Goal: Task Accomplishment & Management: Use online tool/utility

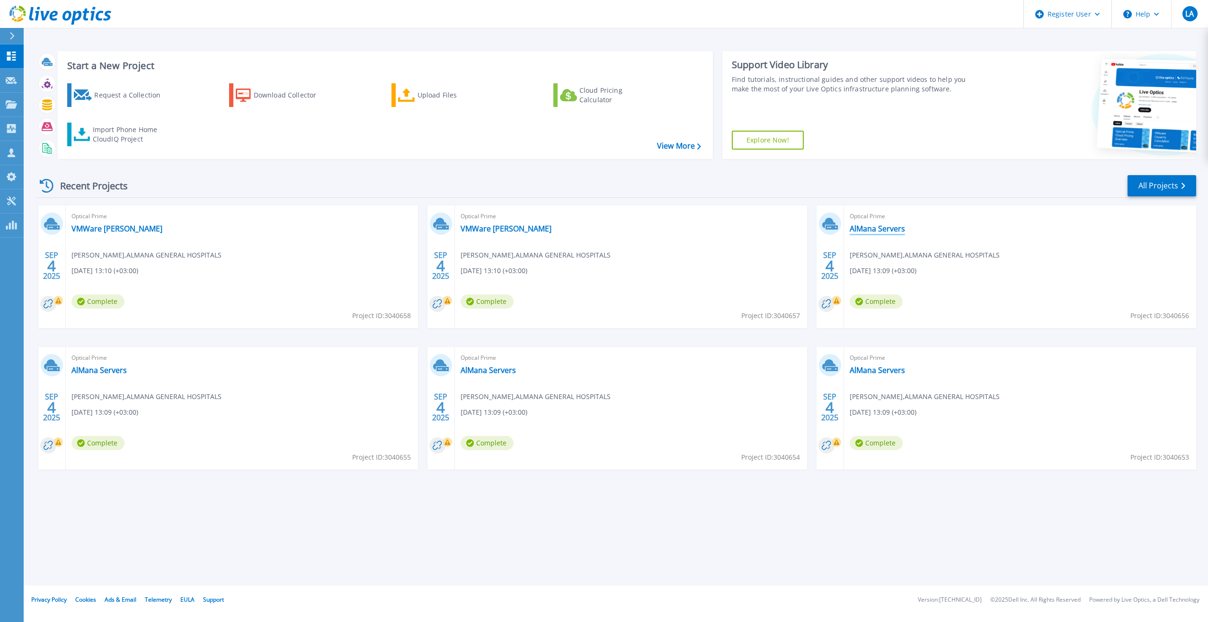
click at [878, 228] on link "AlMana Servers" at bounding box center [877, 228] width 55 height 9
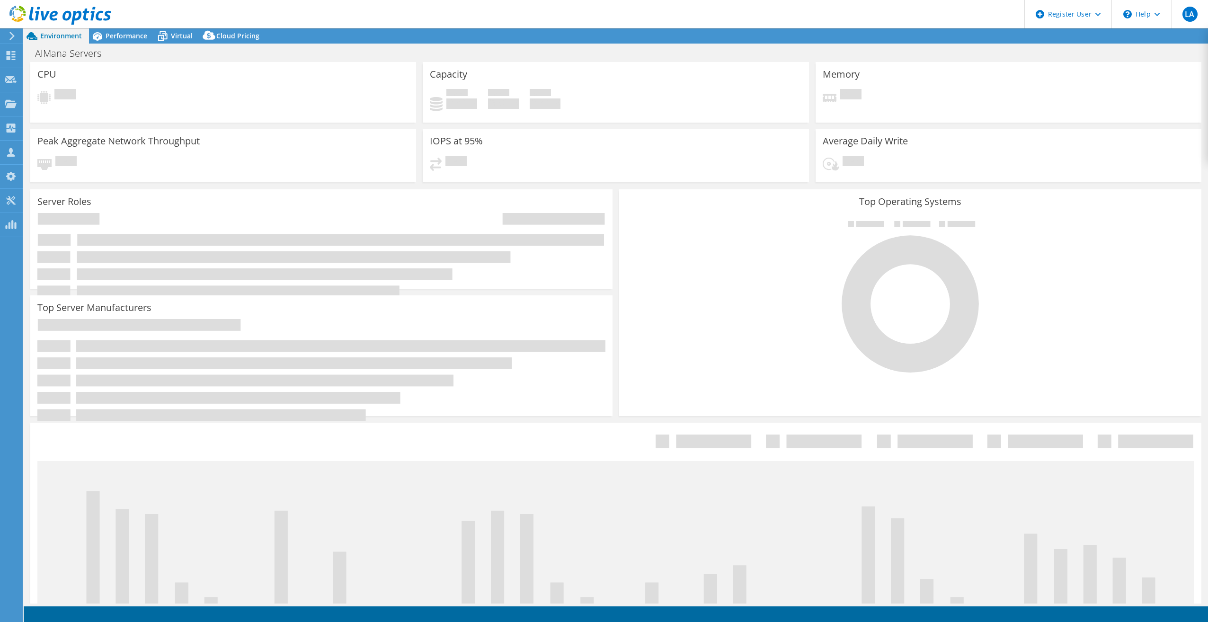
select select "USD"
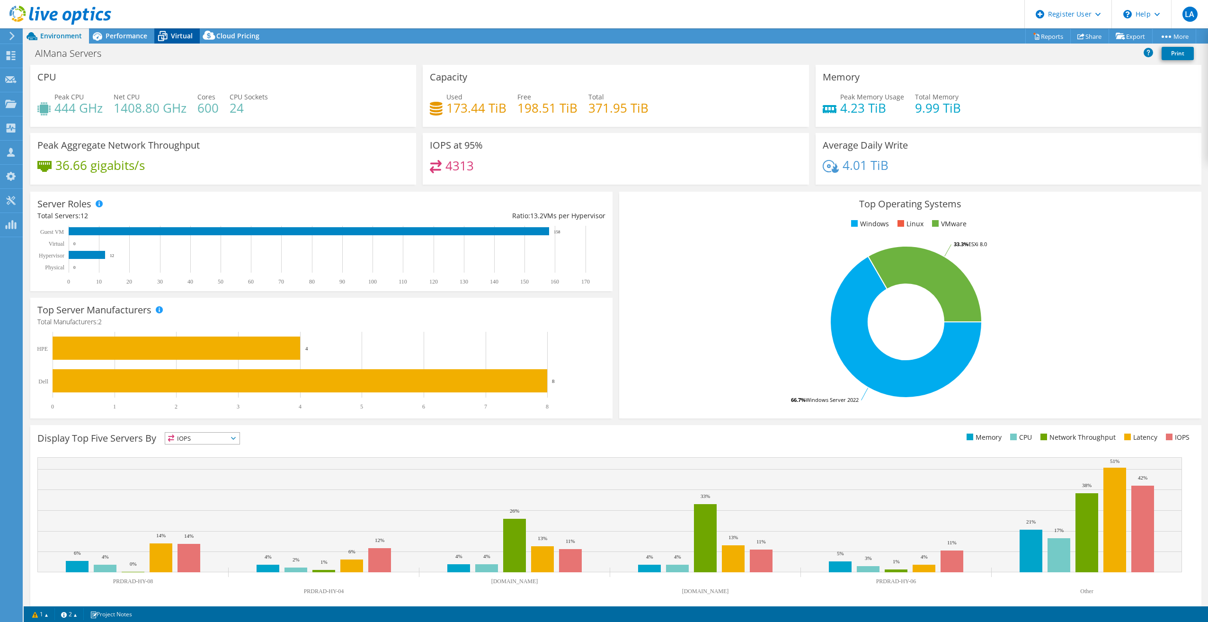
click at [168, 31] on icon at bounding box center [162, 36] width 17 height 17
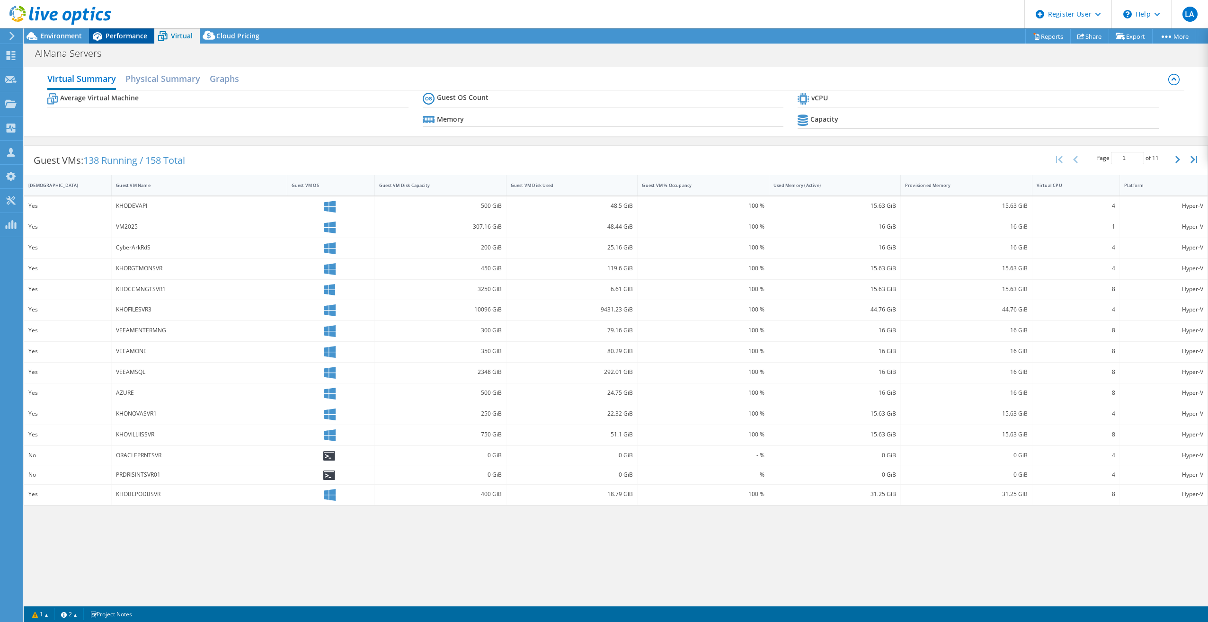
click at [114, 36] on span "Performance" at bounding box center [127, 35] width 42 height 9
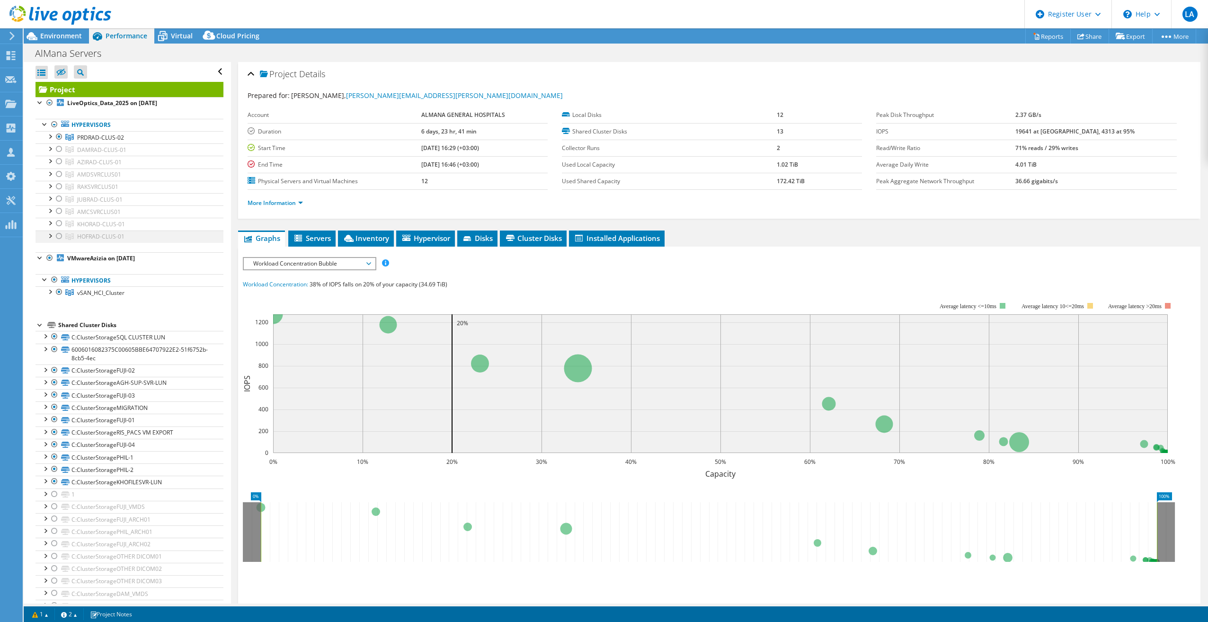
click at [62, 237] on div at bounding box center [58, 236] width 9 height 11
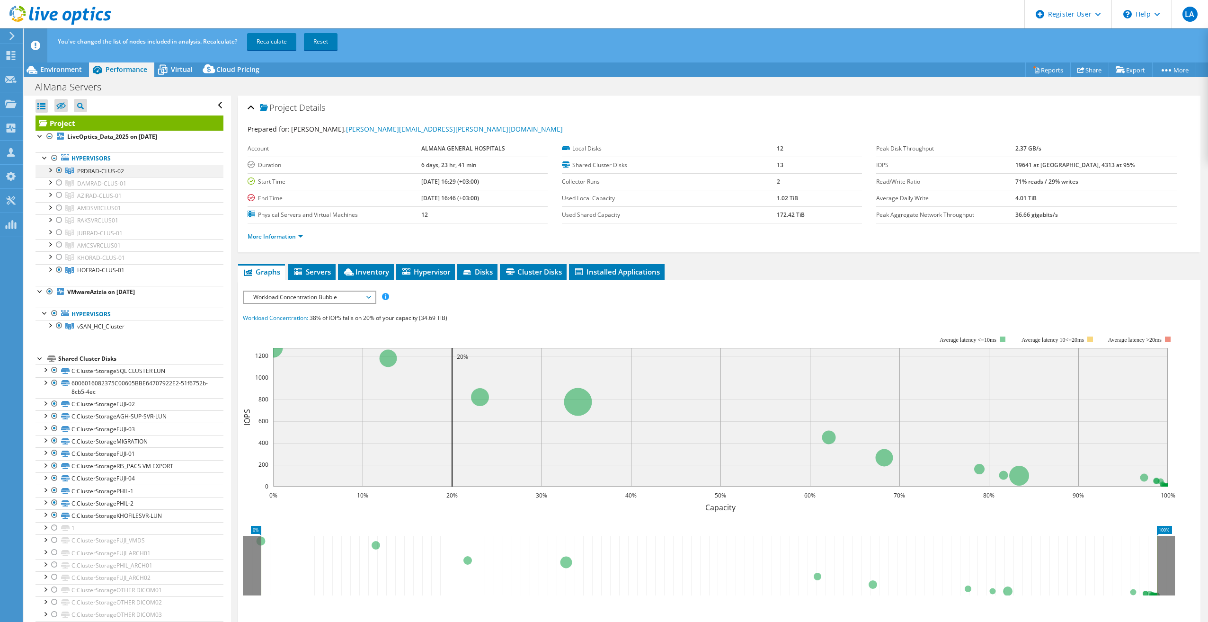
click at [57, 171] on div at bounding box center [58, 170] width 9 height 11
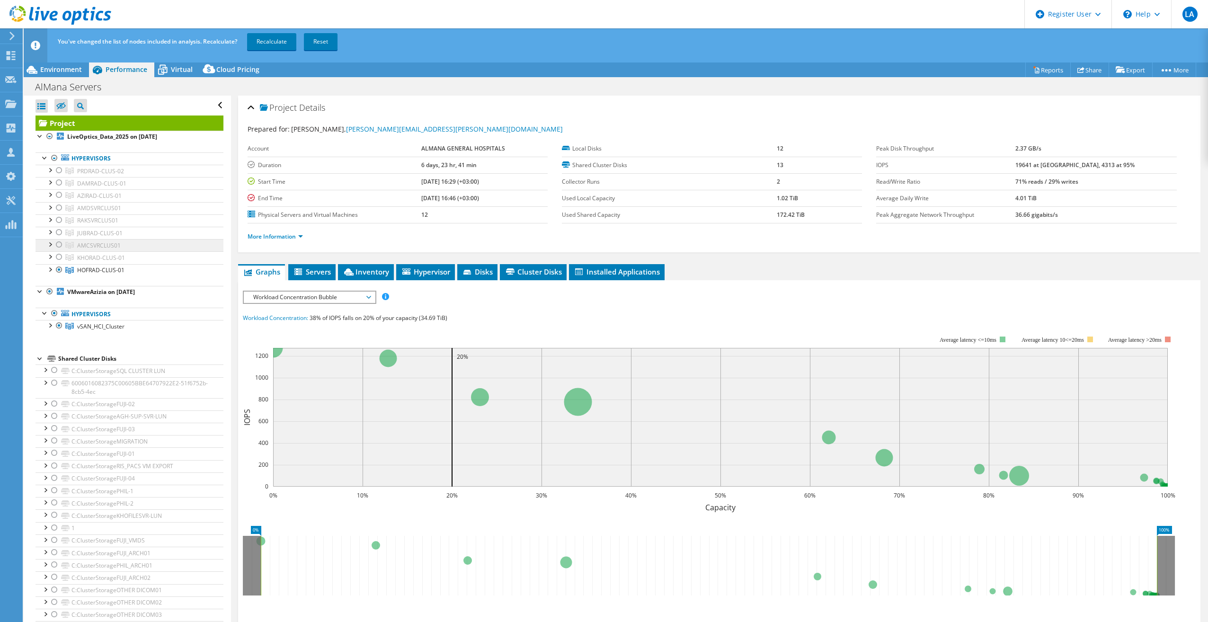
click at [74, 246] on link "AMCSVRCLUS01" at bounding box center [130, 245] width 188 height 12
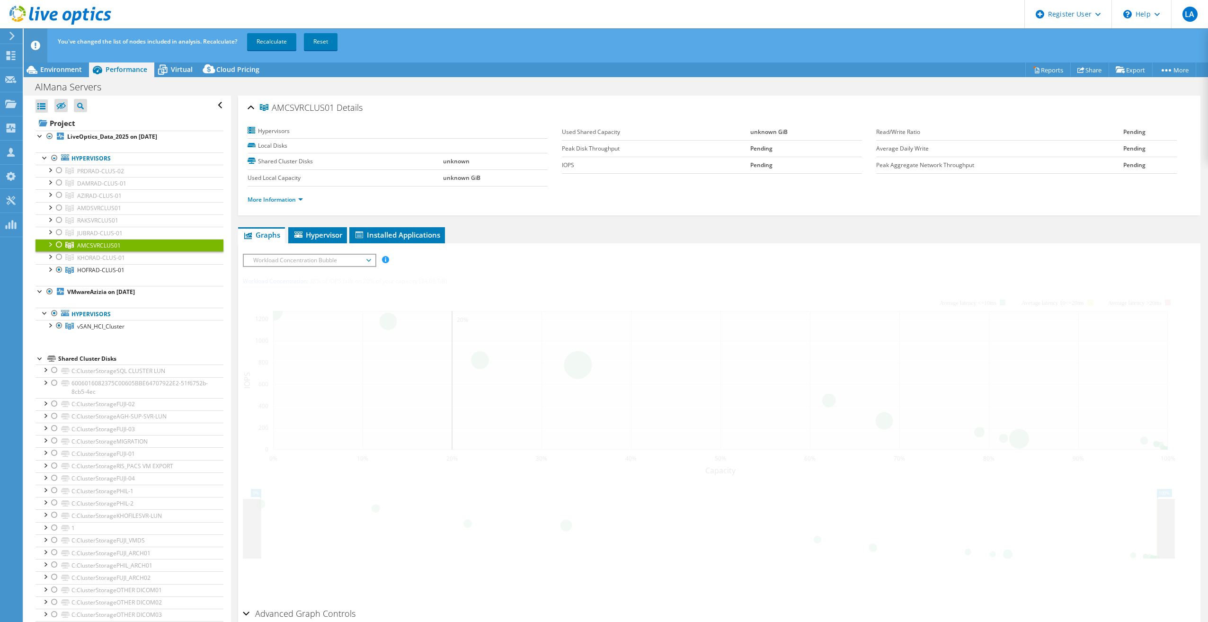
click at [61, 249] on div at bounding box center [58, 244] width 9 height 11
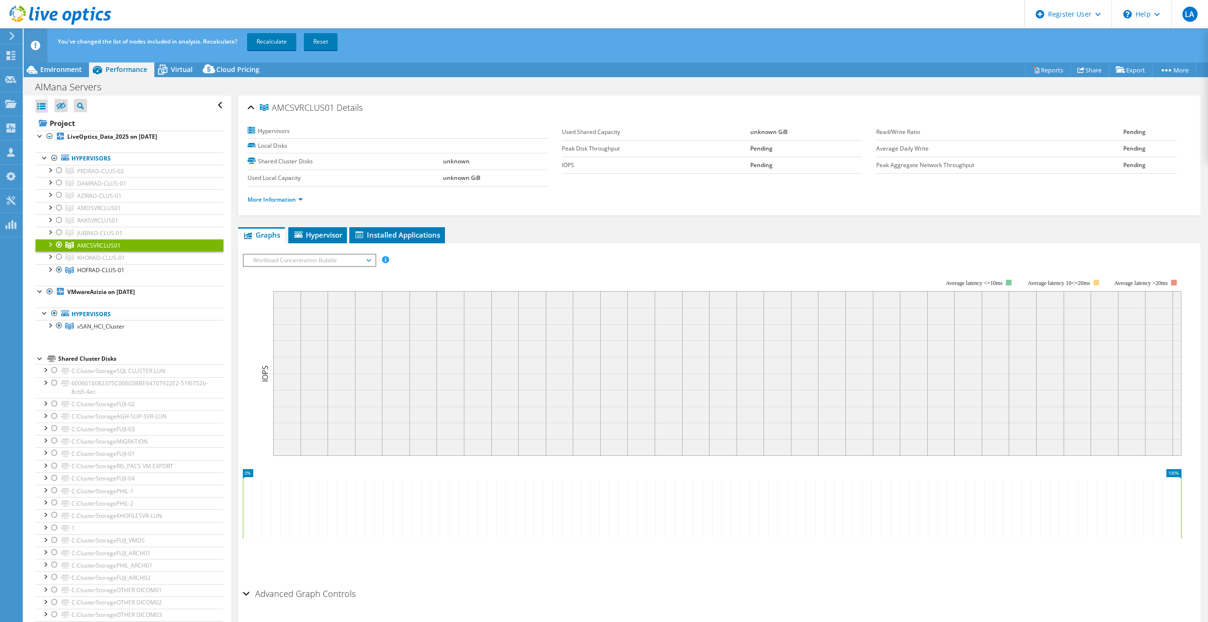
click at [59, 246] on div at bounding box center [58, 244] width 9 height 11
click at [52, 157] on div at bounding box center [54, 157] width 9 height 11
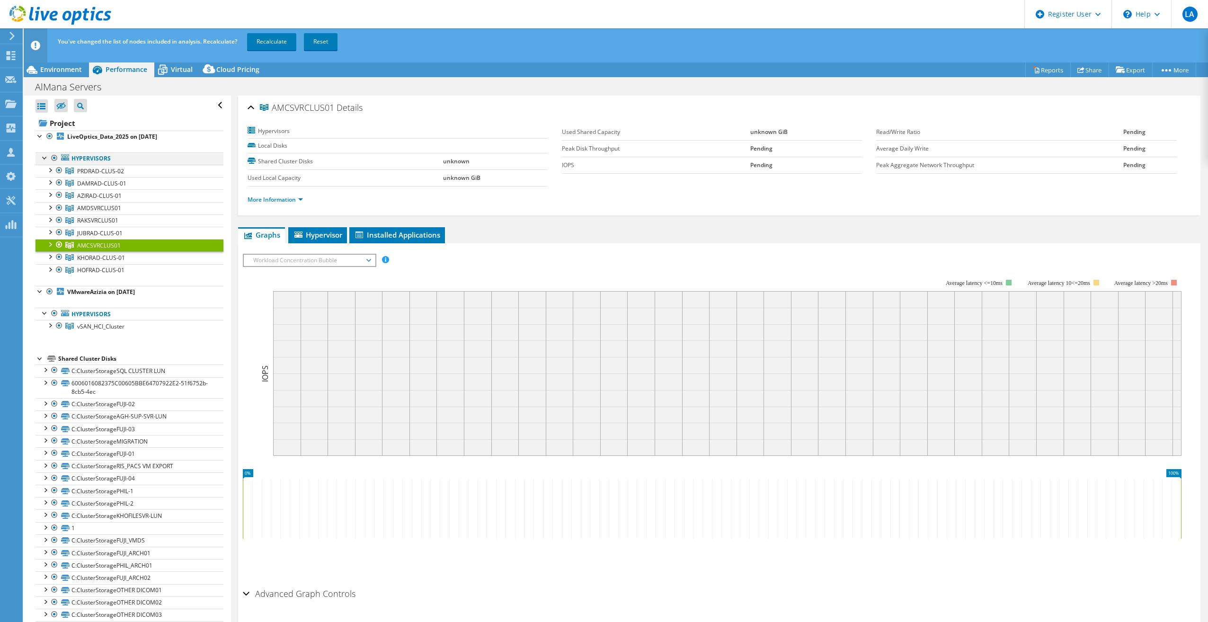
click at [52, 157] on div at bounding box center [54, 157] width 9 height 11
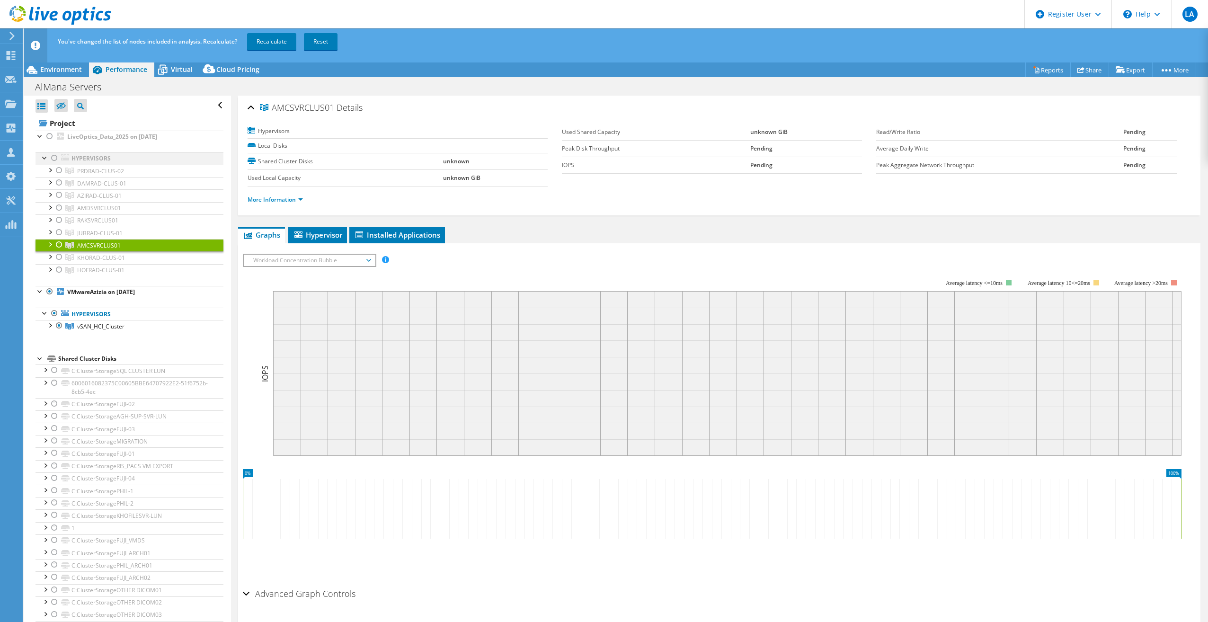
click at [52, 157] on div at bounding box center [54, 157] width 9 height 11
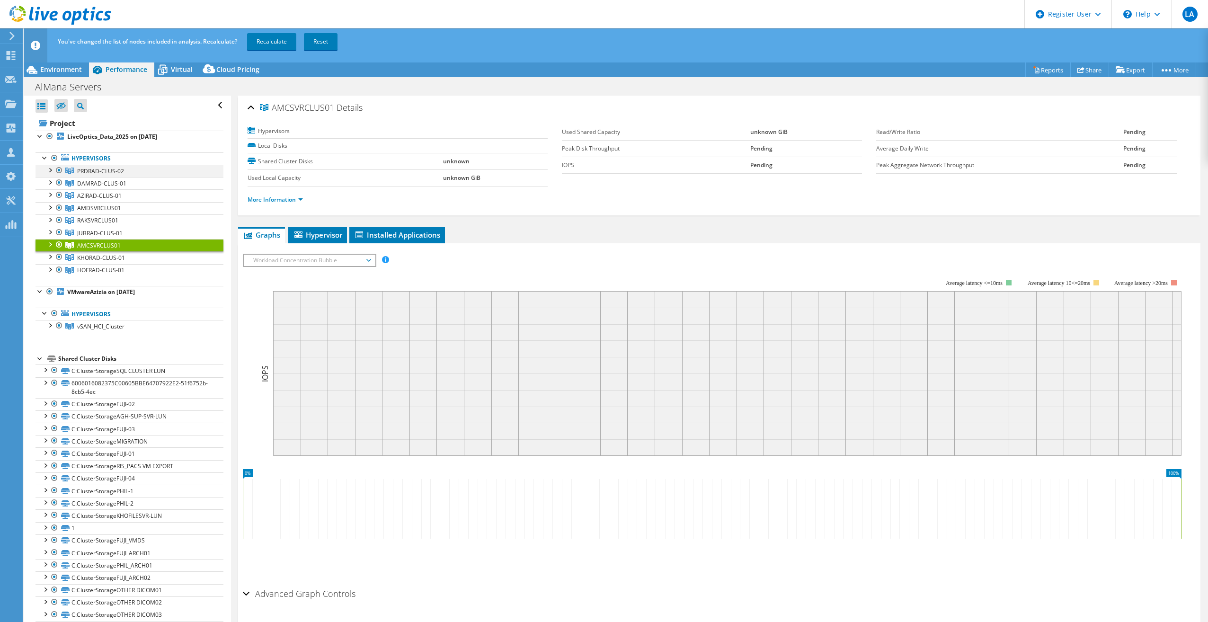
click at [58, 171] on div at bounding box center [58, 170] width 9 height 11
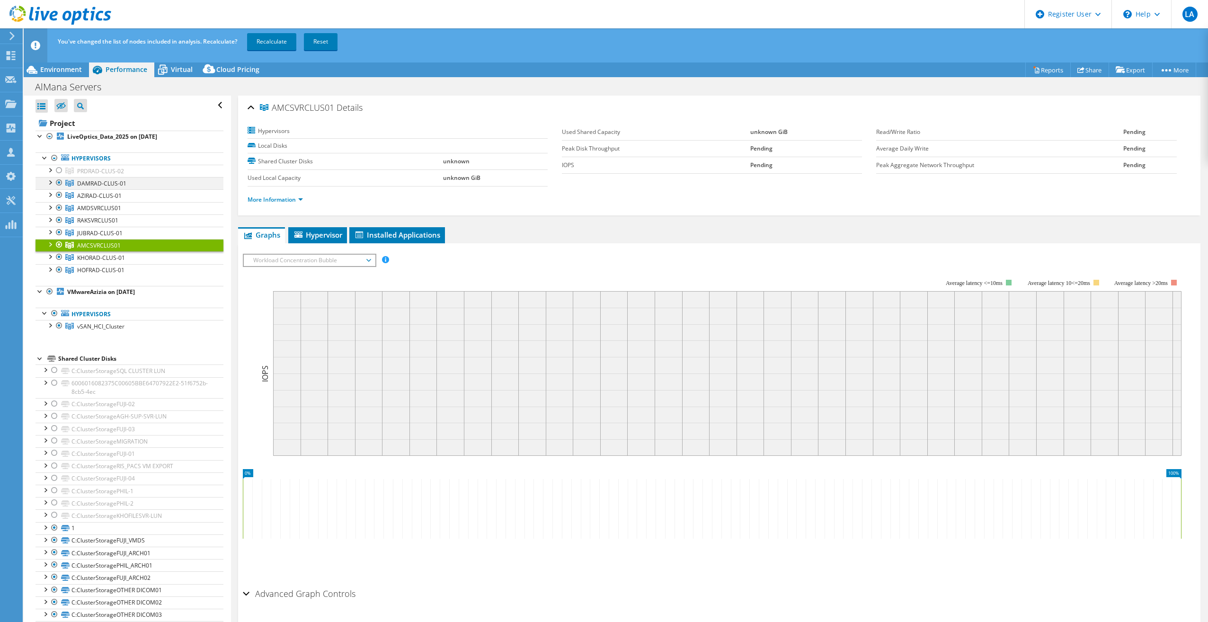
click at [57, 184] on div at bounding box center [58, 182] width 9 height 11
click at [57, 199] on div at bounding box center [58, 194] width 9 height 11
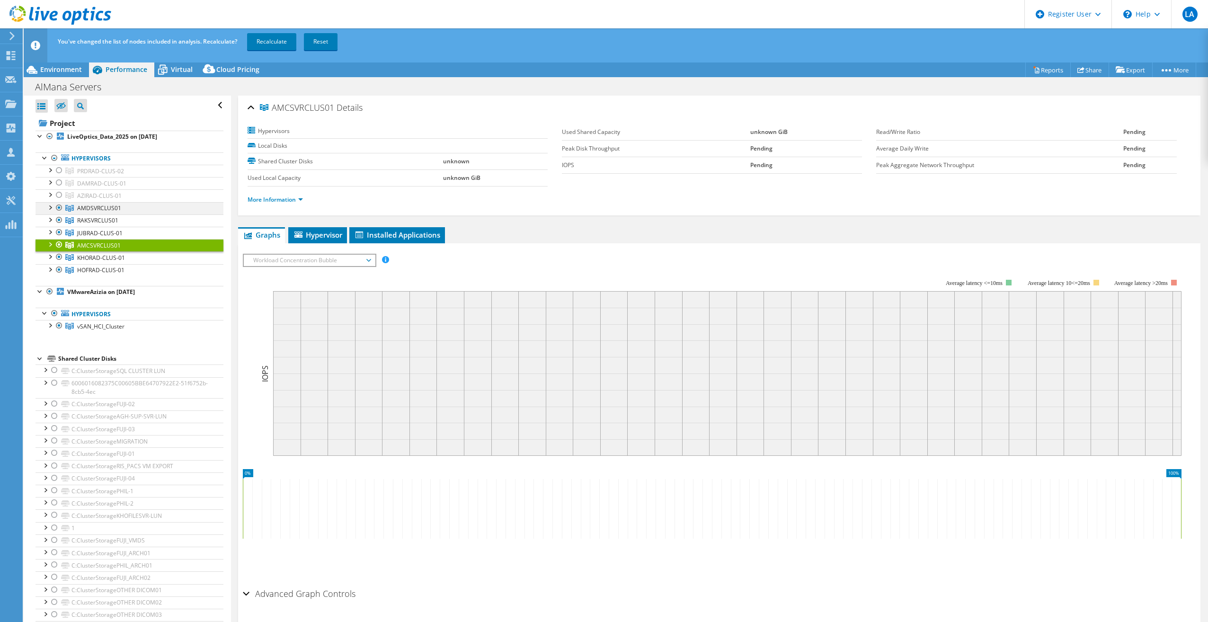
click at [58, 210] on div at bounding box center [58, 207] width 9 height 11
click at [58, 222] on div at bounding box center [58, 219] width 9 height 11
click at [57, 242] on div at bounding box center [58, 244] width 9 height 11
click at [54, 254] on div at bounding box center [58, 256] width 9 height 11
click at [57, 232] on div at bounding box center [58, 232] width 9 height 11
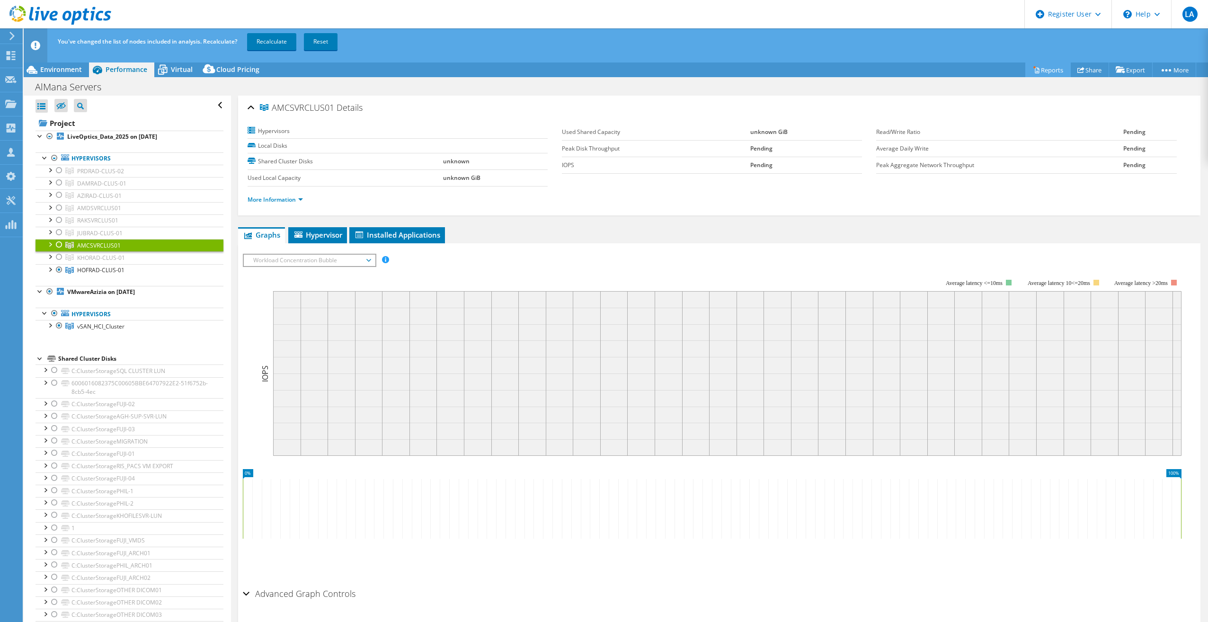
click at [1047, 71] on link "Reports" at bounding box center [1047, 69] width 45 height 15
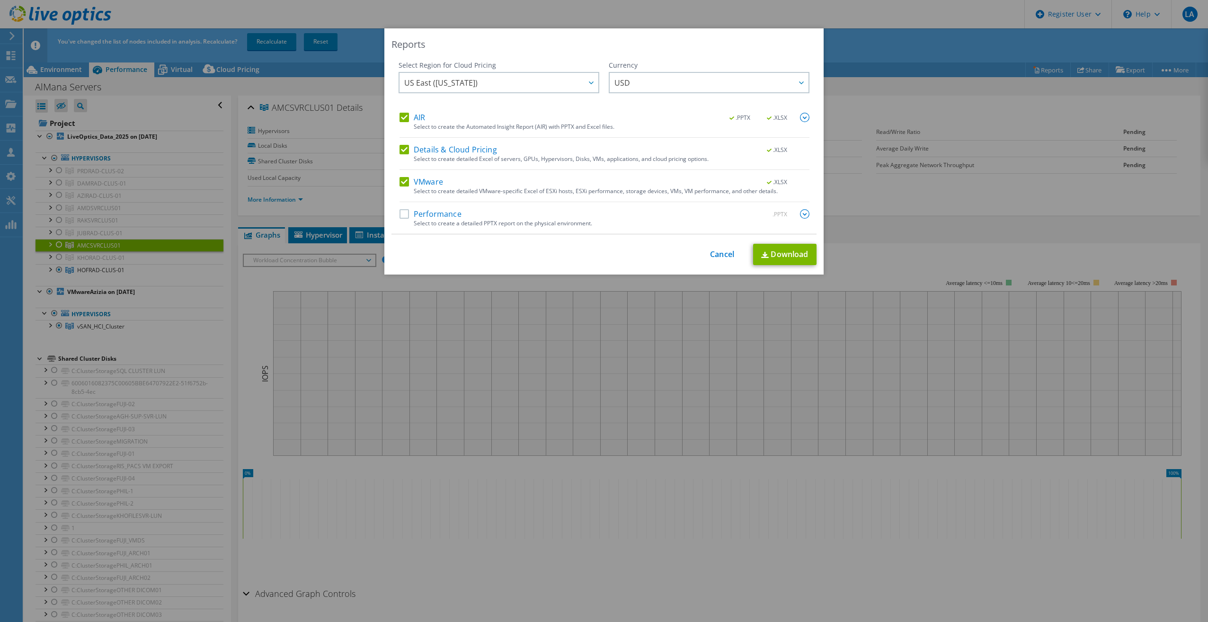
click at [455, 204] on div "AIR .PPTX .XLSX Select to create the Automated Insight Report (AIR) with PPTX a…" at bounding box center [605, 173] width 410 height 121
click at [402, 216] on label "Performance" at bounding box center [431, 213] width 62 height 9
click at [0, 0] on input "Performance" at bounding box center [0, 0] width 0 height 0
click at [787, 254] on link "Download" at bounding box center [784, 254] width 63 height 21
drag, startPoint x: 722, startPoint y: 256, endPoint x: 706, endPoint y: 261, distance: 16.3
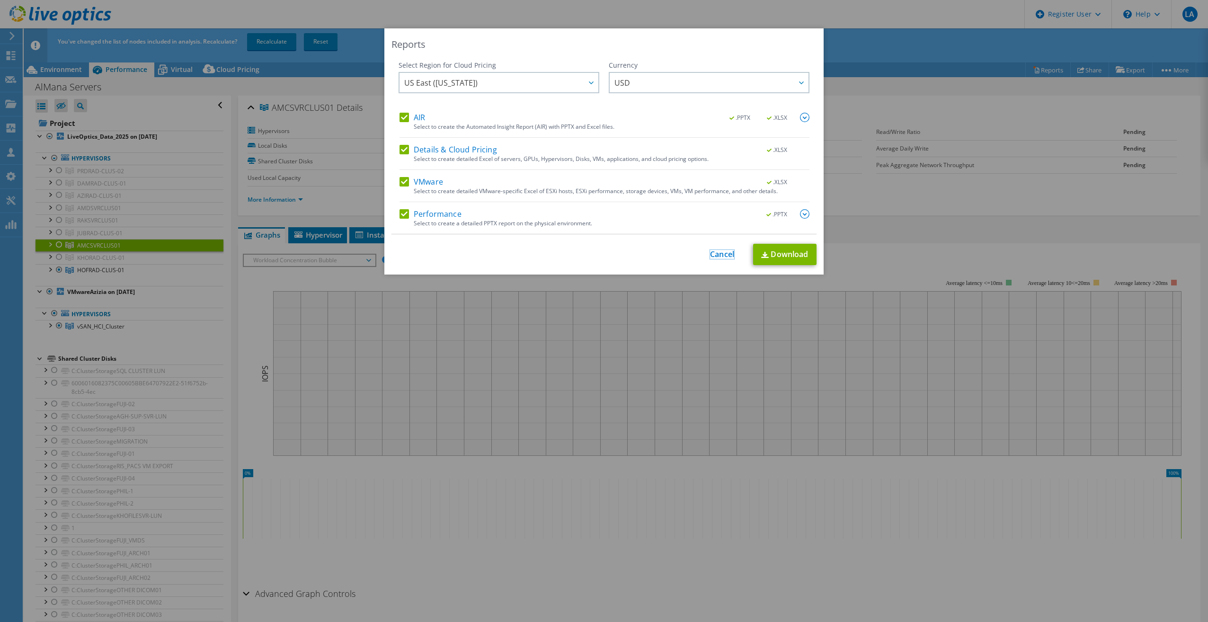
click at [722, 256] on link "Cancel" at bounding box center [722, 254] width 24 height 9
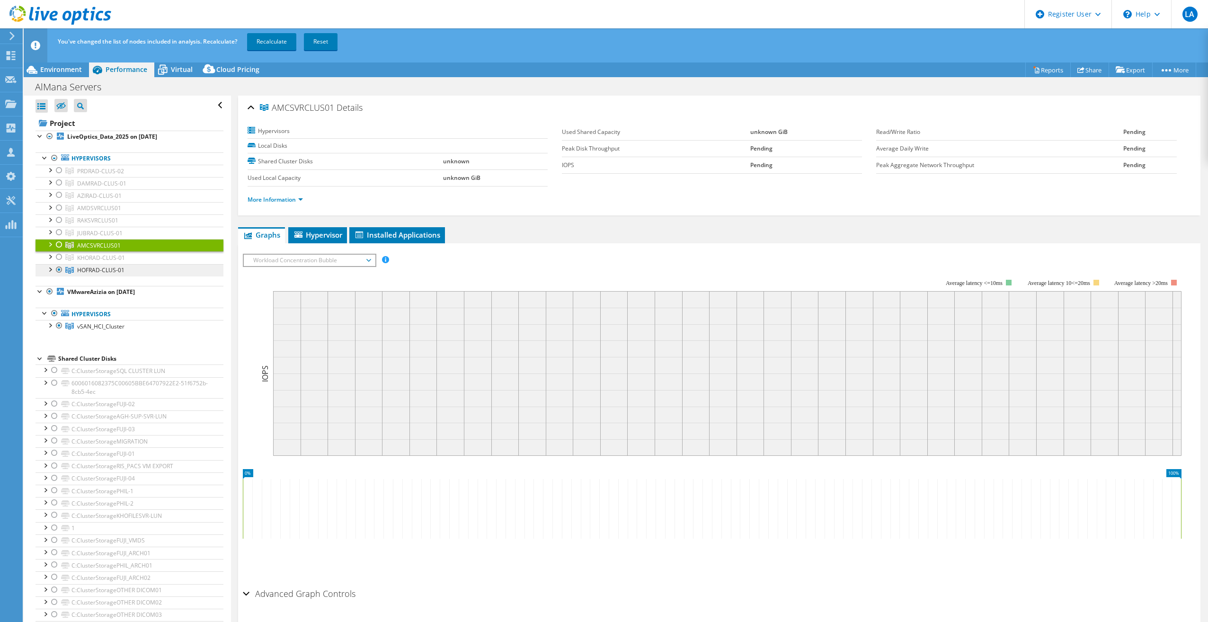
click at [90, 266] on span "HOFRAD-CLUS-01" at bounding box center [100, 270] width 47 height 8
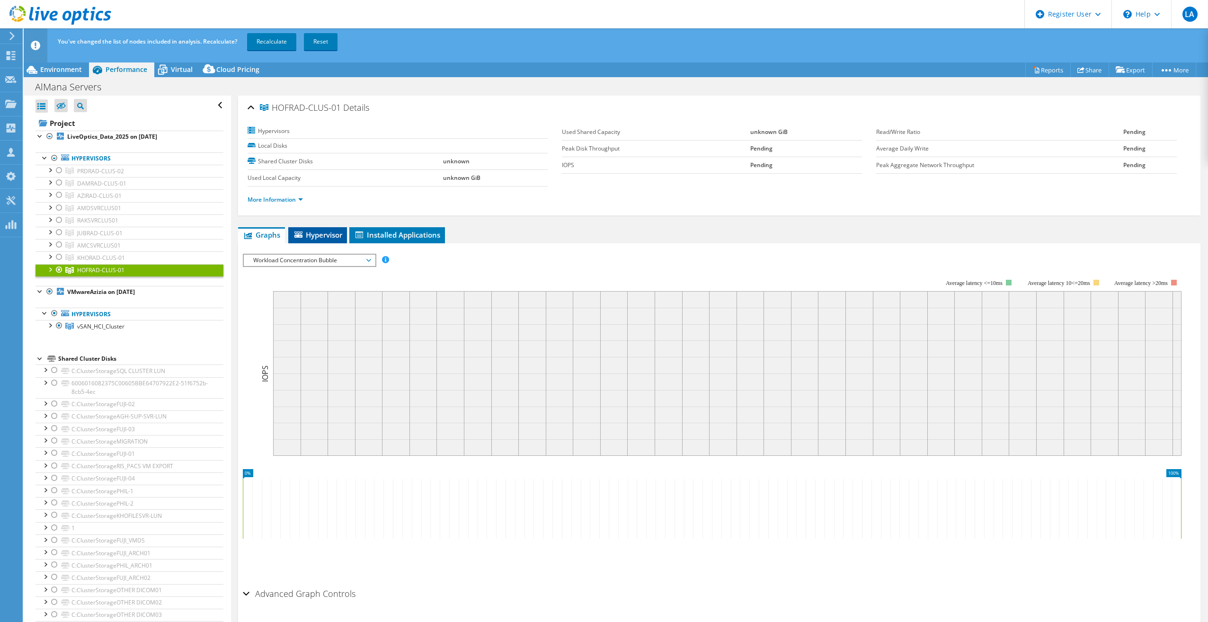
click at [319, 241] on li "Hypervisor" at bounding box center [317, 235] width 59 height 16
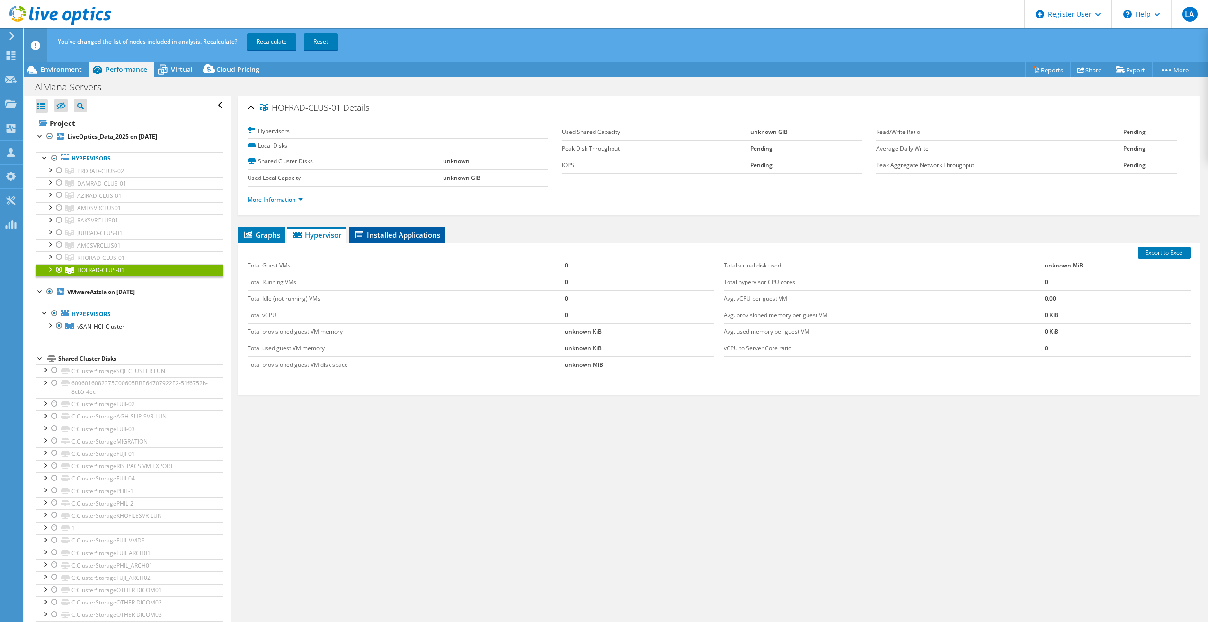
click at [435, 230] on span "Installed Applications" at bounding box center [397, 234] width 86 height 9
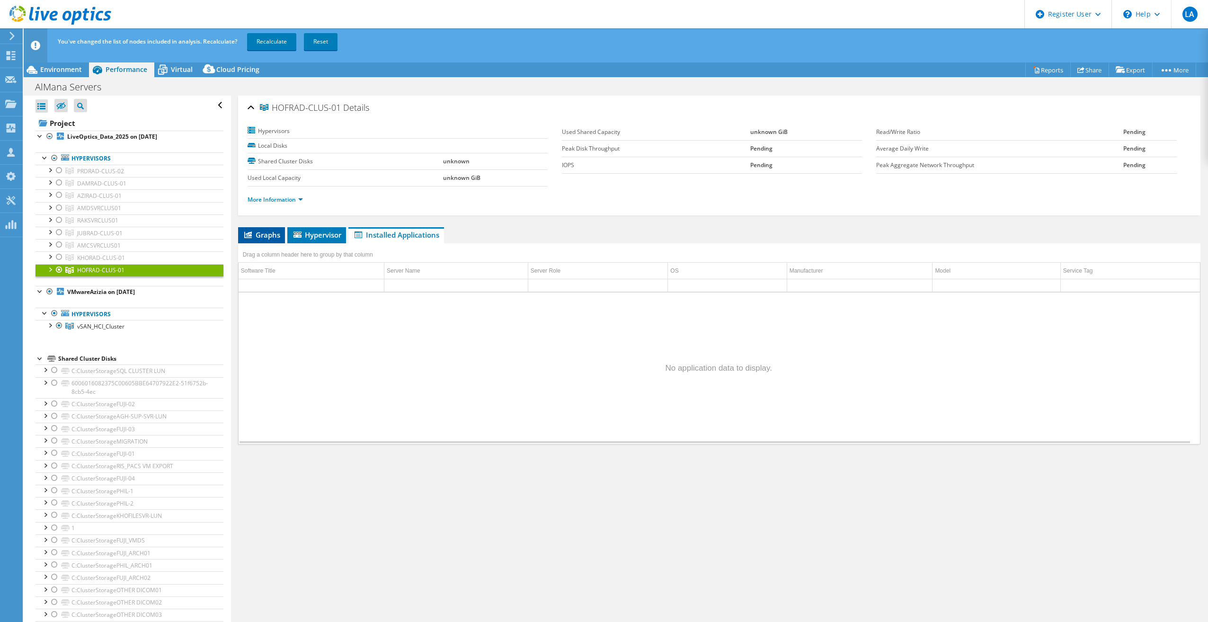
click at [257, 235] on span "Graphs" at bounding box center [261, 234] width 37 height 9
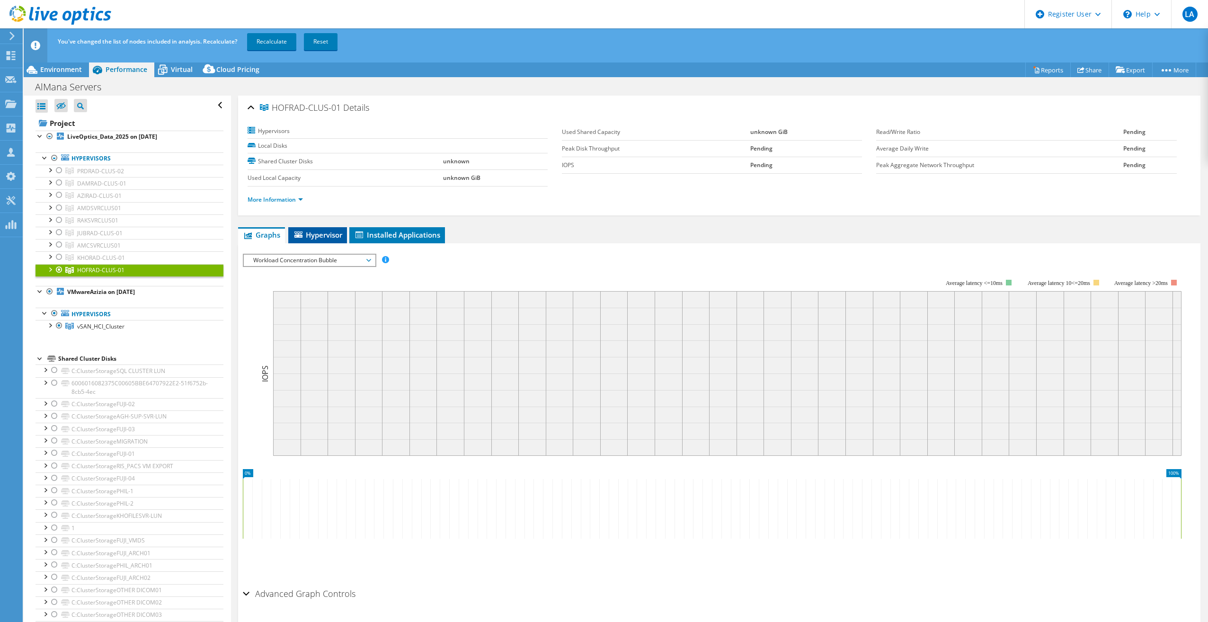
click at [316, 235] on span "Hypervisor" at bounding box center [317, 234] width 49 height 9
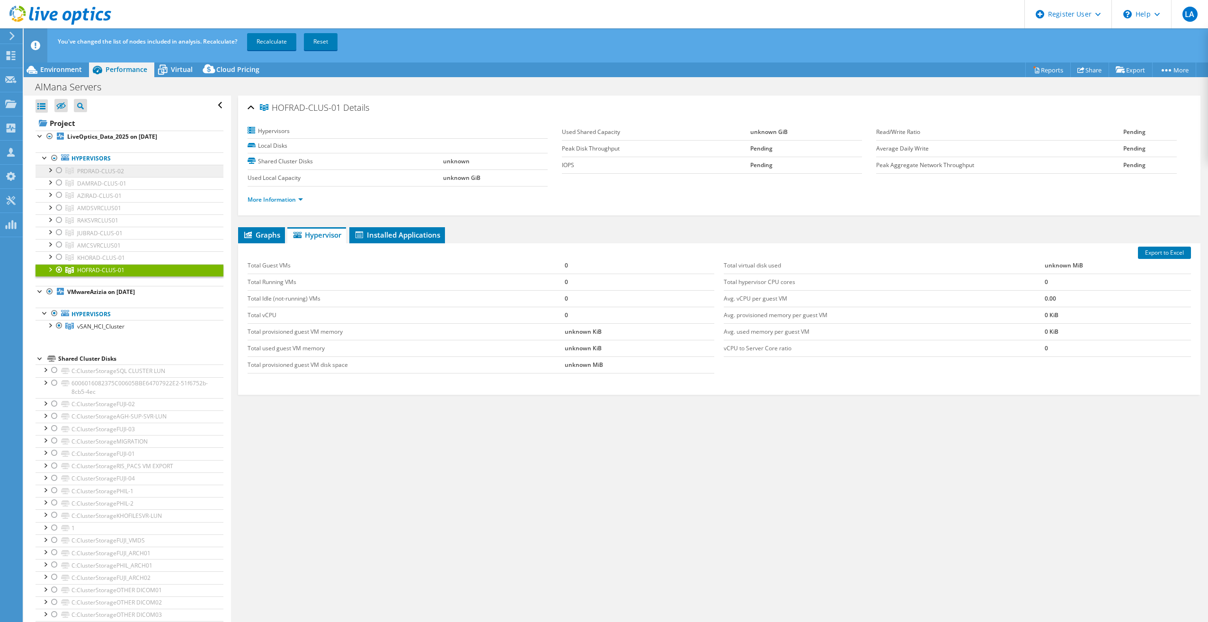
click at [107, 175] on span "PRDRAD-CLUS-02" at bounding box center [100, 171] width 47 height 8
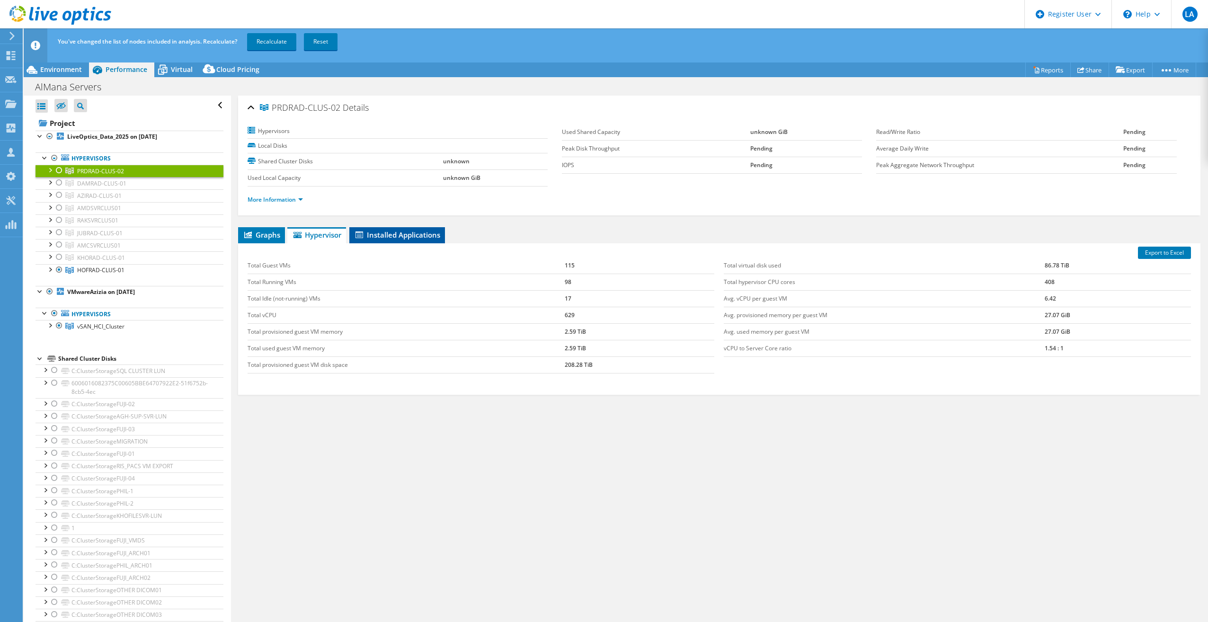
click at [374, 238] on span "Installed Applications" at bounding box center [397, 234] width 86 height 9
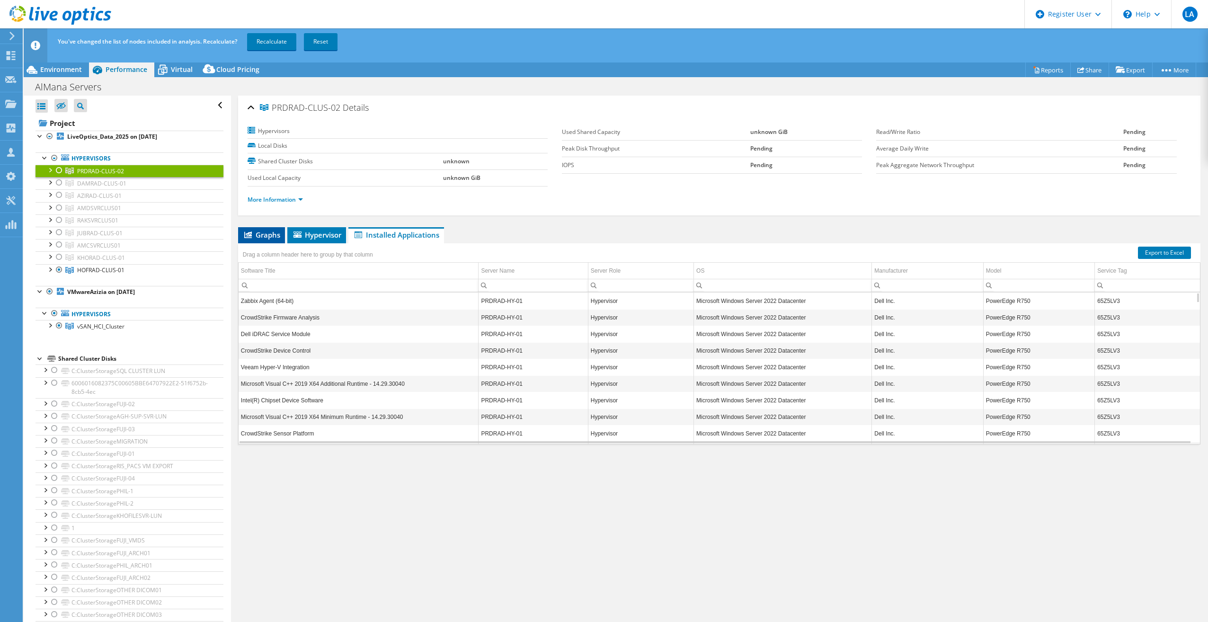
click at [284, 236] on li "Graphs" at bounding box center [261, 235] width 47 height 16
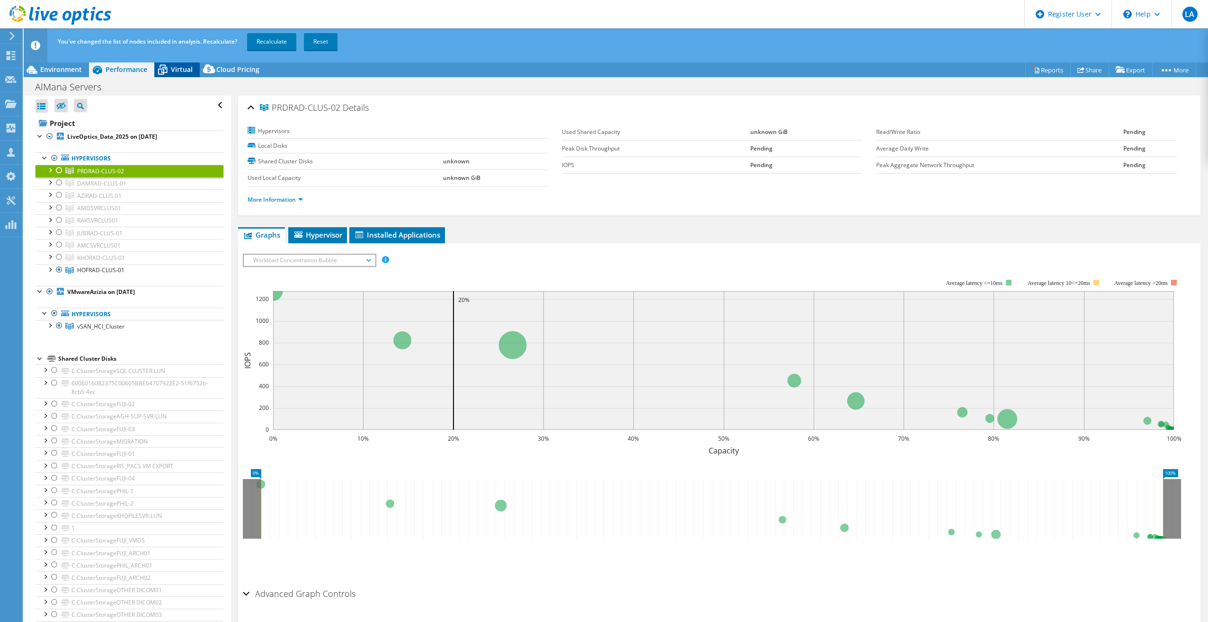
click at [176, 66] on span "Virtual" at bounding box center [182, 69] width 22 height 9
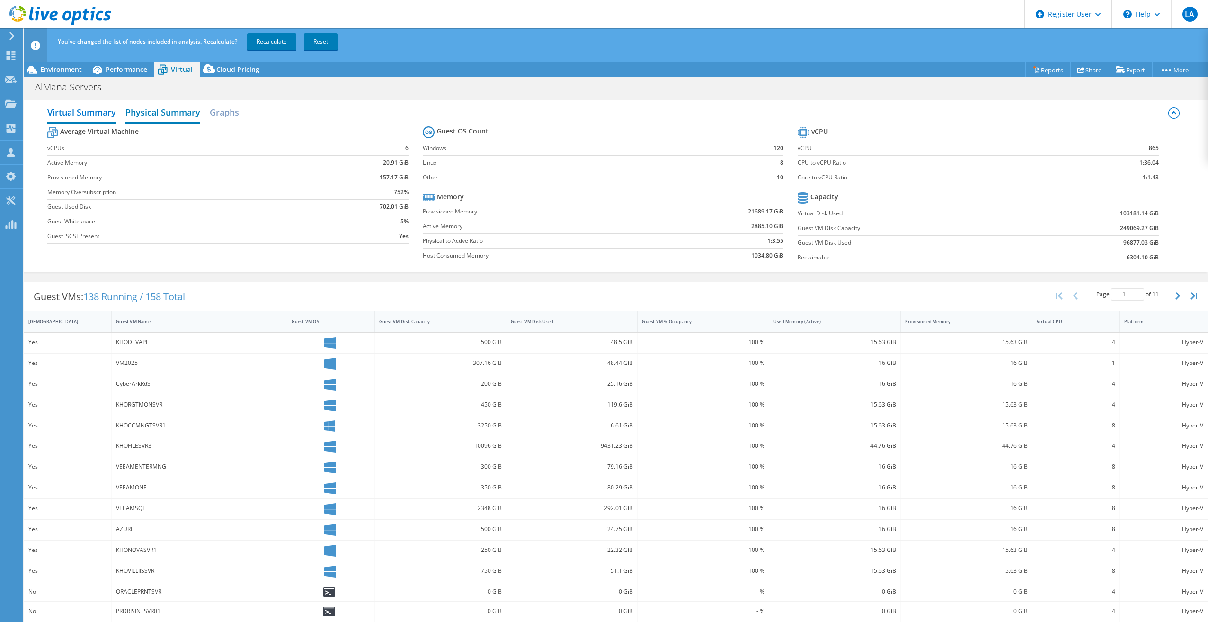
click at [146, 111] on h2 "Physical Summary" at bounding box center [162, 113] width 75 height 21
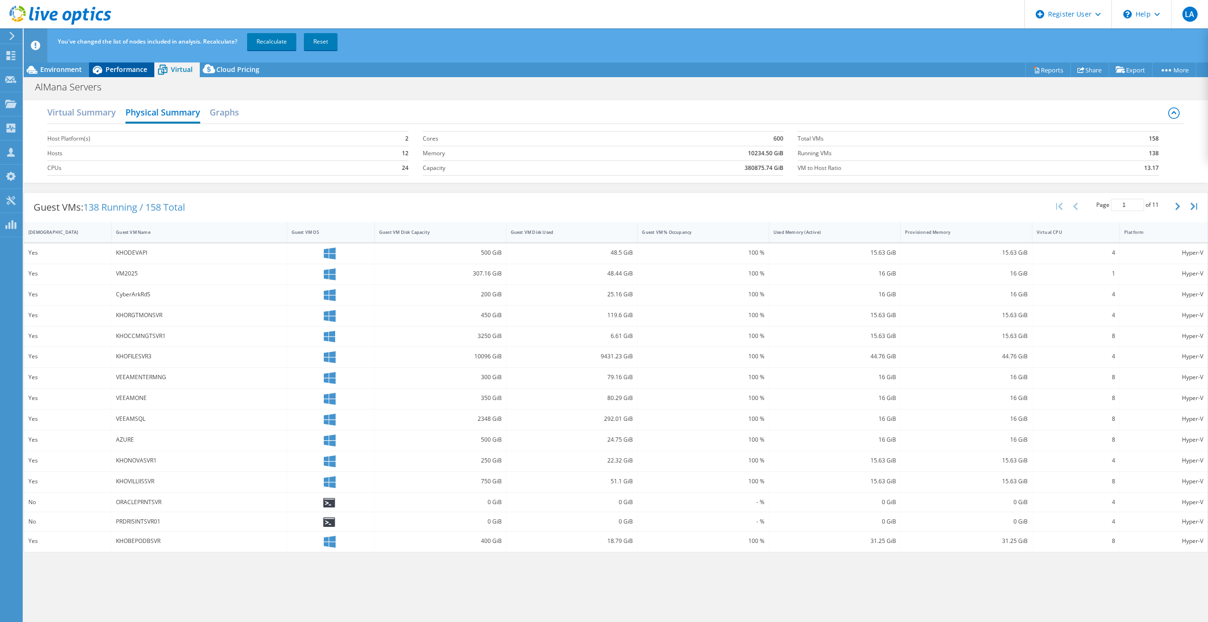
click at [113, 74] on div "Performance" at bounding box center [121, 69] width 65 height 15
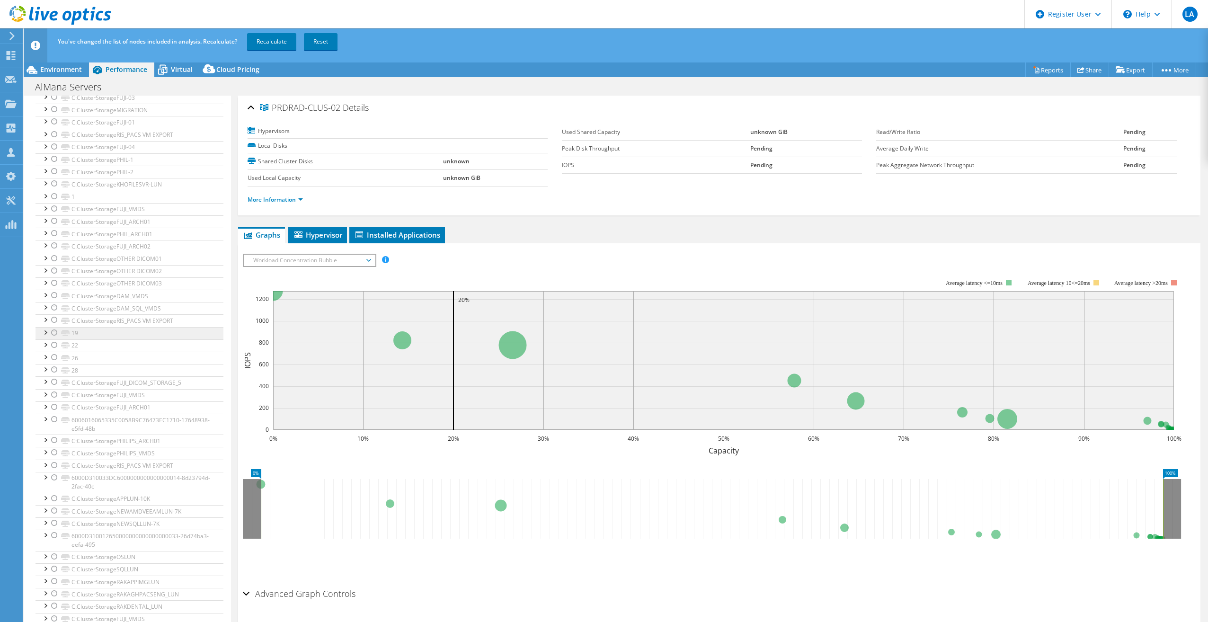
scroll to position [47, 0]
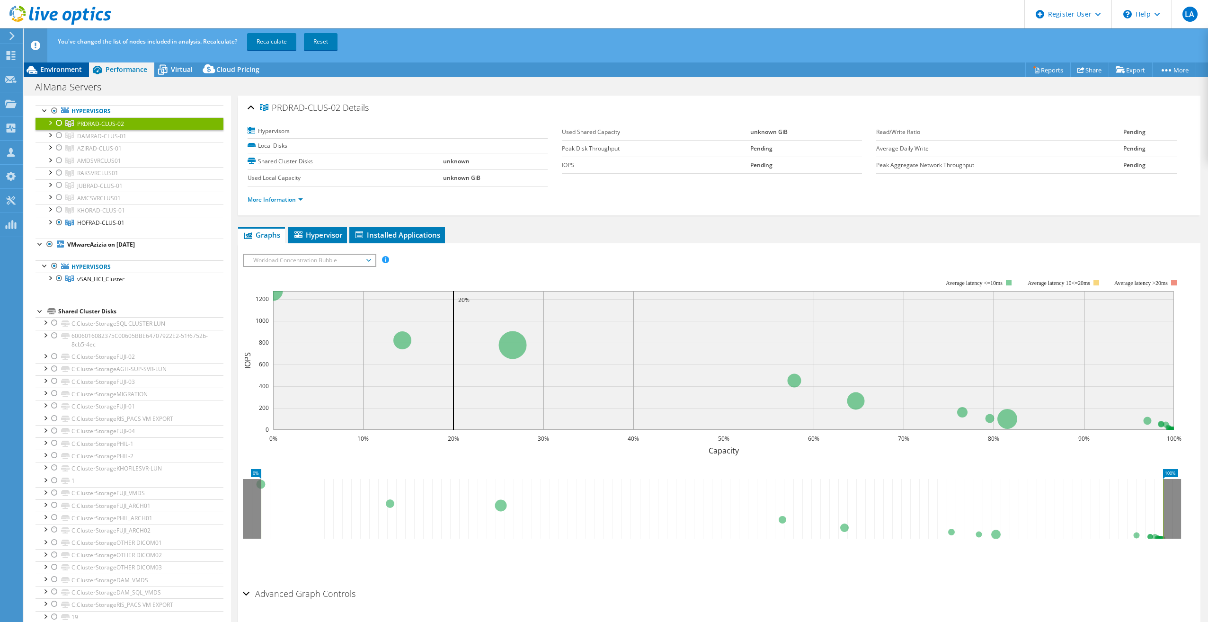
click at [63, 67] on span "Environment" at bounding box center [61, 69] width 42 height 9
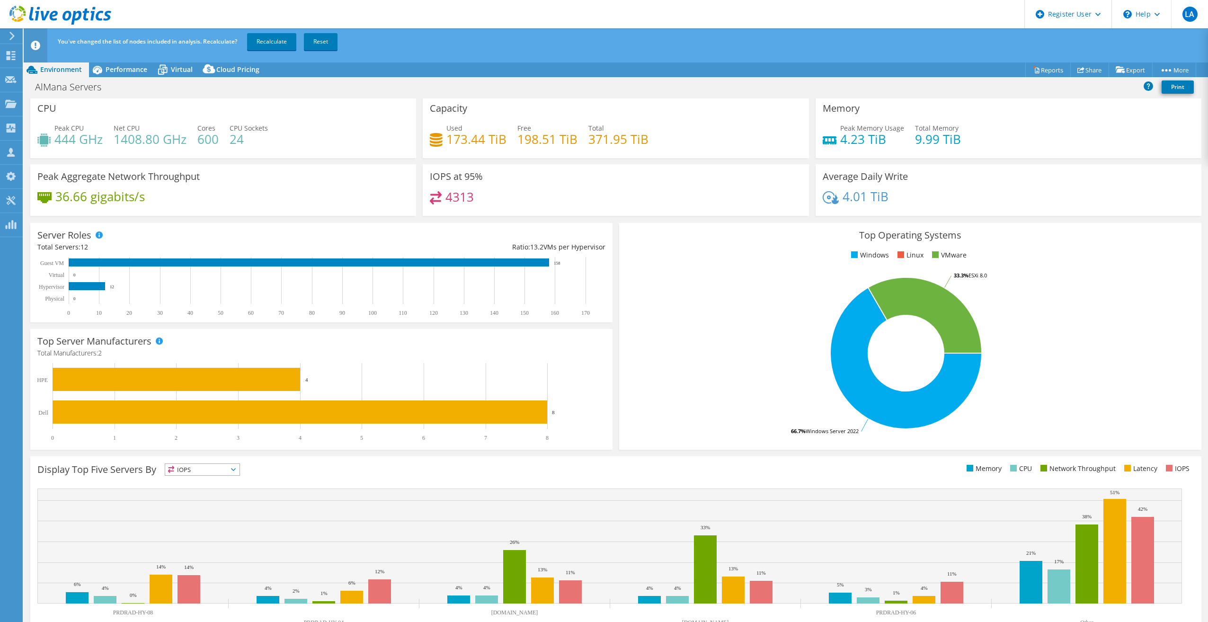
scroll to position [0, 0]
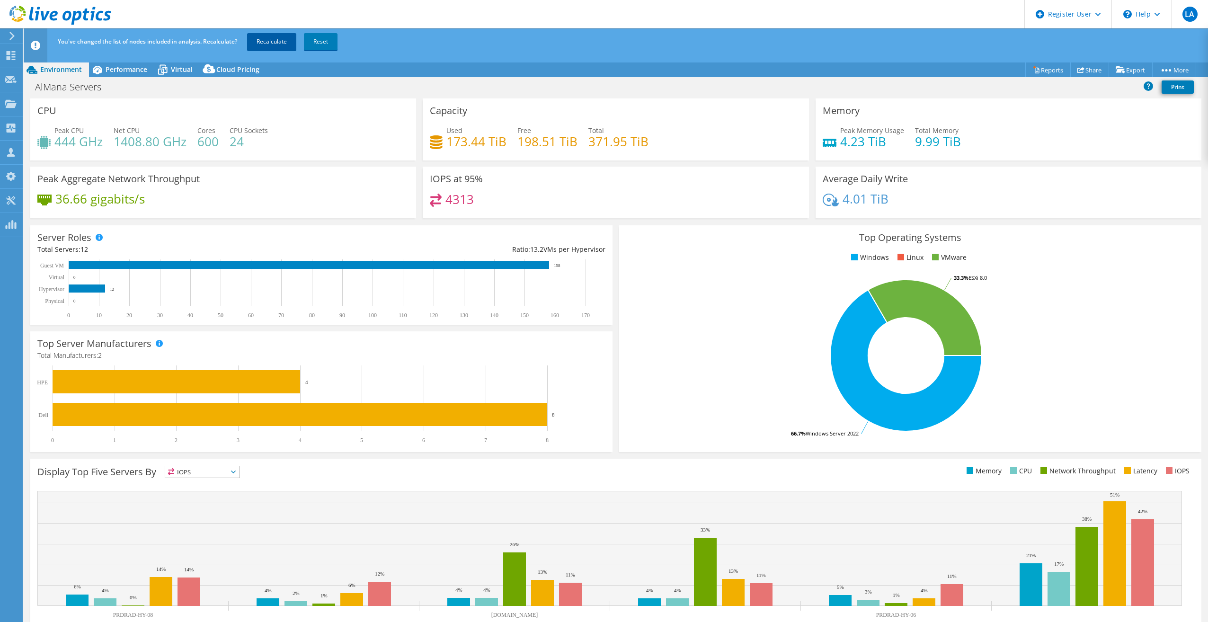
click at [269, 40] on link "Recalculate" at bounding box center [271, 41] width 49 height 17
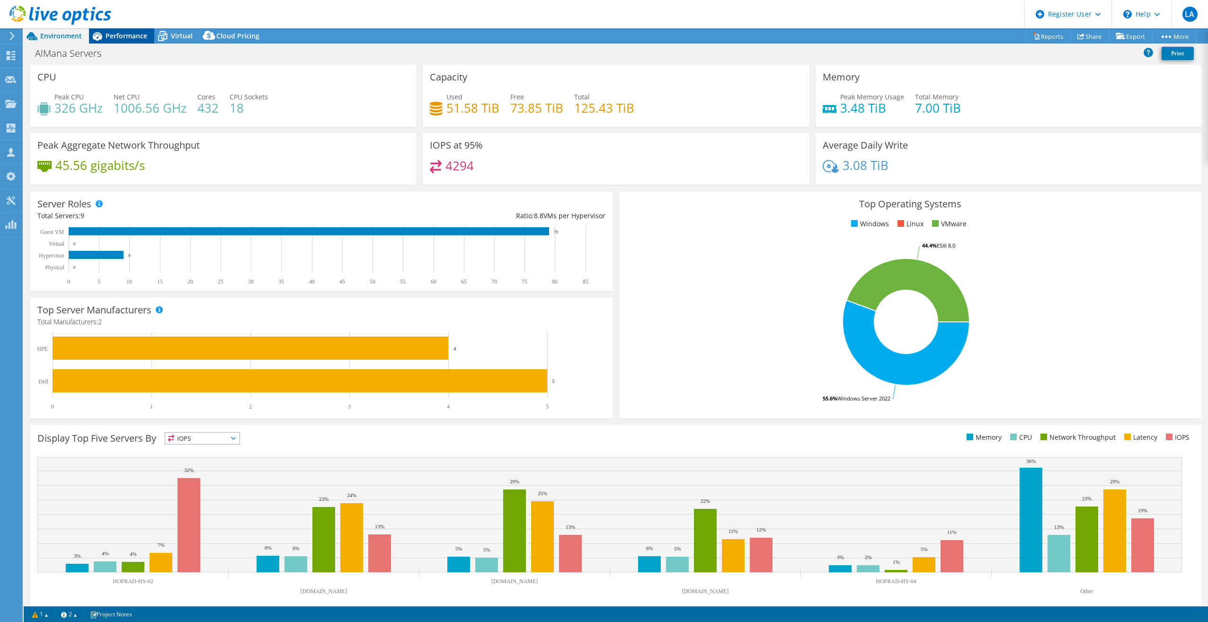
click at [116, 41] on div "Performance" at bounding box center [121, 35] width 65 height 15
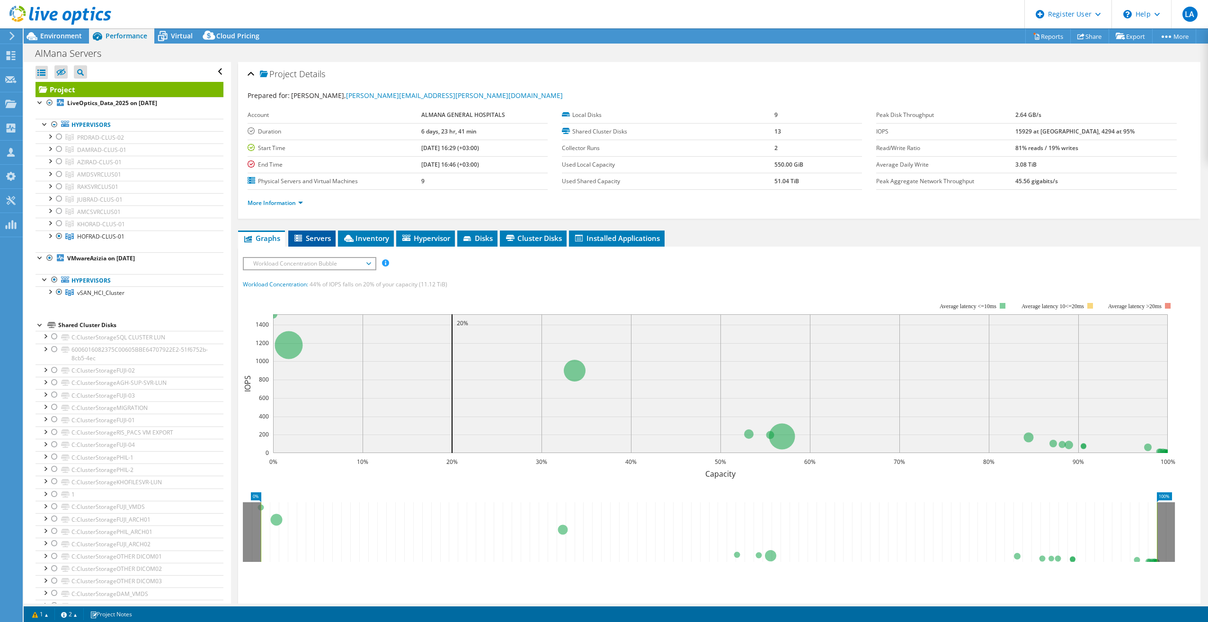
click at [304, 236] on icon at bounding box center [298, 239] width 9 height 8
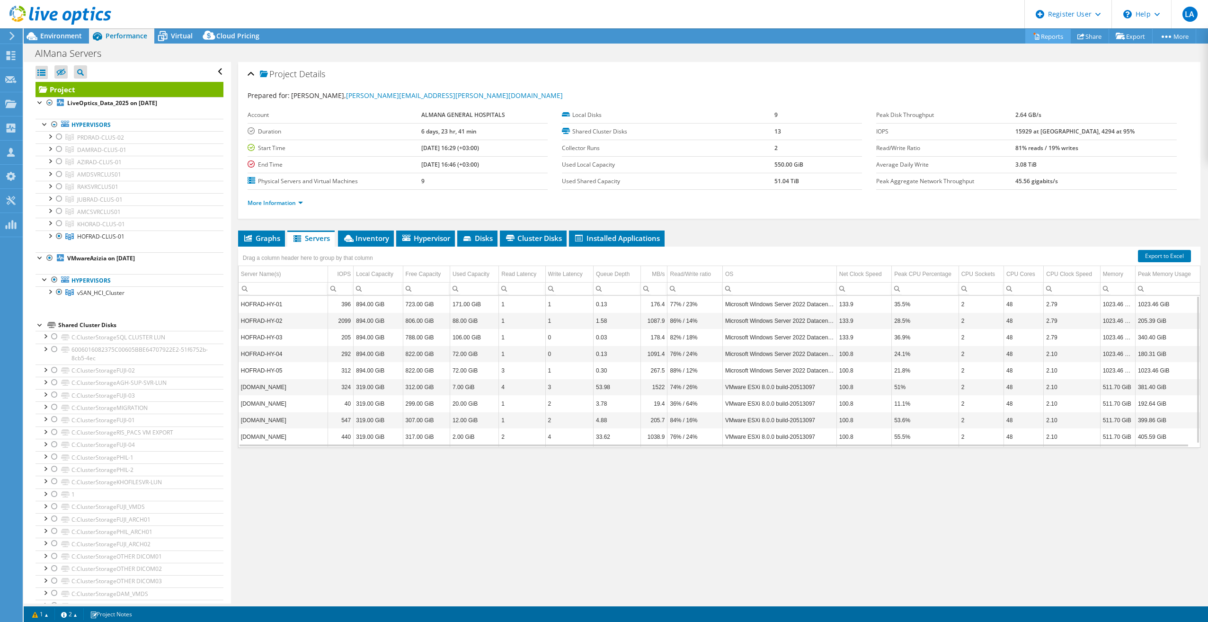
click at [1046, 36] on link "Reports" at bounding box center [1047, 36] width 45 height 15
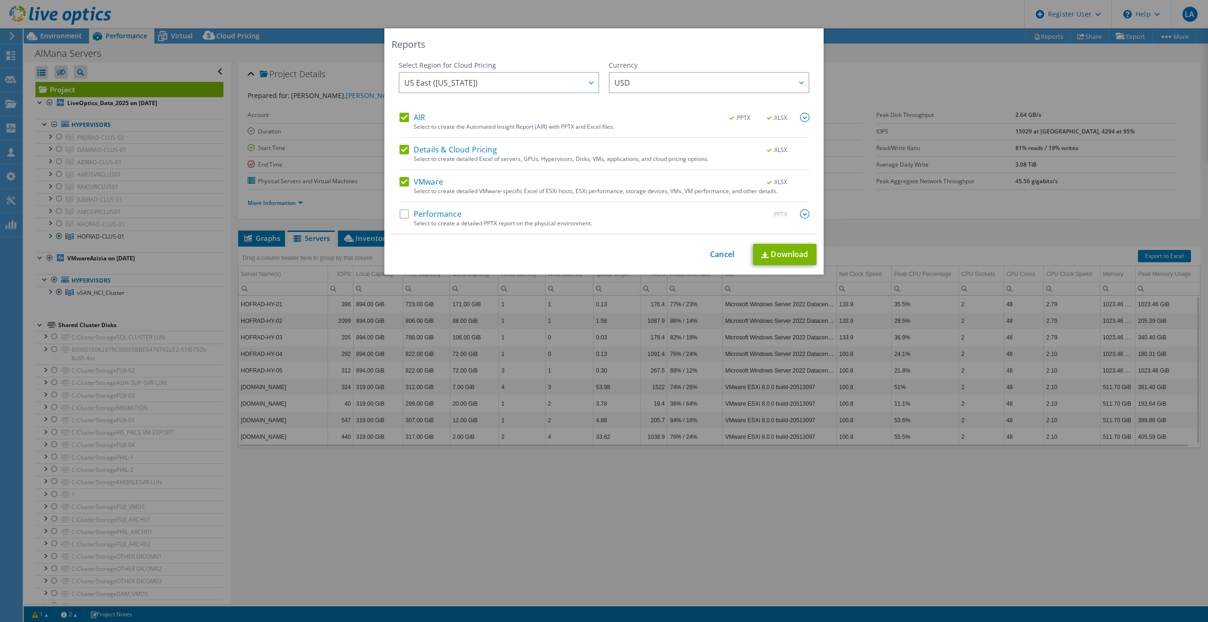
click at [458, 225] on div "Select to create a detailed PPTX report on the physical environment." at bounding box center [612, 223] width 396 height 7
click at [407, 218] on label "Performance" at bounding box center [431, 213] width 62 height 9
click at [0, 0] on input "Performance" at bounding box center [0, 0] width 0 height 0
click at [783, 248] on link "Download" at bounding box center [784, 254] width 63 height 21
click at [718, 250] on link "Cancel" at bounding box center [722, 254] width 24 height 9
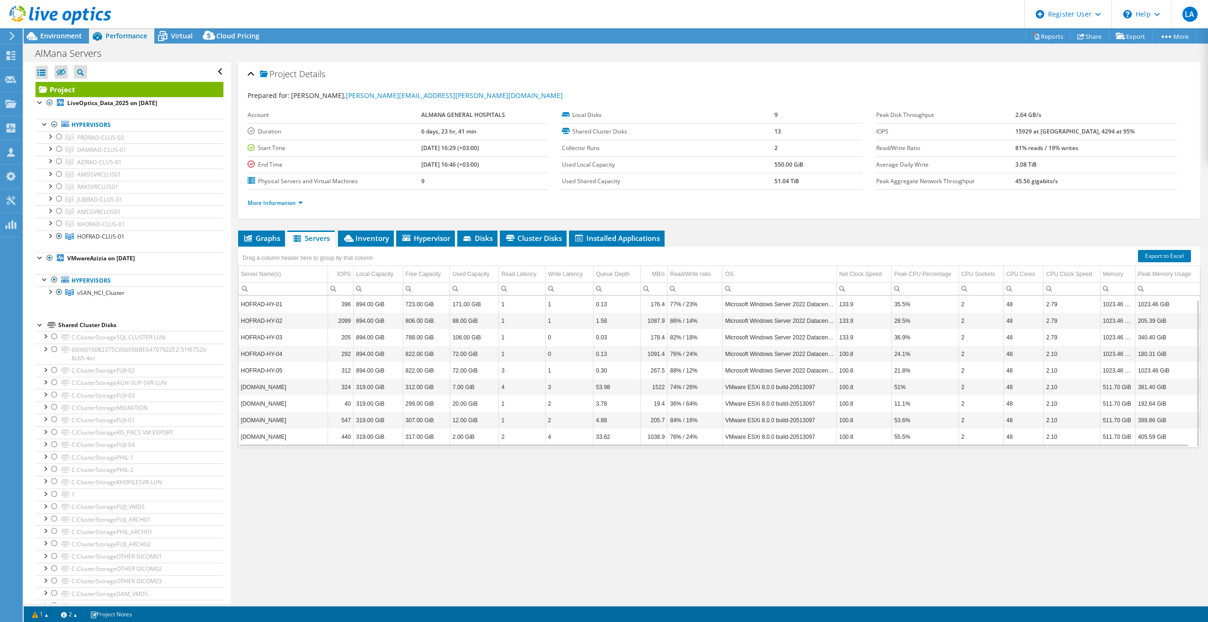
scroll to position [4, 0]
click at [55, 124] on div at bounding box center [54, 124] width 9 height 11
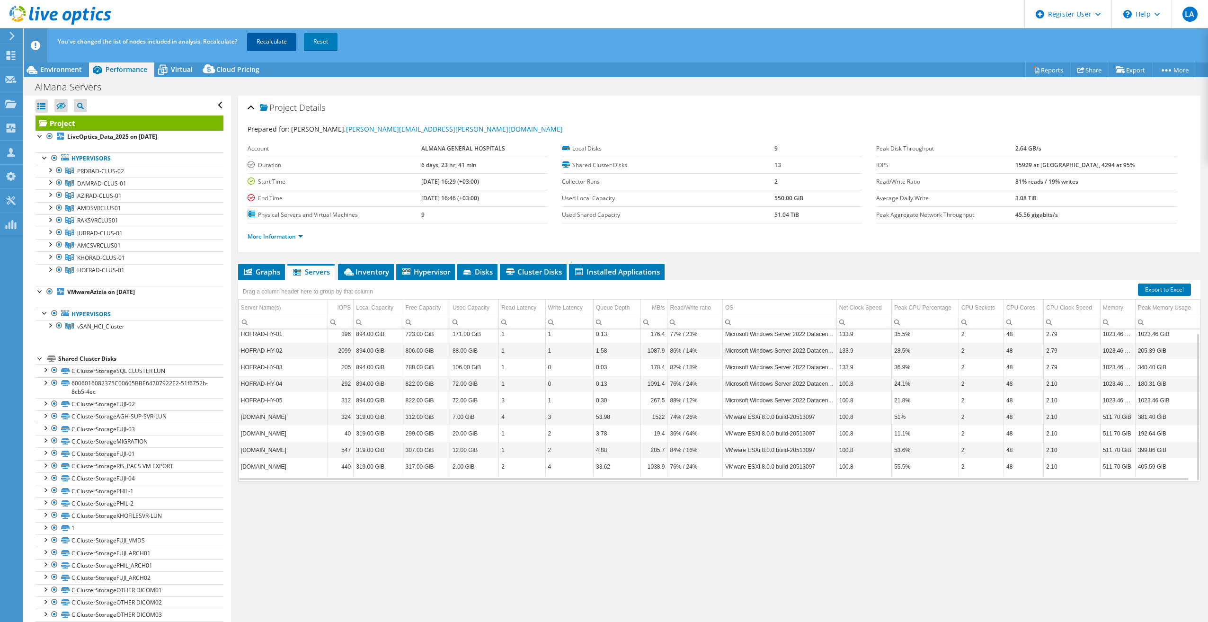
click at [273, 38] on link "Recalculate" at bounding box center [271, 41] width 49 height 17
click at [351, 552] on div "Project Details Prepared for: Bruce Penas, Bruce.Penas@almanahospital.com.sa Ac…" at bounding box center [719, 367] width 977 height 542
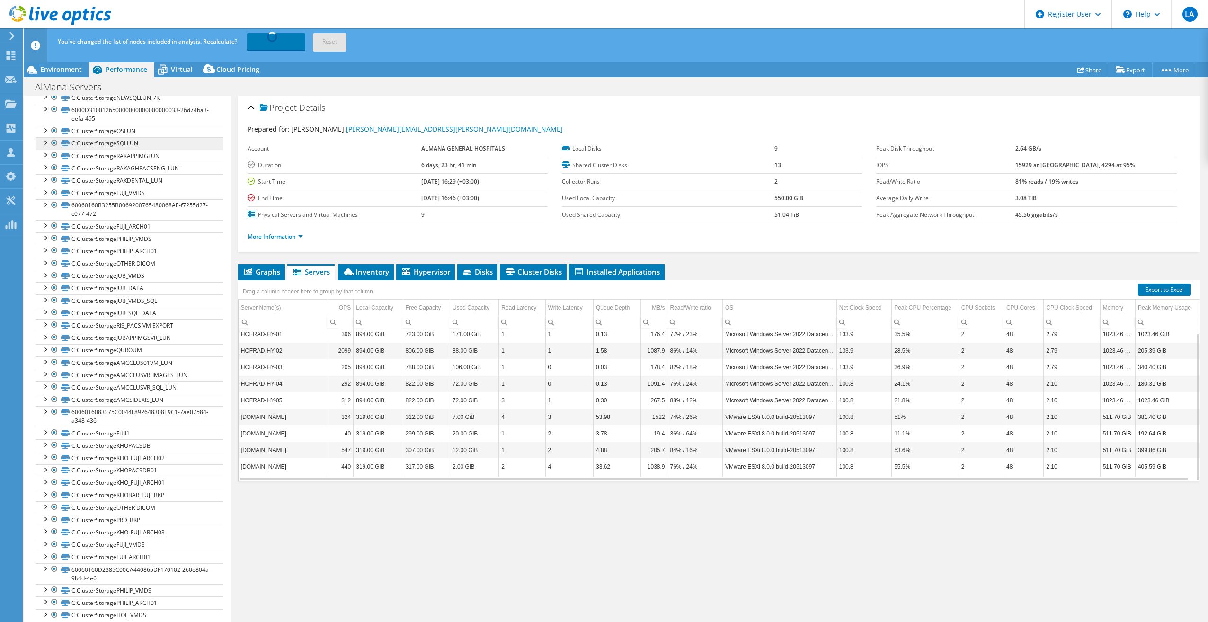
scroll to position [840, 0]
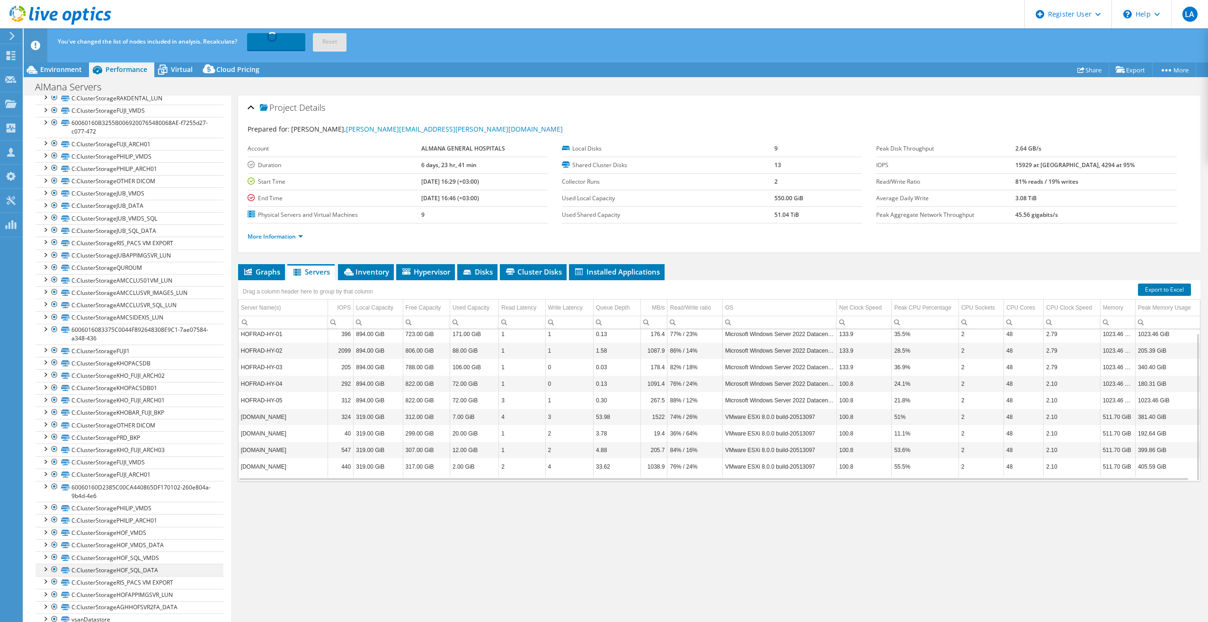
click at [45, 566] on div at bounding box center [44, 568] width 9 height 9
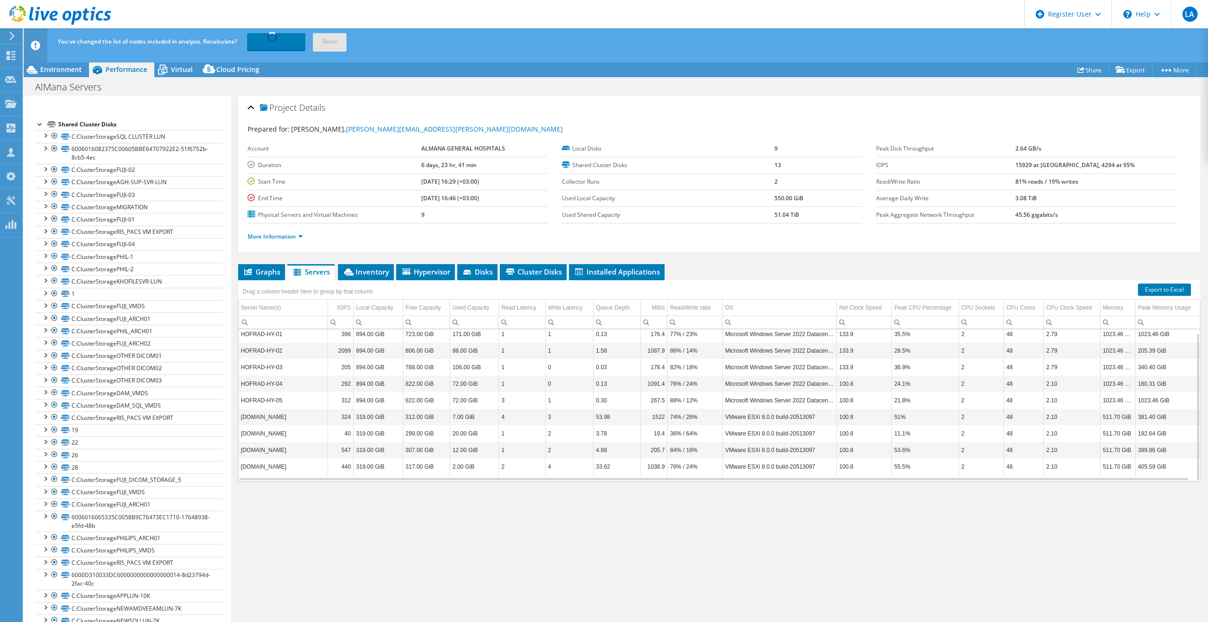
scroll to position [0, 0]
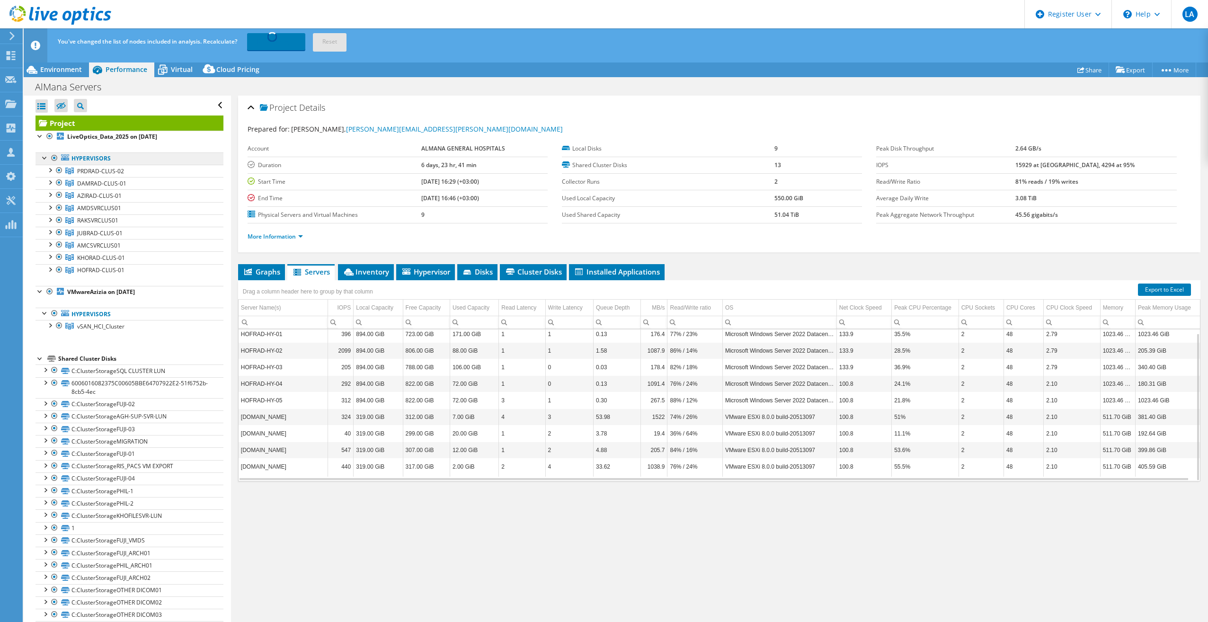
click at [100, 159] on link "Hypervisors" at bounding box center [130, 158] width 188 height 12
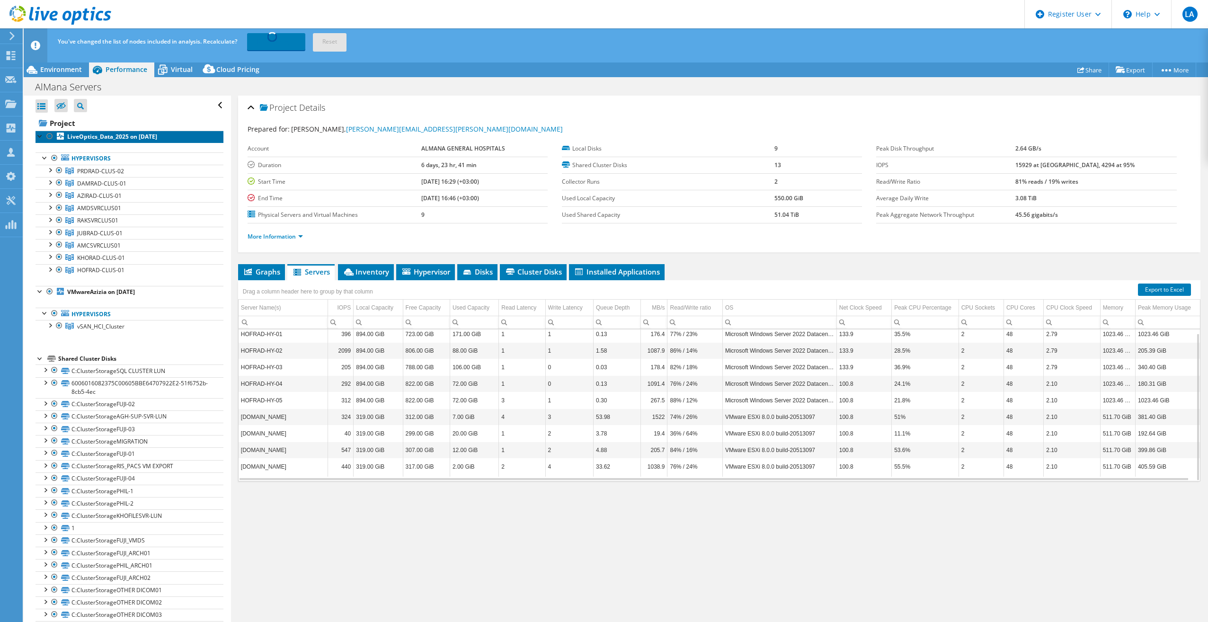
click at [104, 140] on b "LiveOptics_Data_2025 on 8/11/2025" at bounding box center [112, 137] width 90 height 8
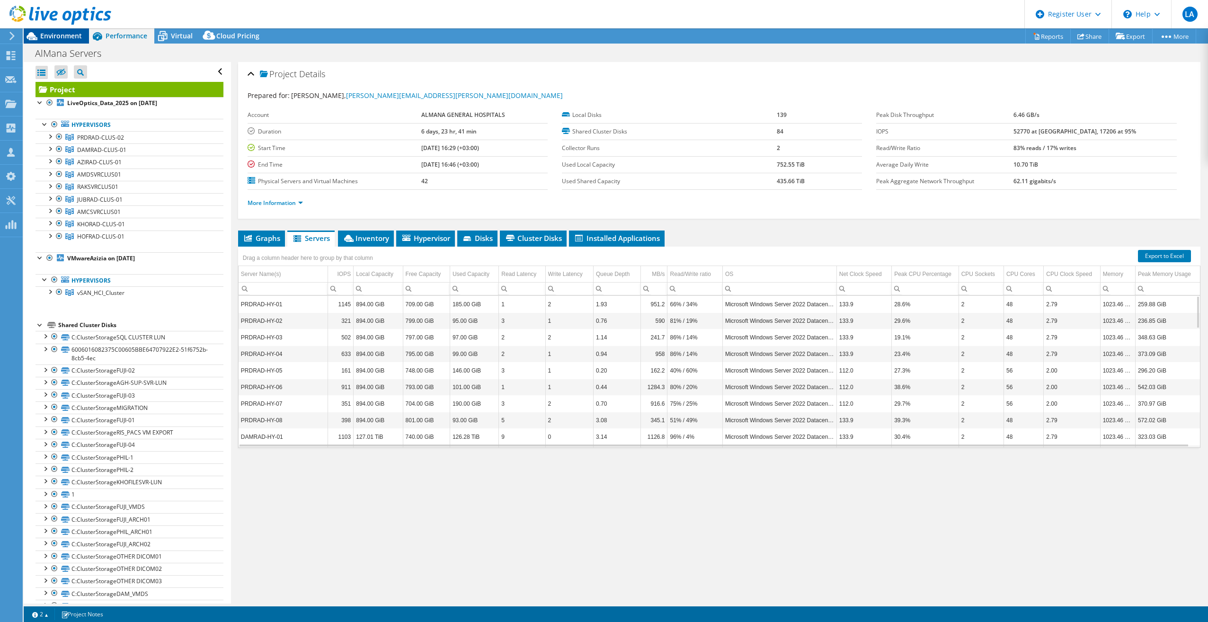
click at [59, 36] on span "Environment" at bounding box center [61, 35] width 42 height 9
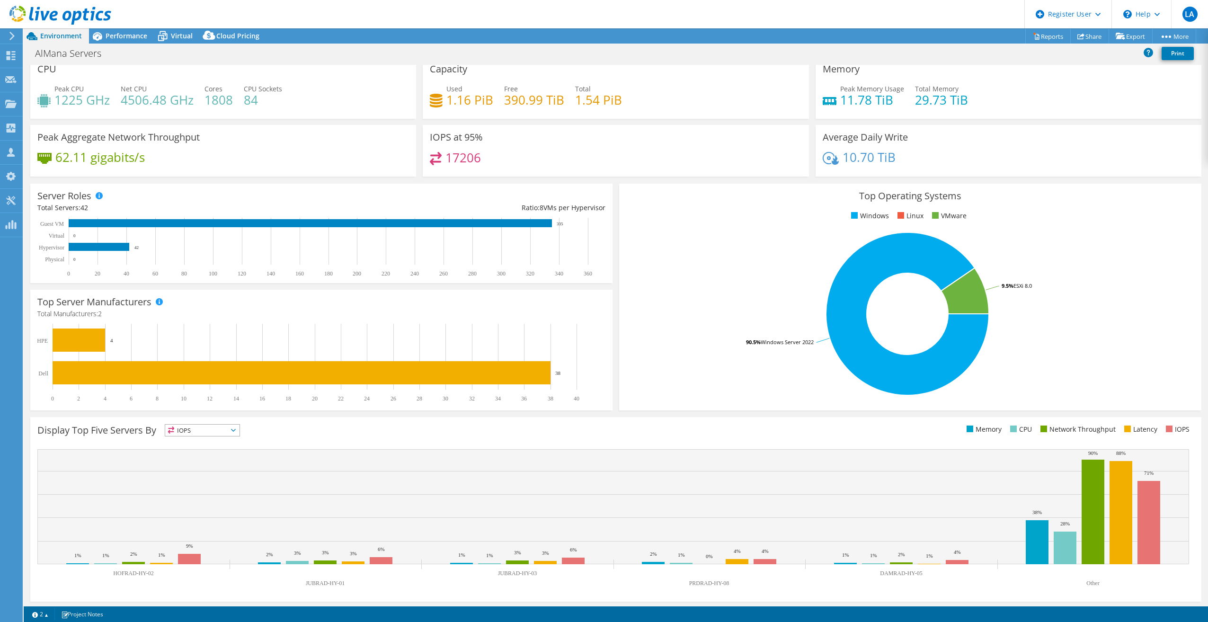
scroll to position [10, 0]
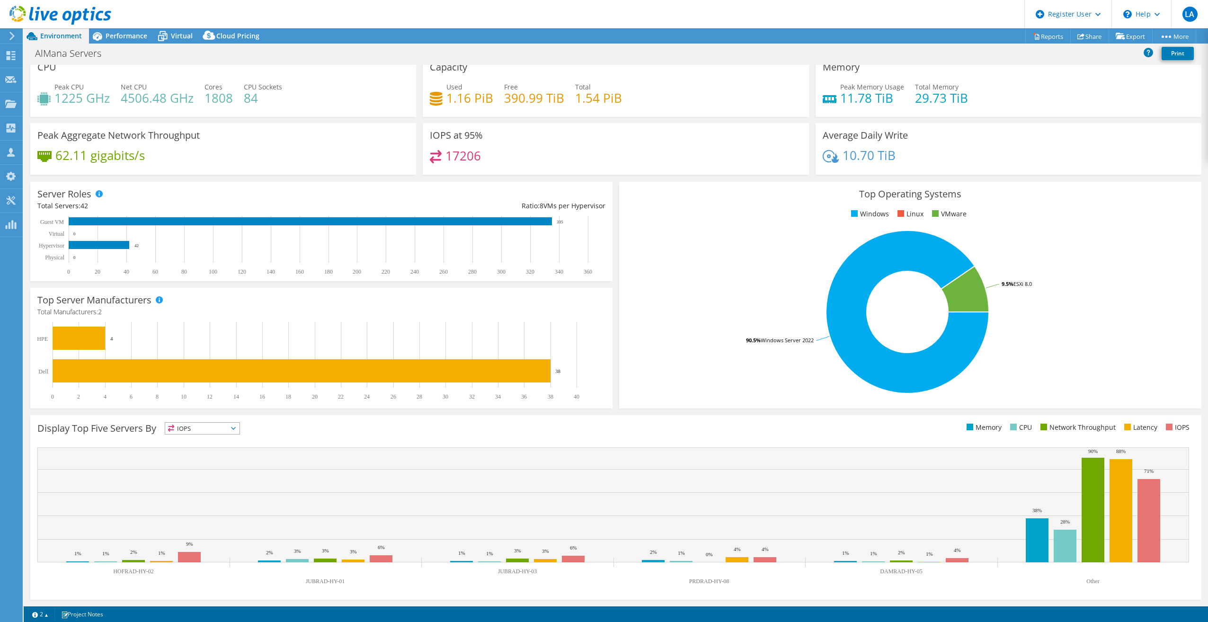
click at [196, 431] on span "IOPS" at bounding box center [202, 428] width 74 height 11
click at [341, 429] on div "Display Top Five Servers By IOPS IOPS" at bounding box center [326, 430] width 579 height 16
click at [92, 241] on rect at bounding box center [318, 245] width 563 height 59
click at [88, 250] on rect at bounding box center [318, 245] width 563 height 59
click at [125, 38] on span "Performance" at bounding box center [127, 35] width 42 height 9
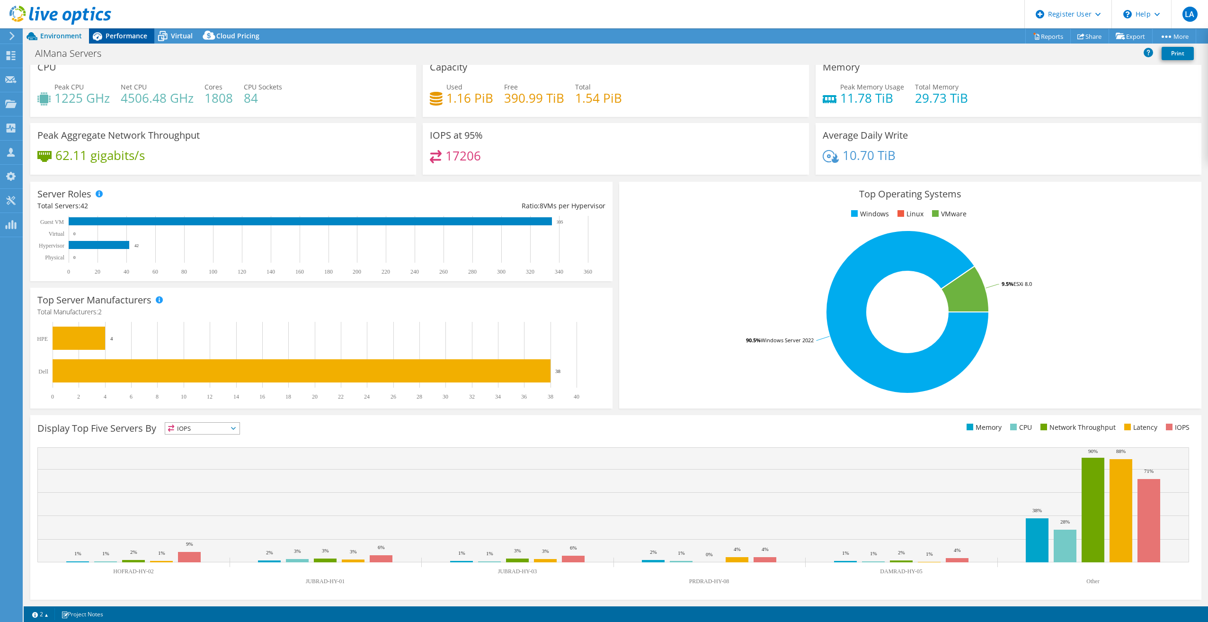
scroll to position [0, 0]
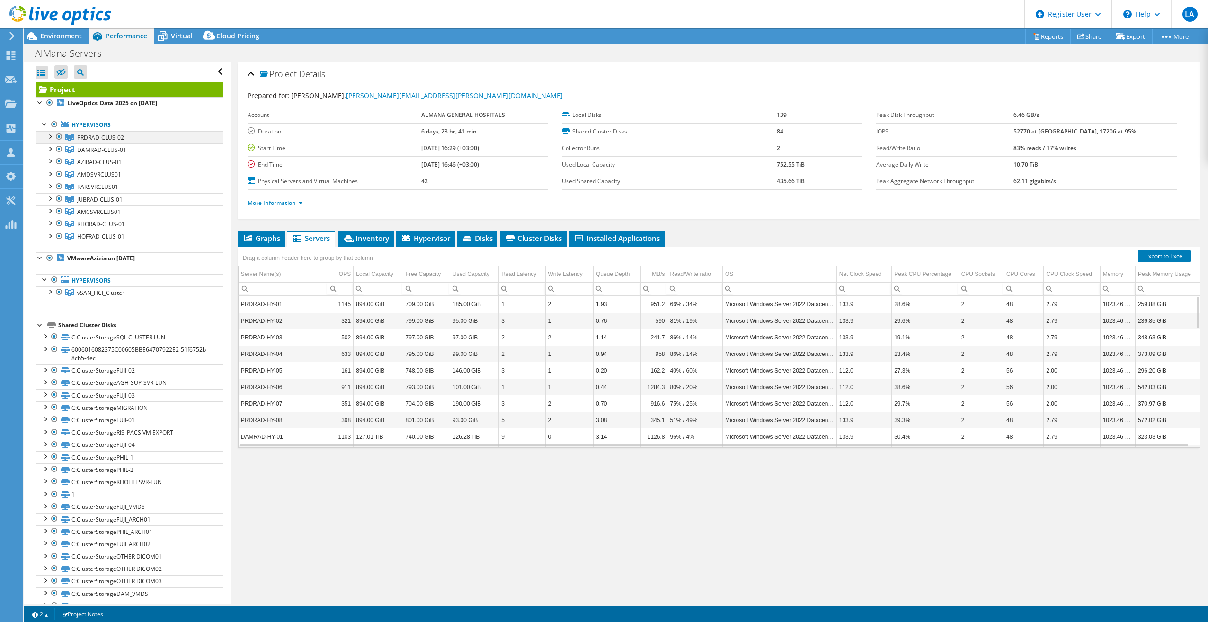
click at [50, 135] on div at bounding box center [49, 135] width 9 height 9
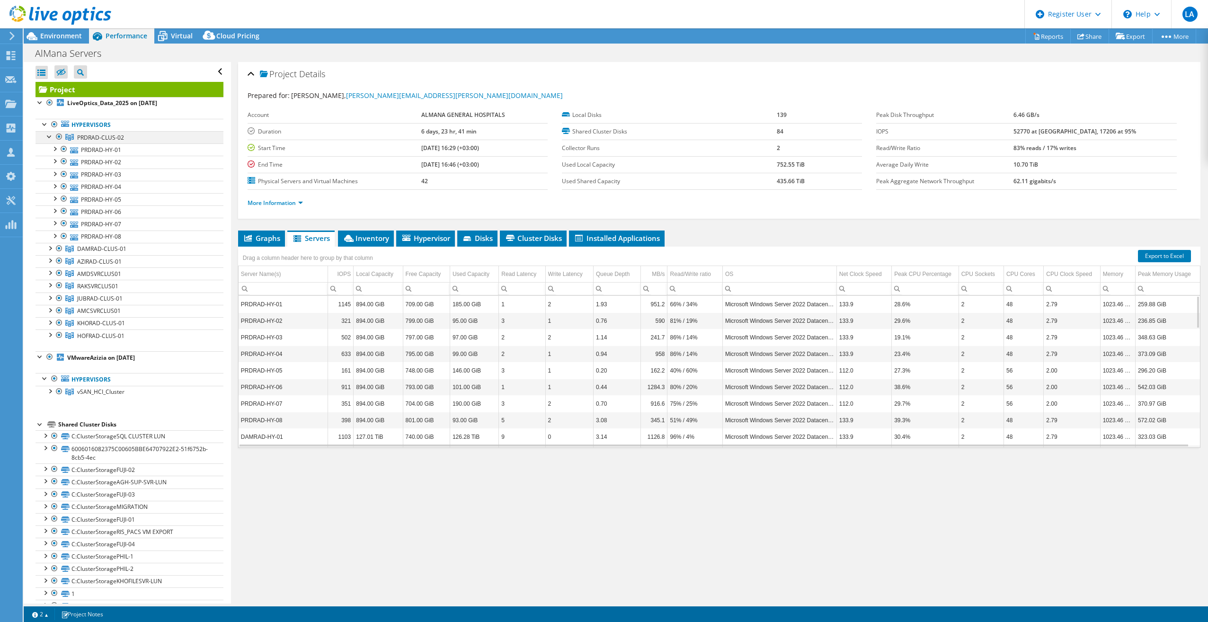
click at [50, 135] on div at bounding box center [49, 135] width 9 height 9
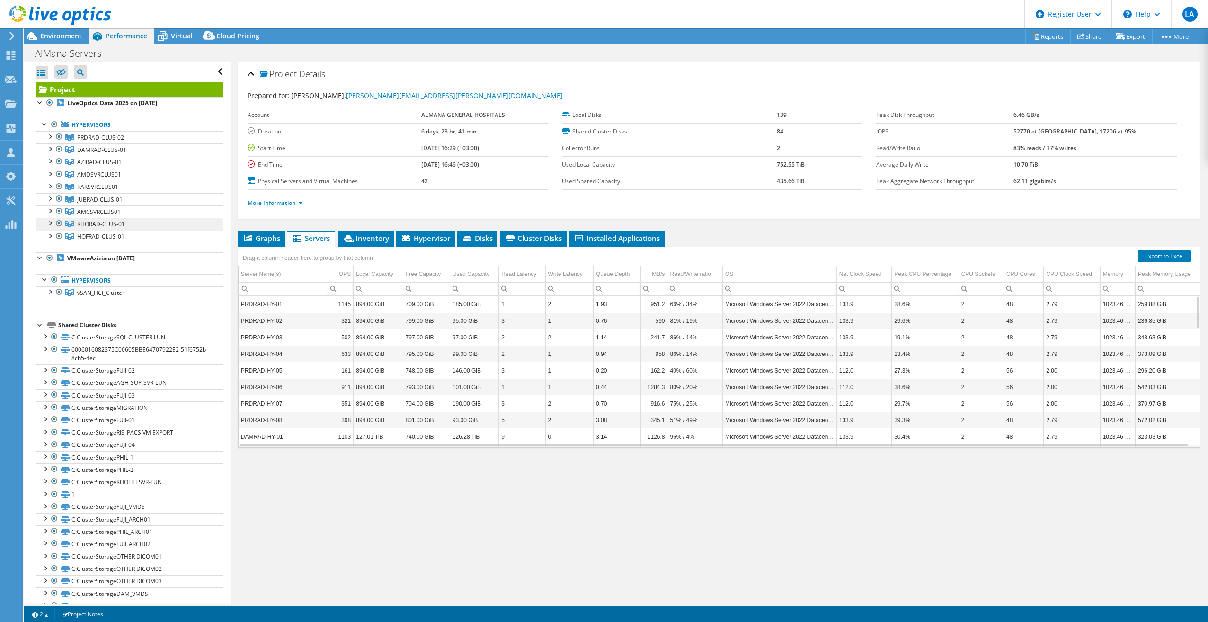
click at [104, 222] on span "KHORAD-CLUS-01" at bounding box center [101, 224] width 48 height 8
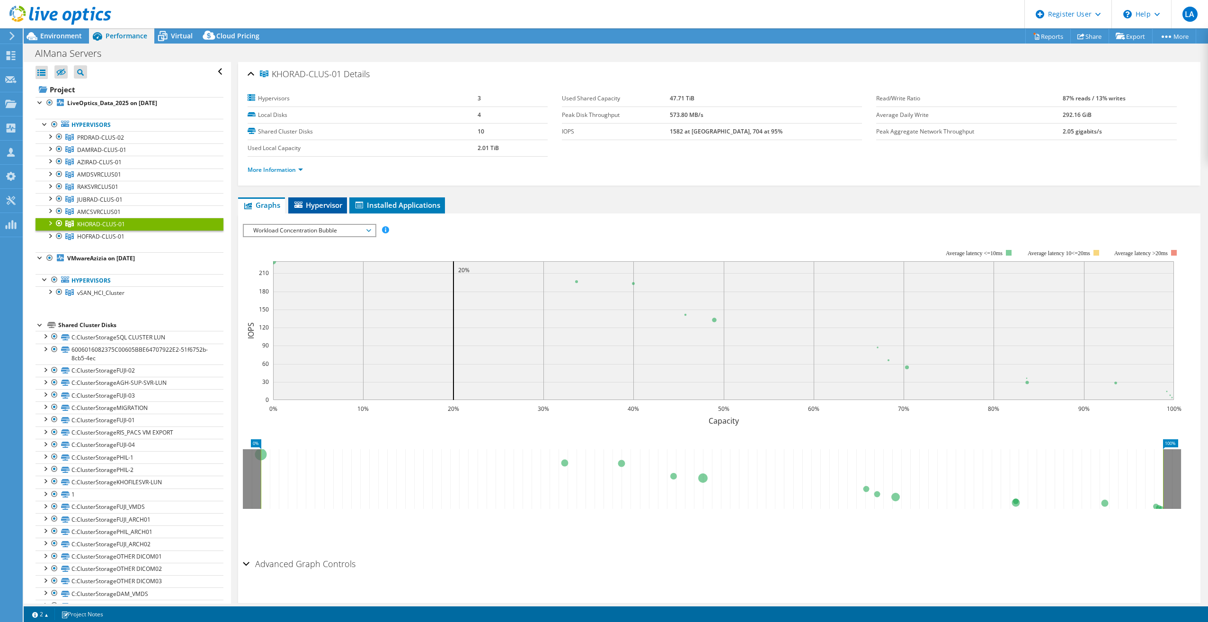
click at [317, 237] on div at bounding box center [719, 389] width 953 height 330
click at [328, 207] on span "Hypervisor" at bounding box center [317, 204] width 49 height 9
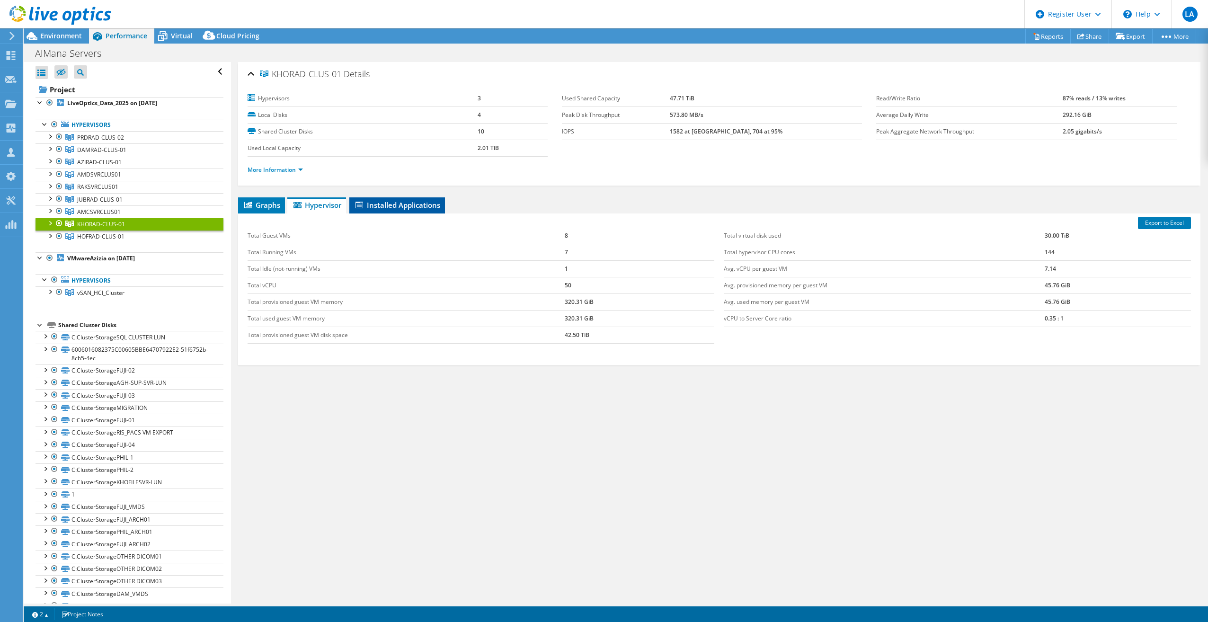
click at [387, 206] on span "Installed Applications" at bounding box center [397, 204] width 86 height 9
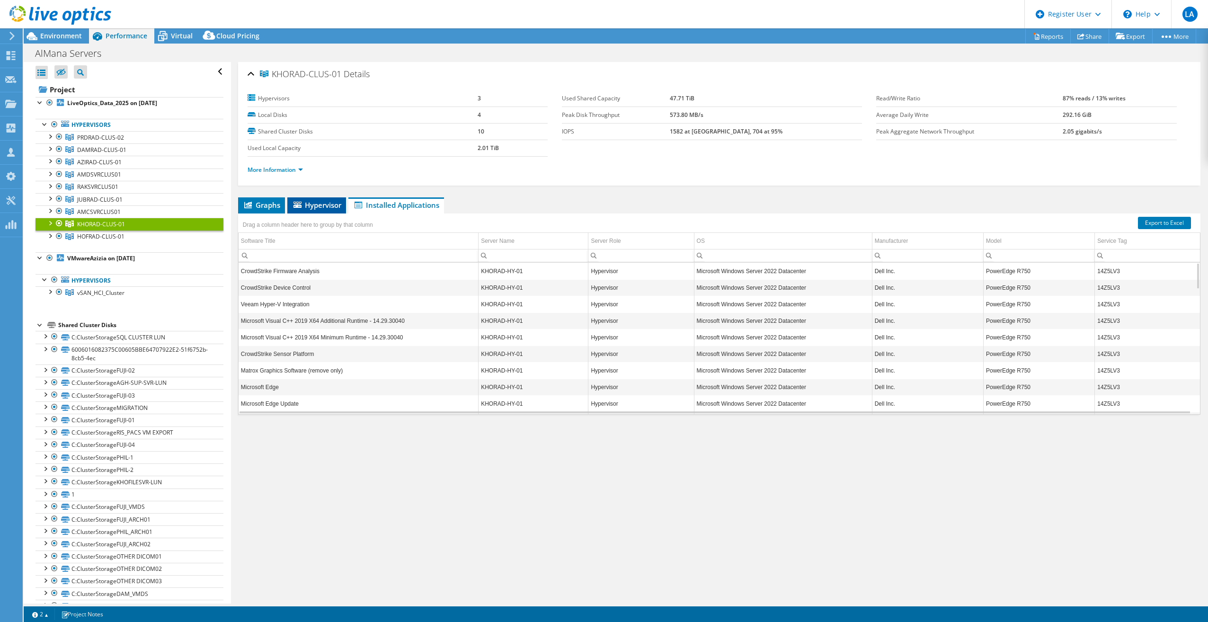
click at [322, 205] on span "Hypervisor" at bounding box center [316, 204] width 49 height 9
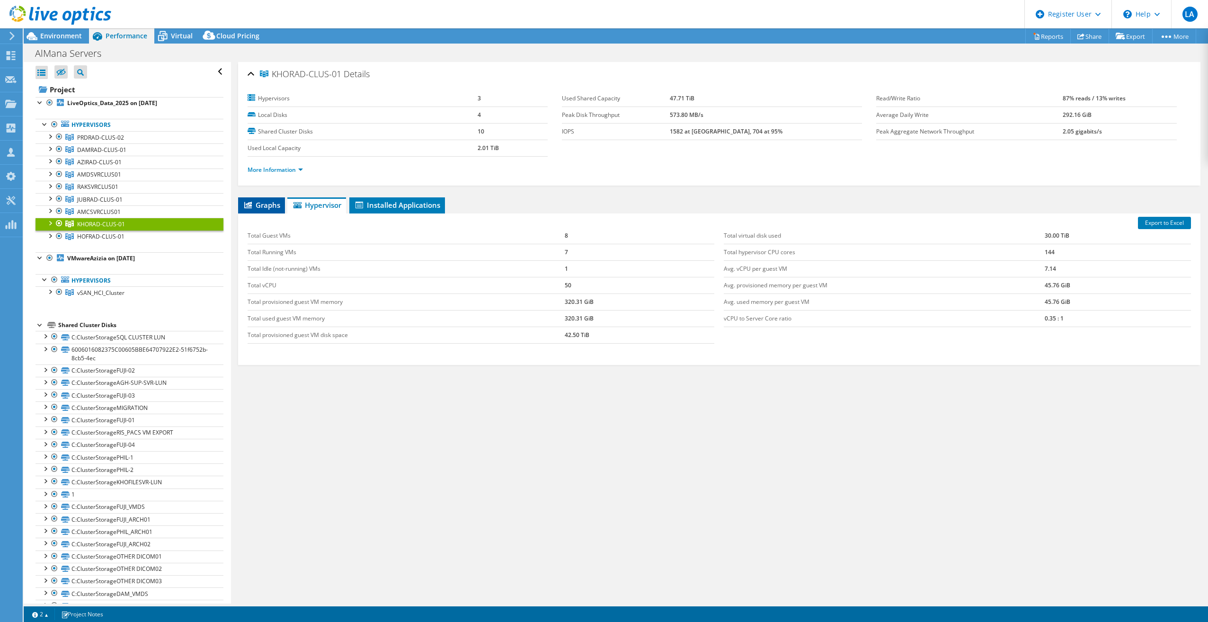
click at [278, 206] on span "Graphs" at bounding box center [261, 204] width 37 height 9
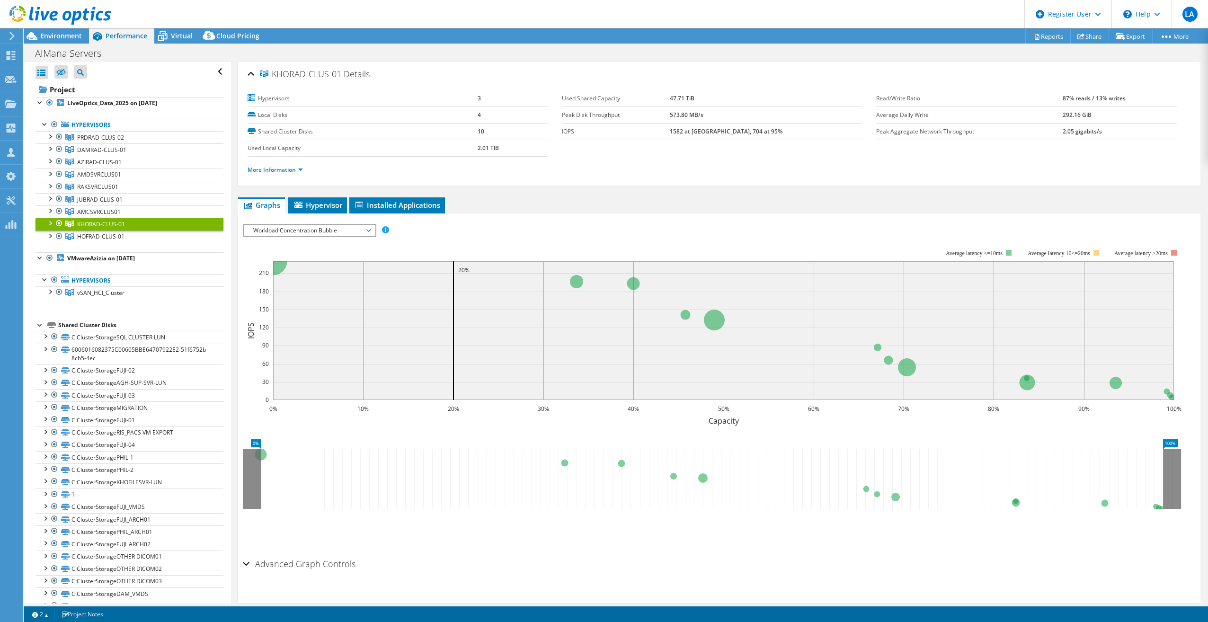
click at [292, 174] on li "More Information" at bounding box center [278, 170] width 61 height 10
click at [295, 169] on link "More Information" at bounding box center [275, 170] width 55 height 8
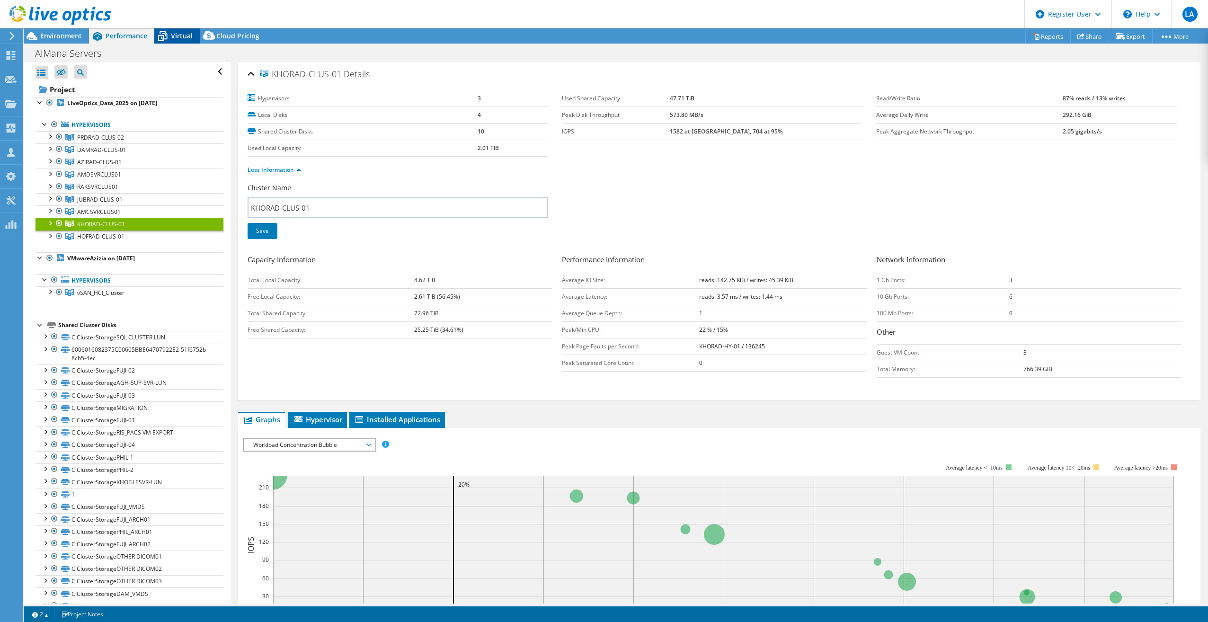
click at [182, 35] on span "Virtual" at bounding box center [182, 35] width 22 height 9
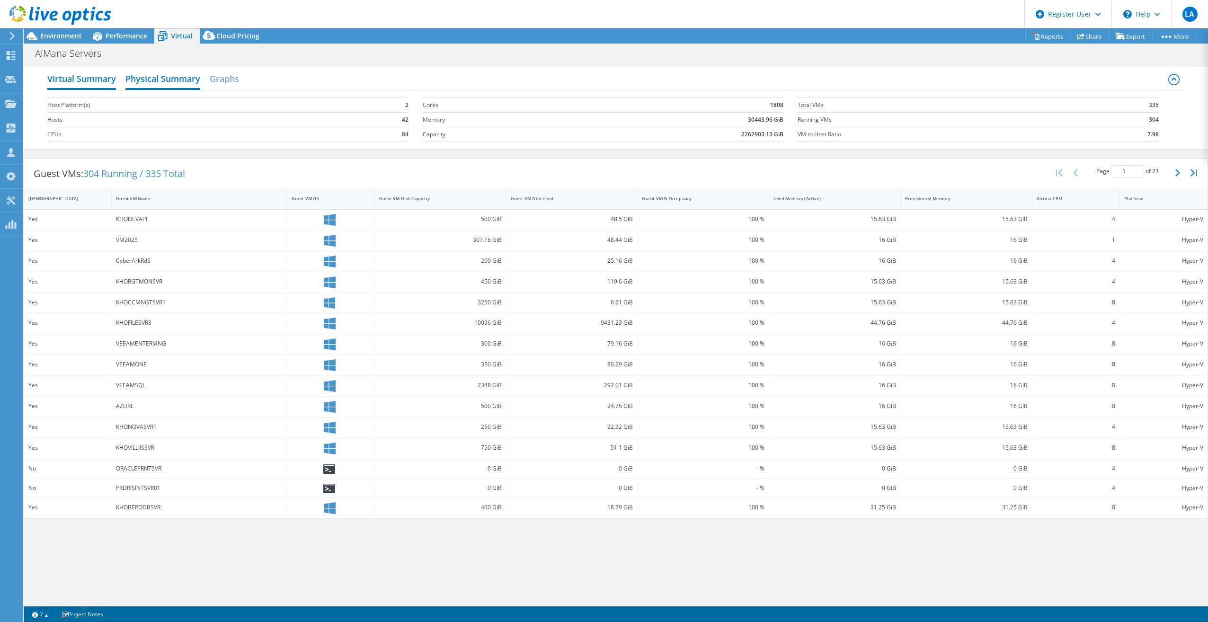
click at [61, 77] on h2 "Virtual Summary" at bounding box center [81, 79] width 69 height 21
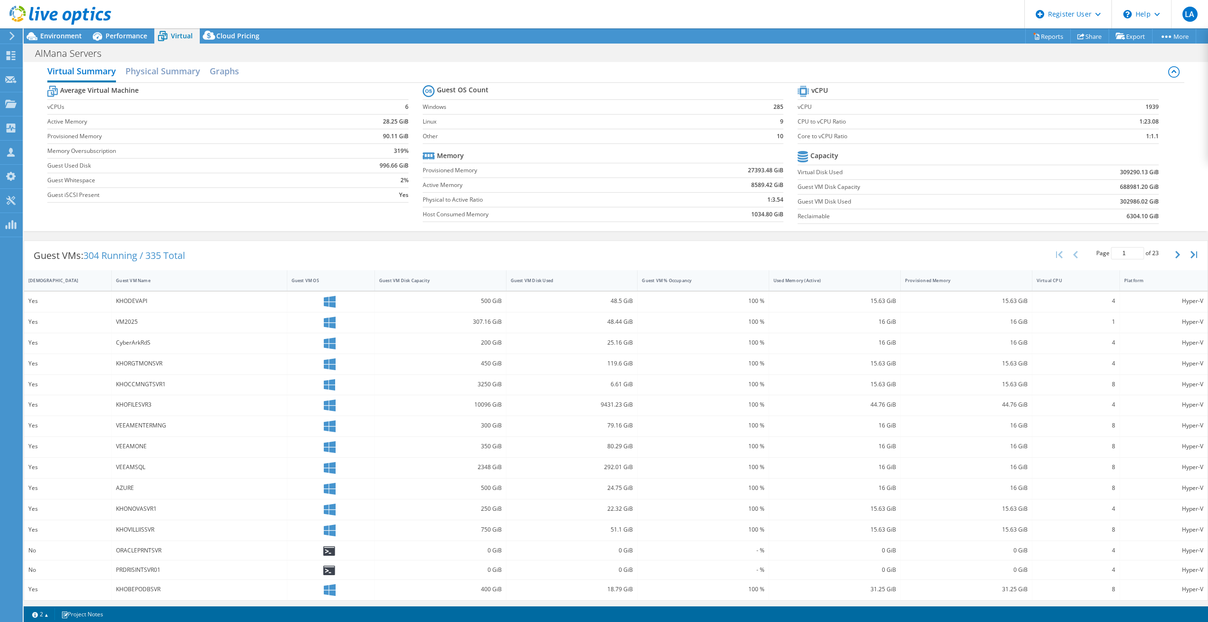
scroll to position [9, 0]
click at [166, 70] on h2 "Physical Summary" at bounding box center [162, 70] width 75 height 21
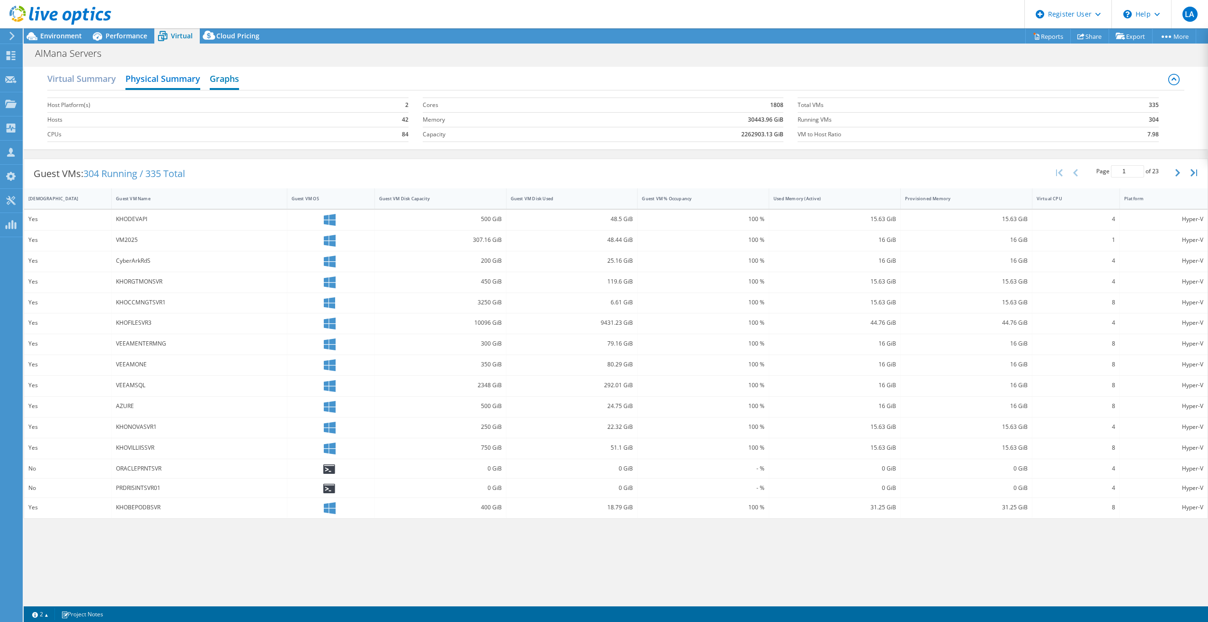
click at [224, 78] on h2 "Graphs" at bounding box center [224, 79] width 29 height 21
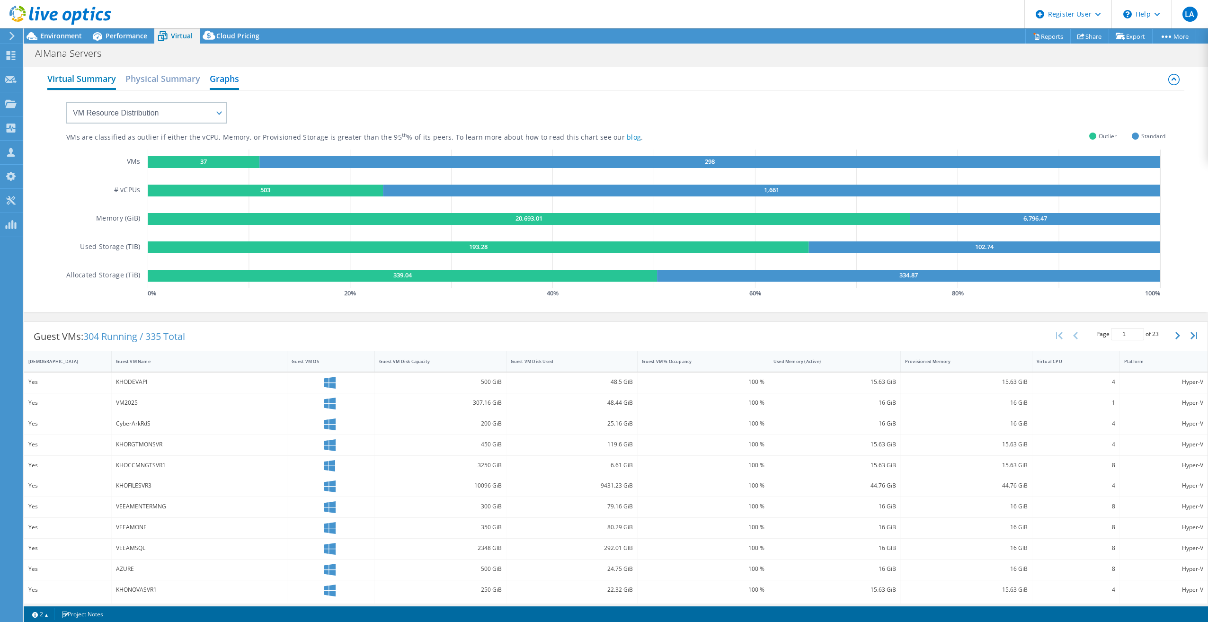
click at [90, 76] on h2 "Virtual Summary" at bounding box center [81, 79] width 69 height 21
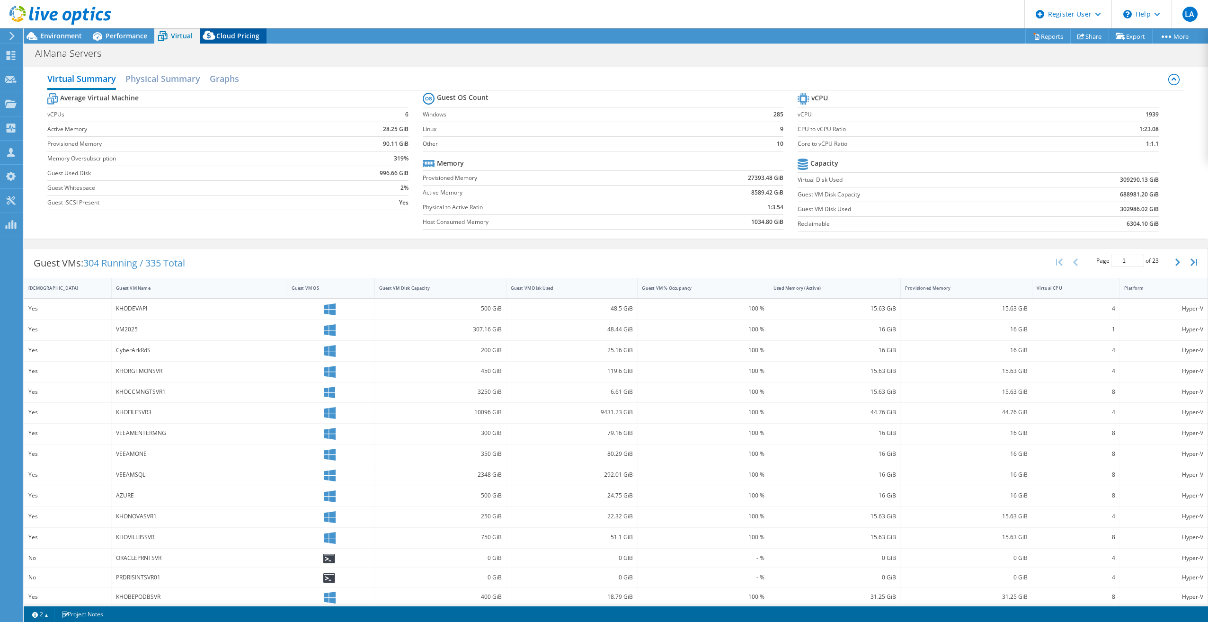
click at [221, 34] on span "Cloud Pricing" at bounding box center [237, 35] width 43 height 9
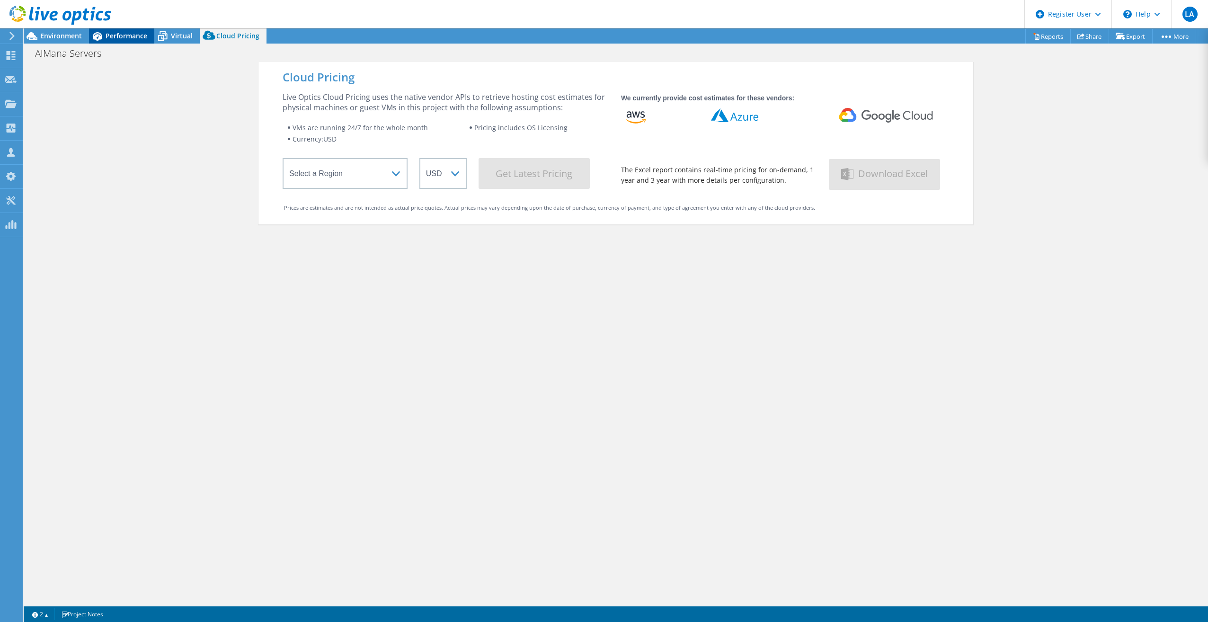
click at [135, 34] on span "Performance" at bounding box center [127, 35] width 42 height 9
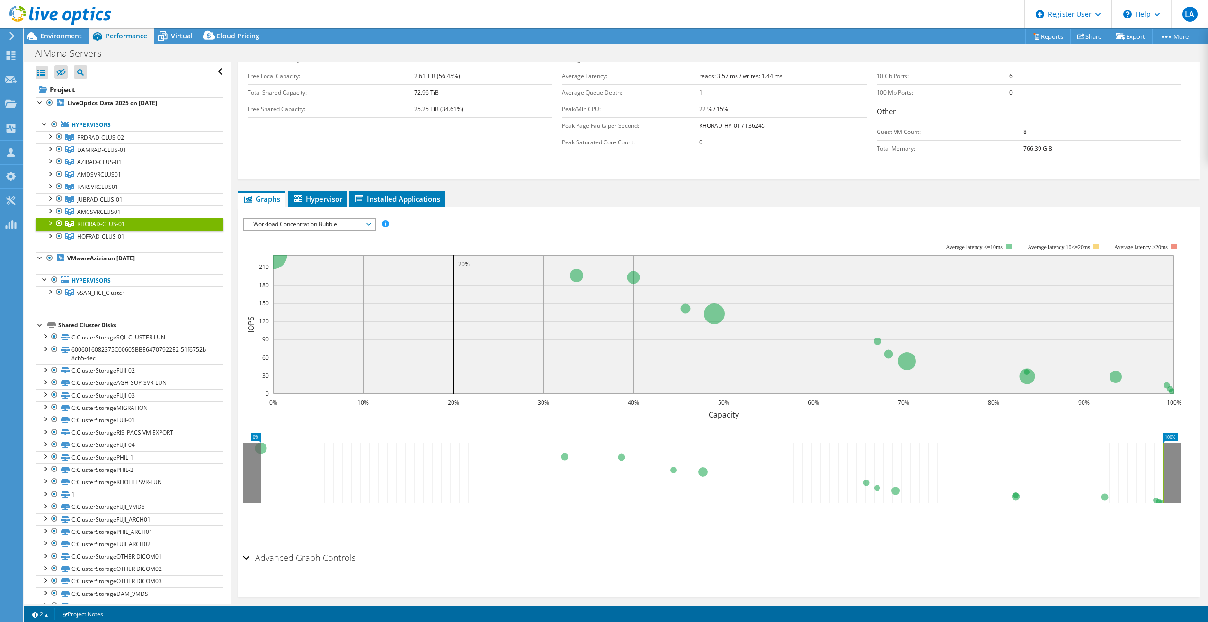
scroll to position [231, 0]
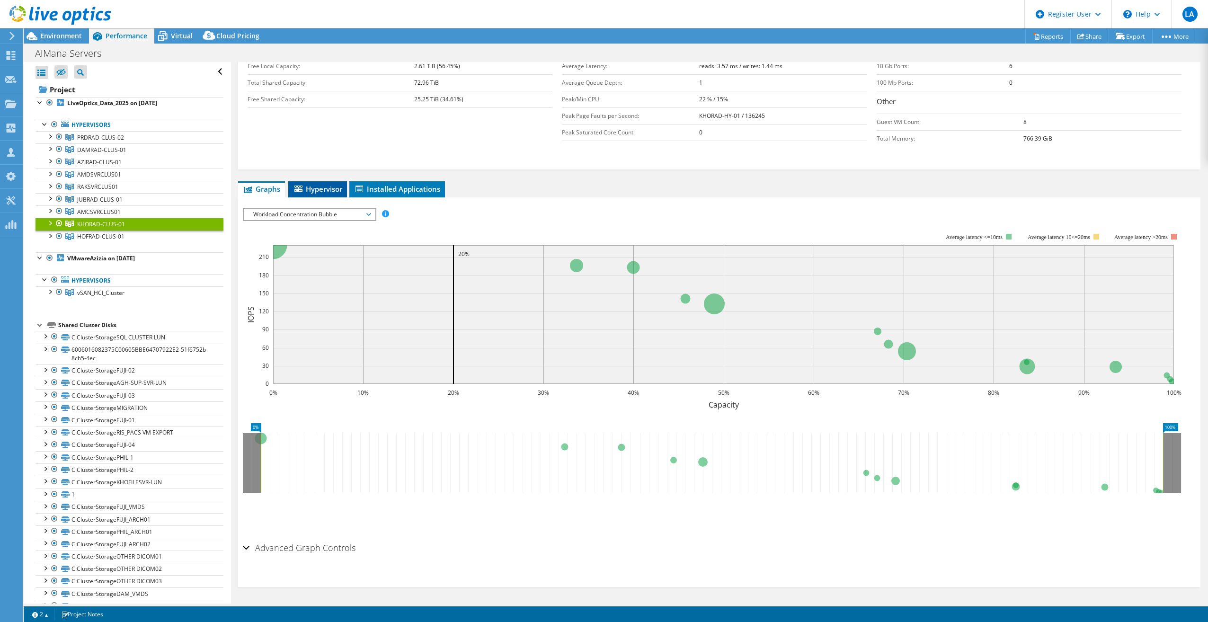
click at [312, 185] on span "Hypervisor" at bounding box center [317, 188] width 49 height 9
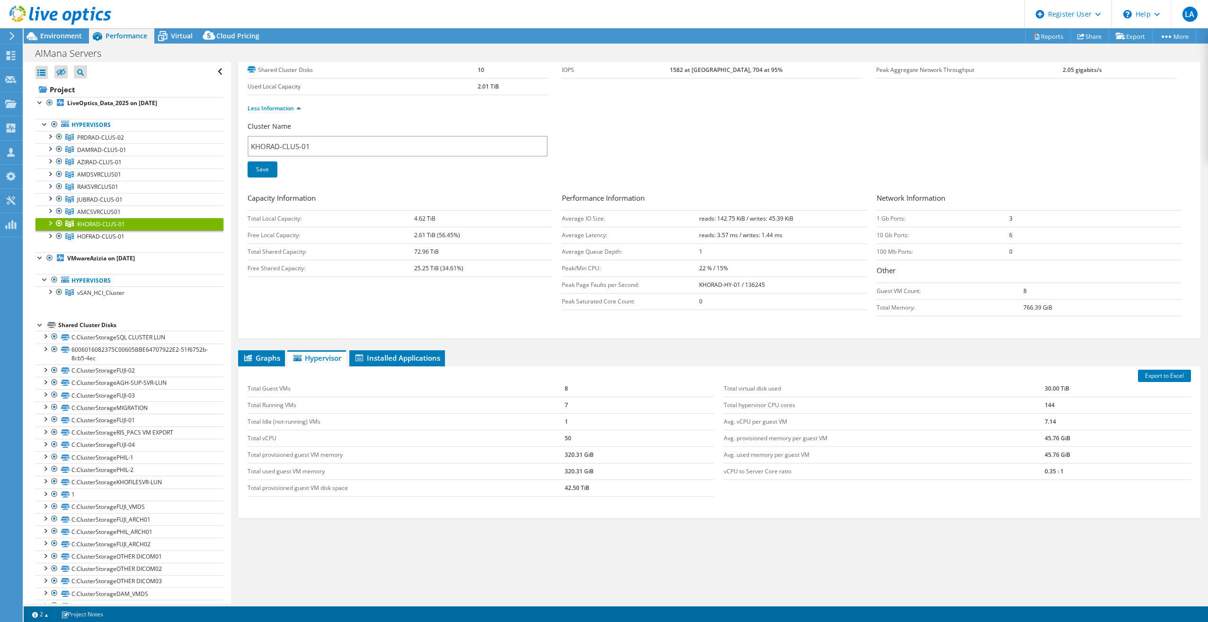
click at [424, 349] on div "KHORAD-CLUS-01 Details Hypervisors 3 Local Disks 4 Shared Cluster Disks 10 Used…" at bounding box center [719, 301] width 977 height 603
click at [420, 360] on span "Installed Applications" at bounding box center [397, 357] width 86 height 9
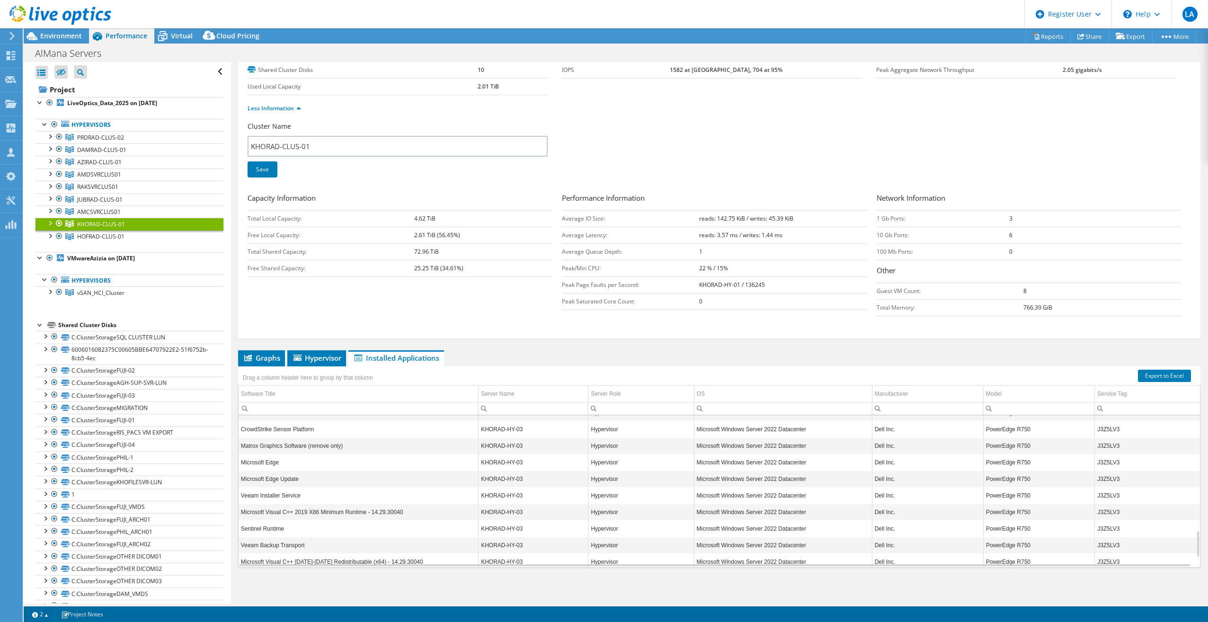
scroll to position [714, 0]
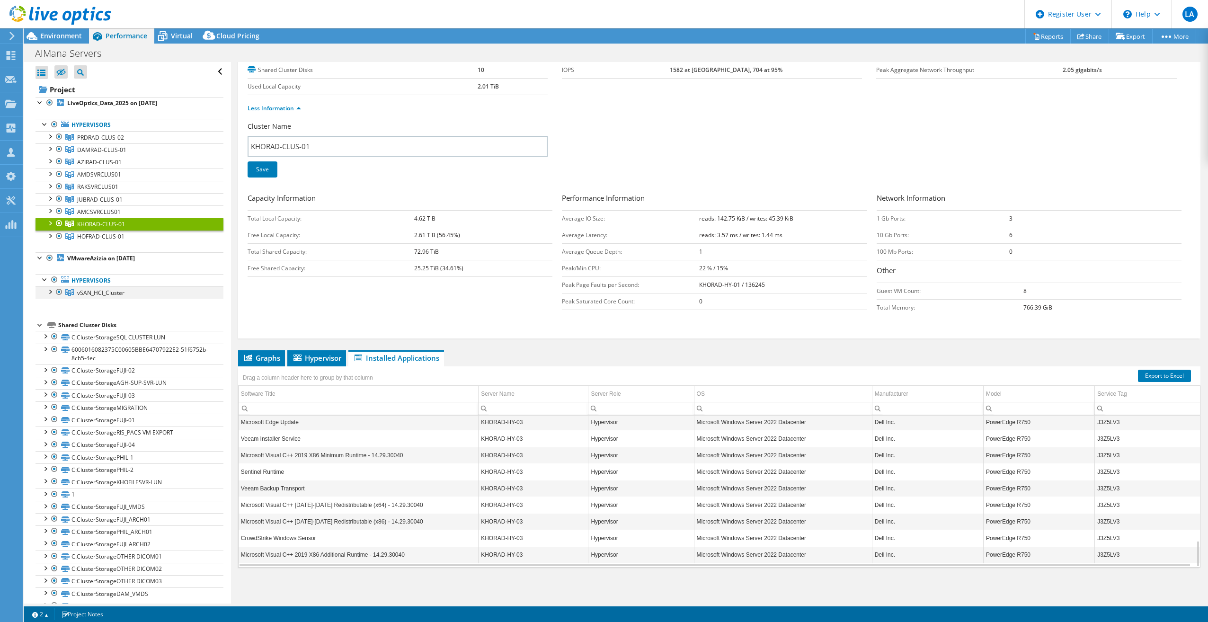
click at [49, 291] on div at bounding box center [49, 290] width 9 height 9
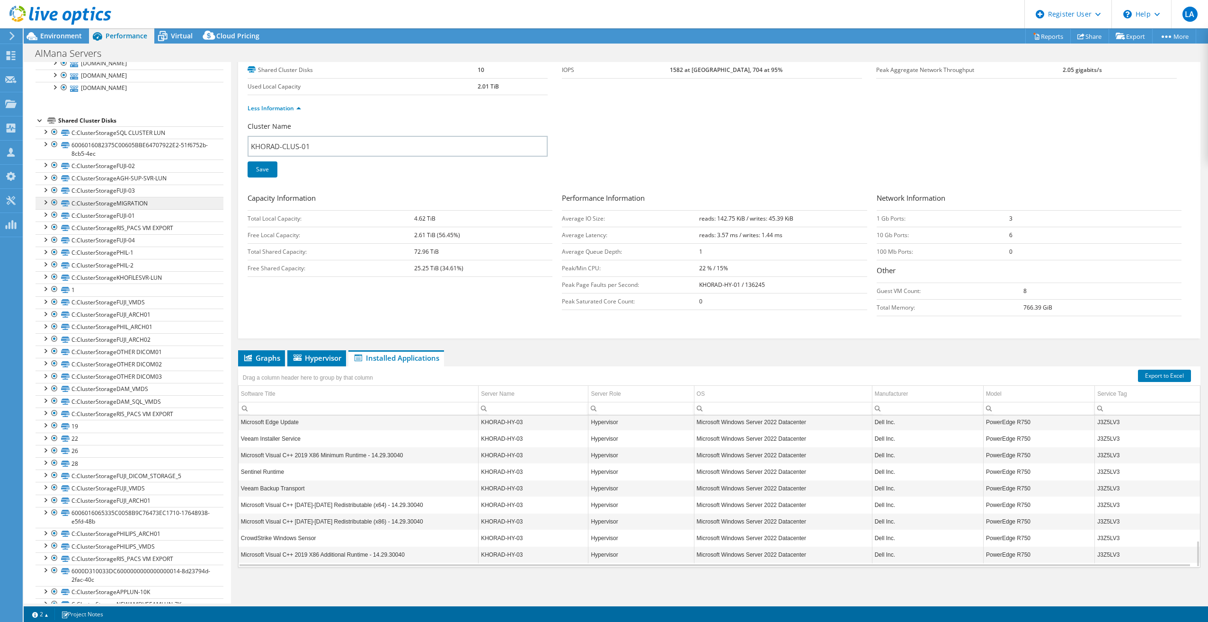
scroll to position [237, 0]
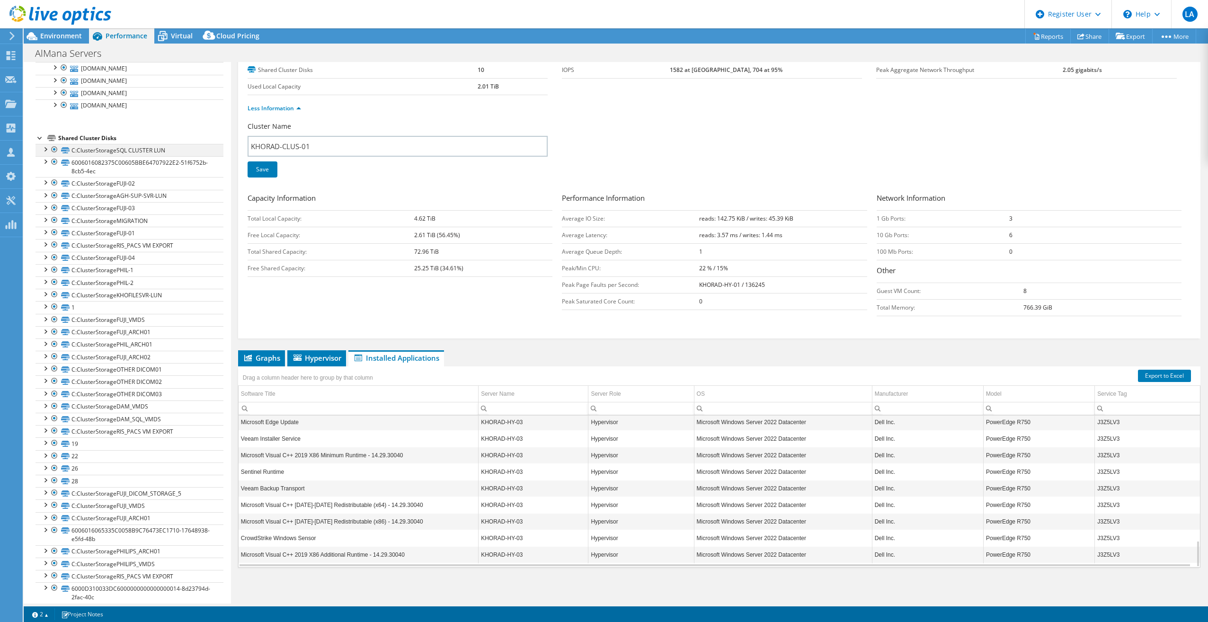
click at [42, 148] on div at bounding box center [44, 148] width 9 height 9
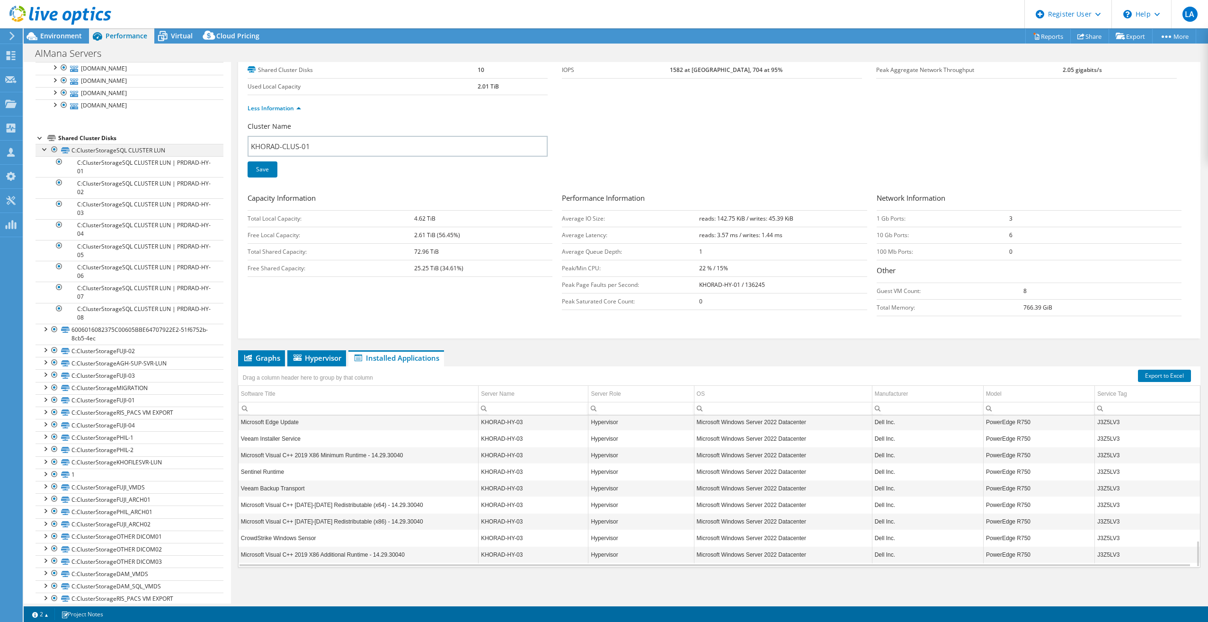
click at [41, 150] on div at bounding box center [44, 148] width 9 height 9
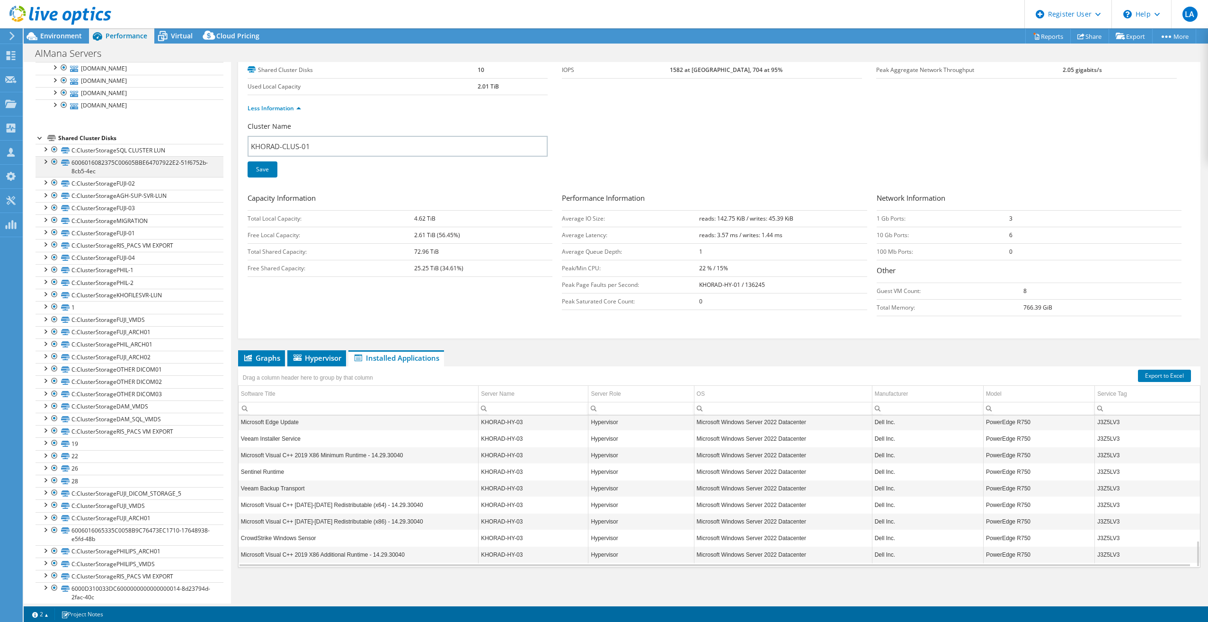
click at [45, 165] on div at bounding box center [44, 160] width 9 height 9
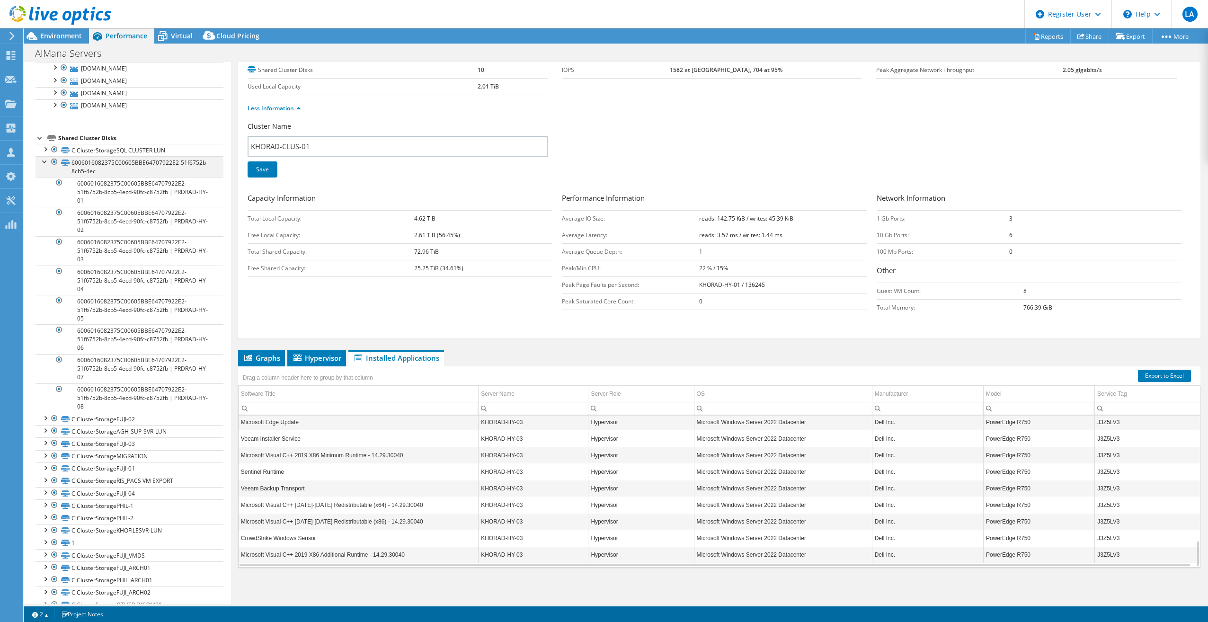
click at [46, 164] on div at bounding box center [44, 160] width 9 height 9
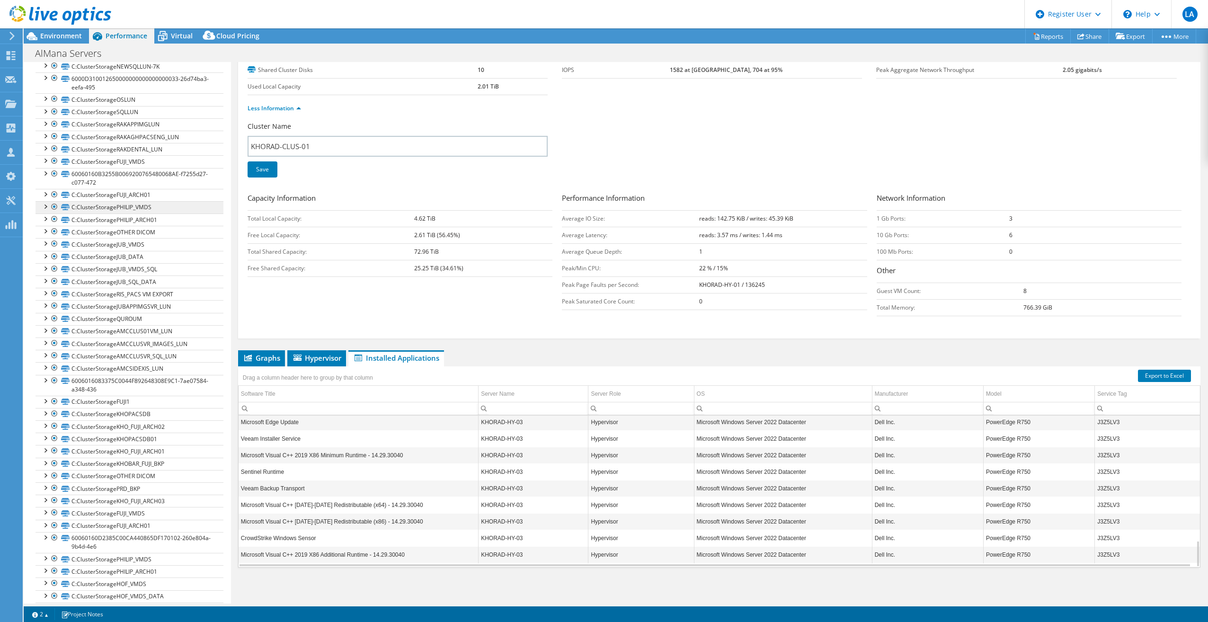
scroll to position [890, 0]
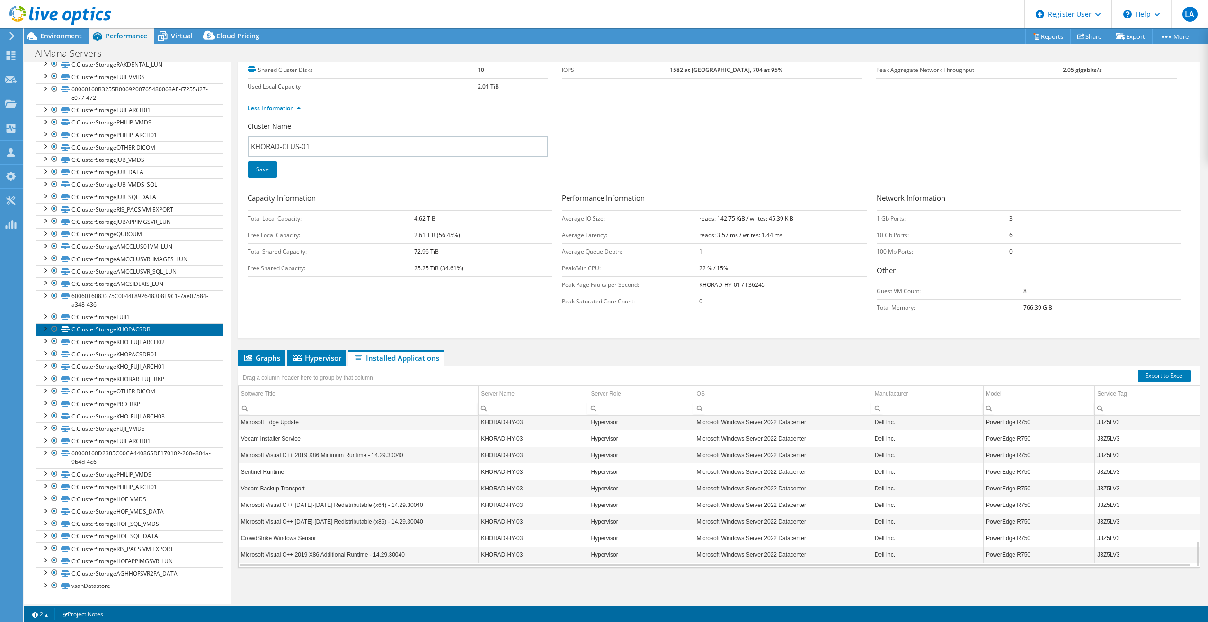
click at [130, 335] on link "C:ClusterStorageKHOPACSDB" at bounding box center [130, 329] width 188 height 12
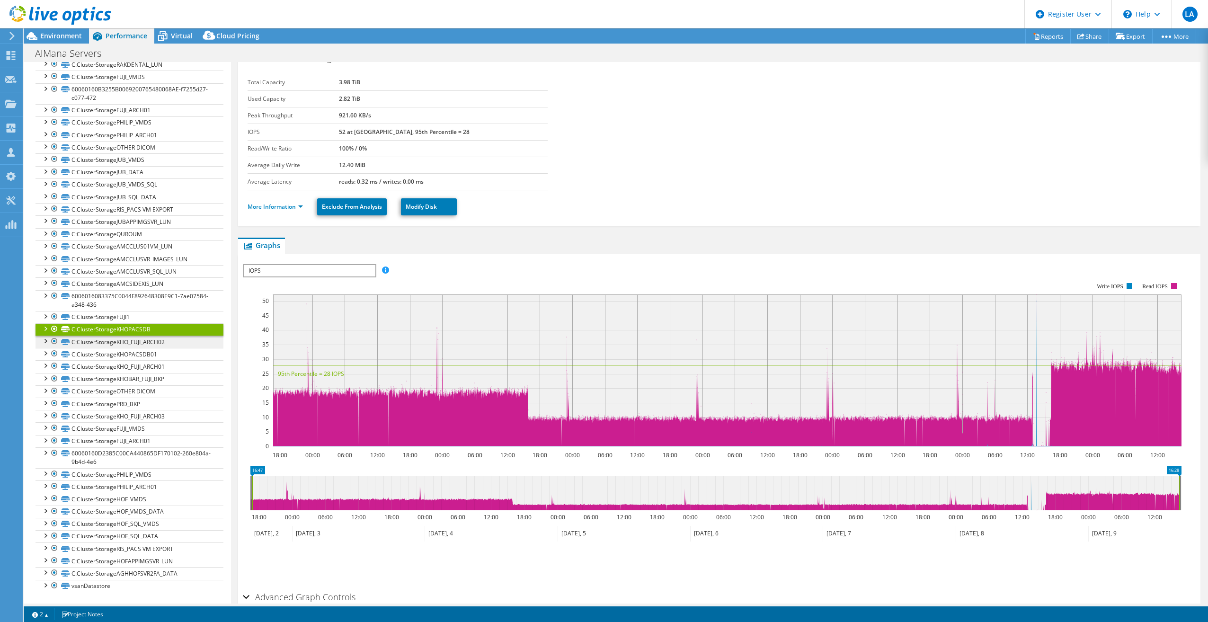
scroll to position [62, 0]
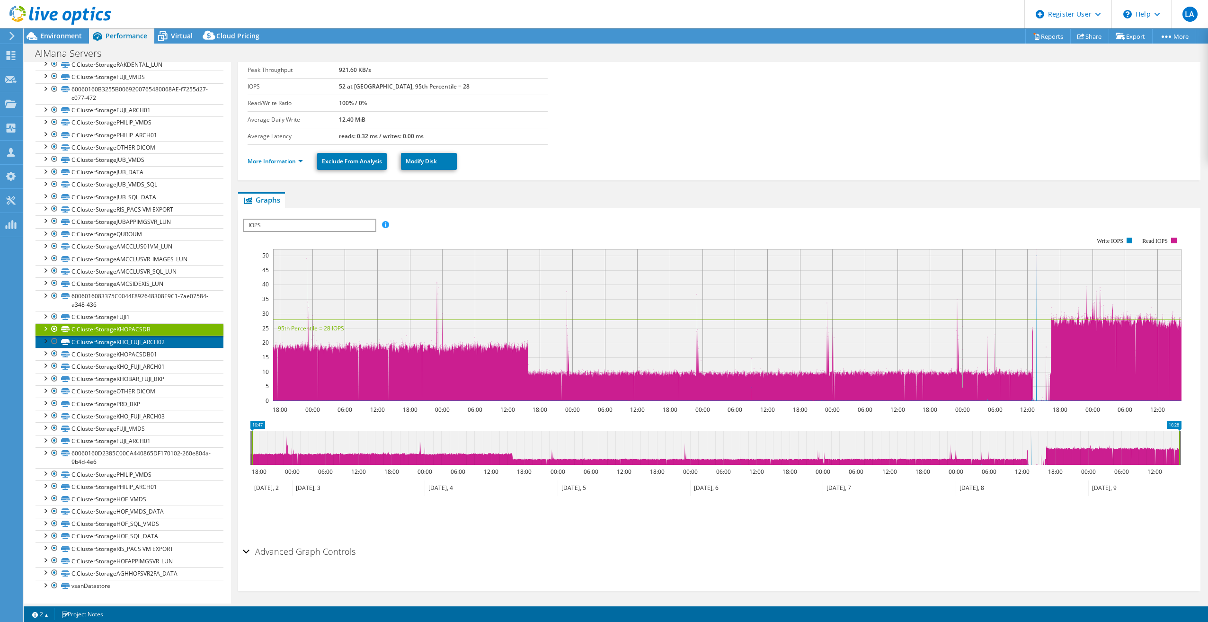
click at [108, 346] on link "C:ClusterStorageKHO_FUJI_ARCH02" at bounding box center [130, 342] width 188 height 12
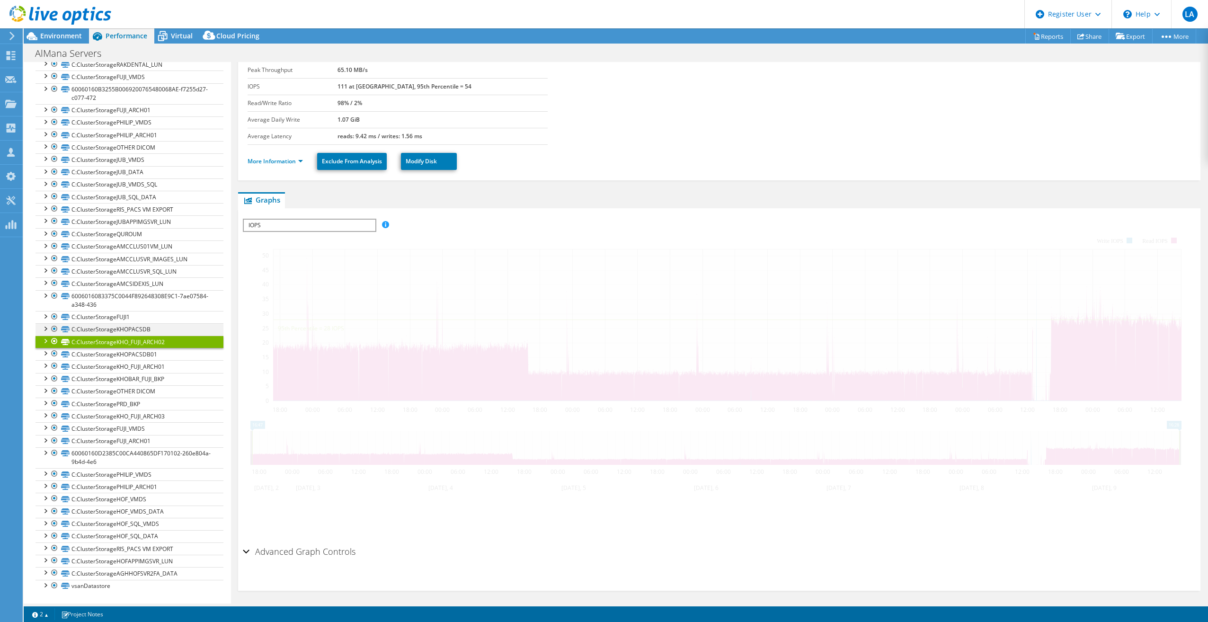
click at [43, 324] on div at bounding box center [44, 327] width 9 height 9
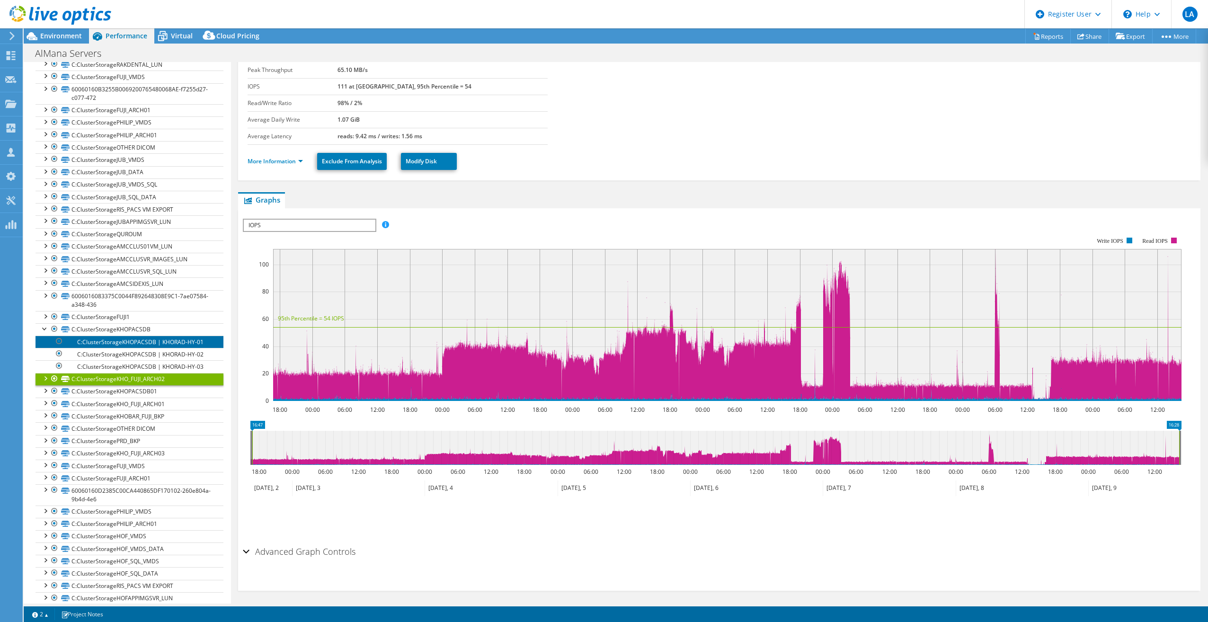
click at [110, 342] on link "C:ClusterStorageKHOPACSDB | KHORAD-HY-01" at bounding box center [130, 342] width 188 height 12
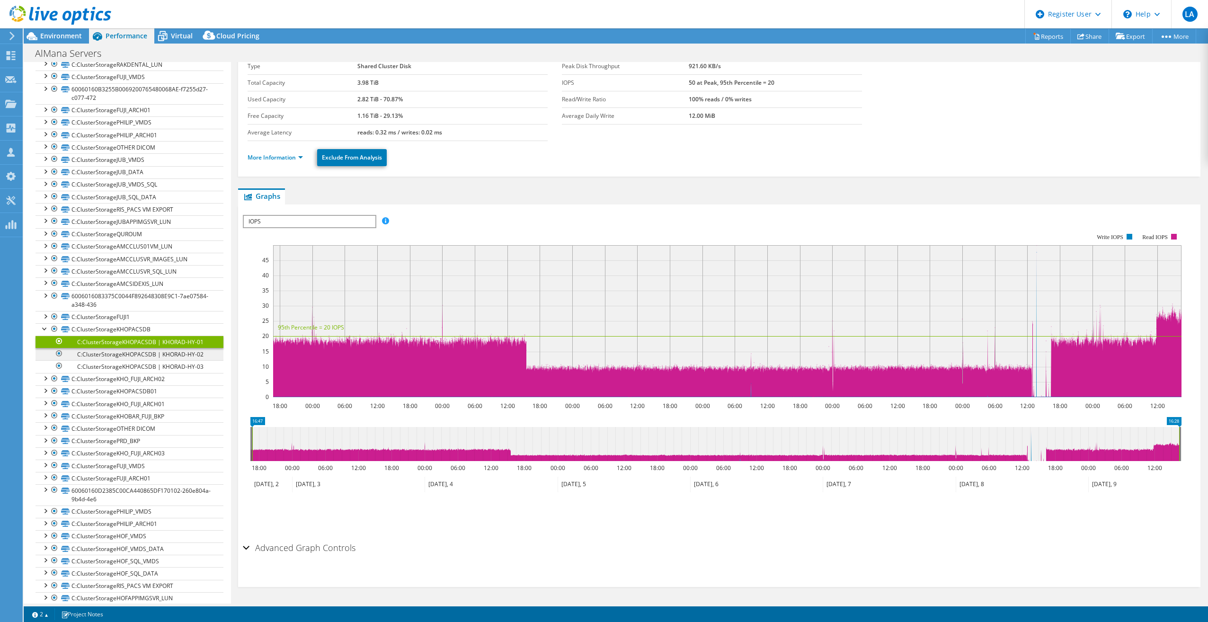
scroll to position [0, 0]
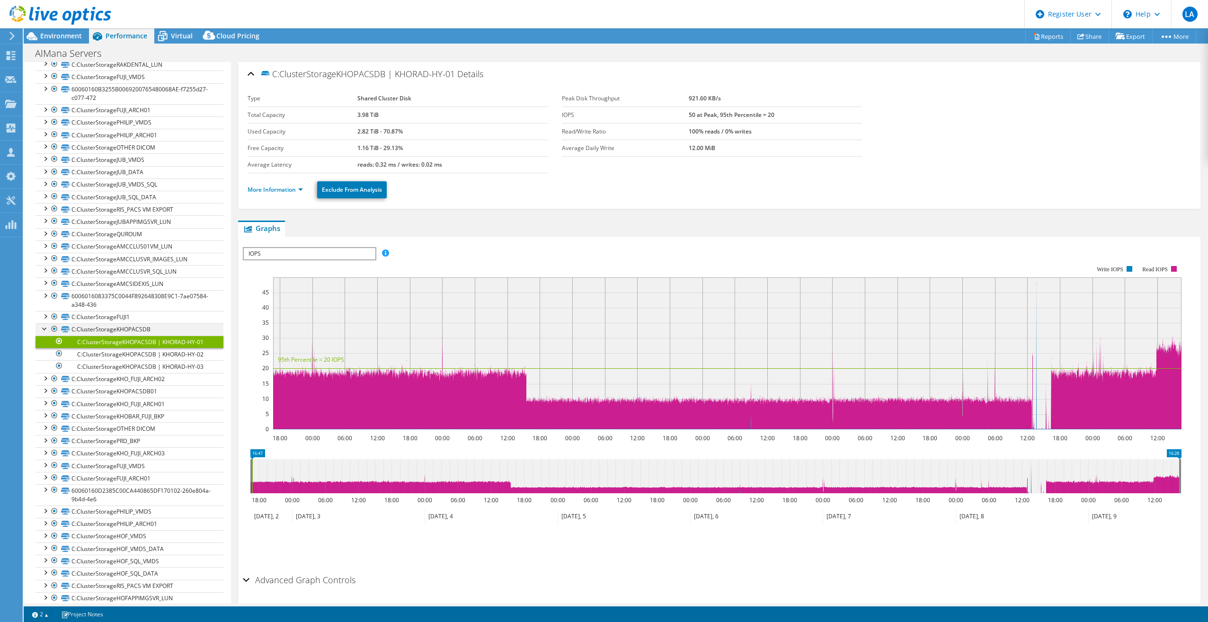
click at [41, 330] on div at bounding box center [44, 327] width 9 height 9
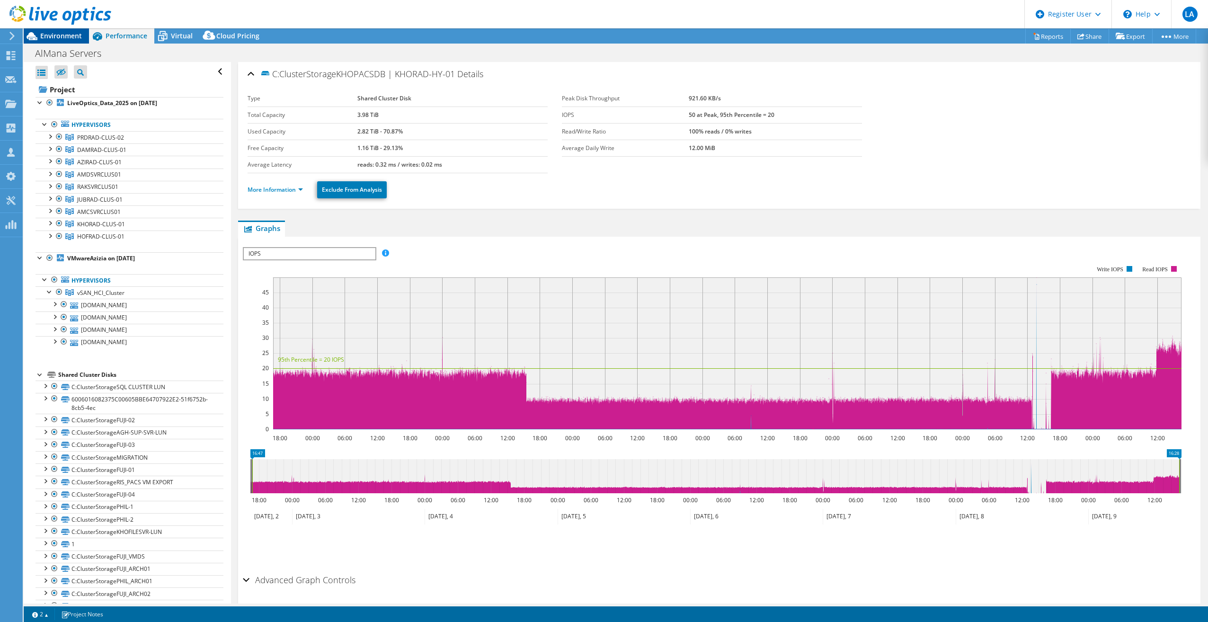
click at [78, 36] on span "Environment" at bounding box center [61, 35] width 42 height 9
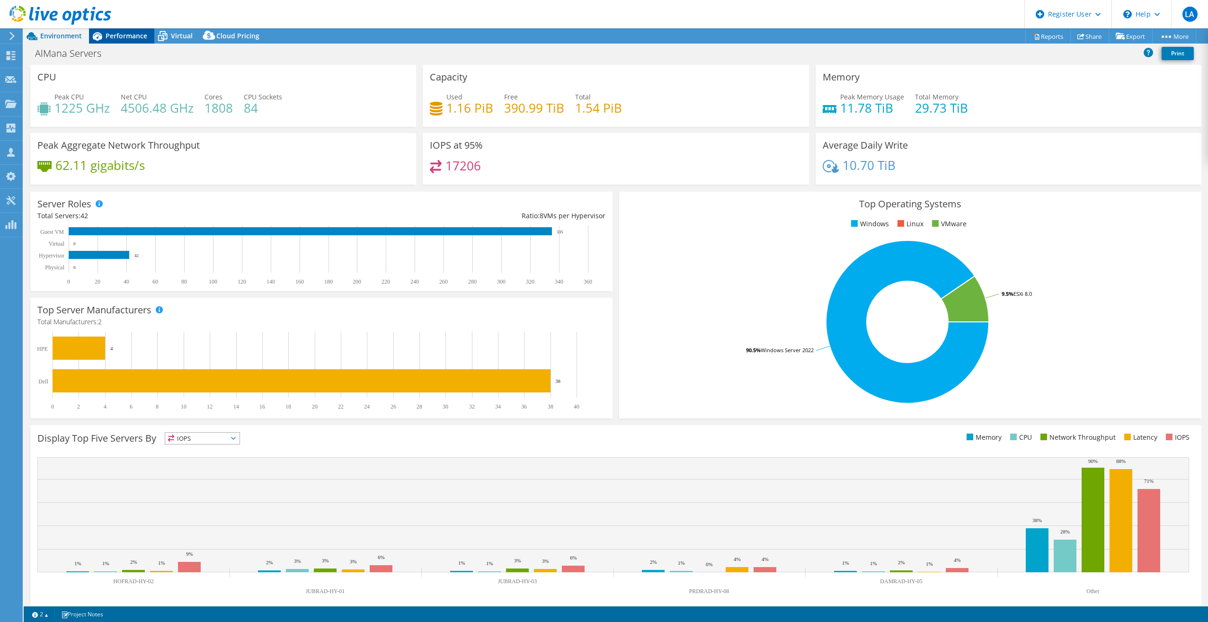
click at [139, 34] on span "Performance" at bounding box center [127, 35] width 42 height 9
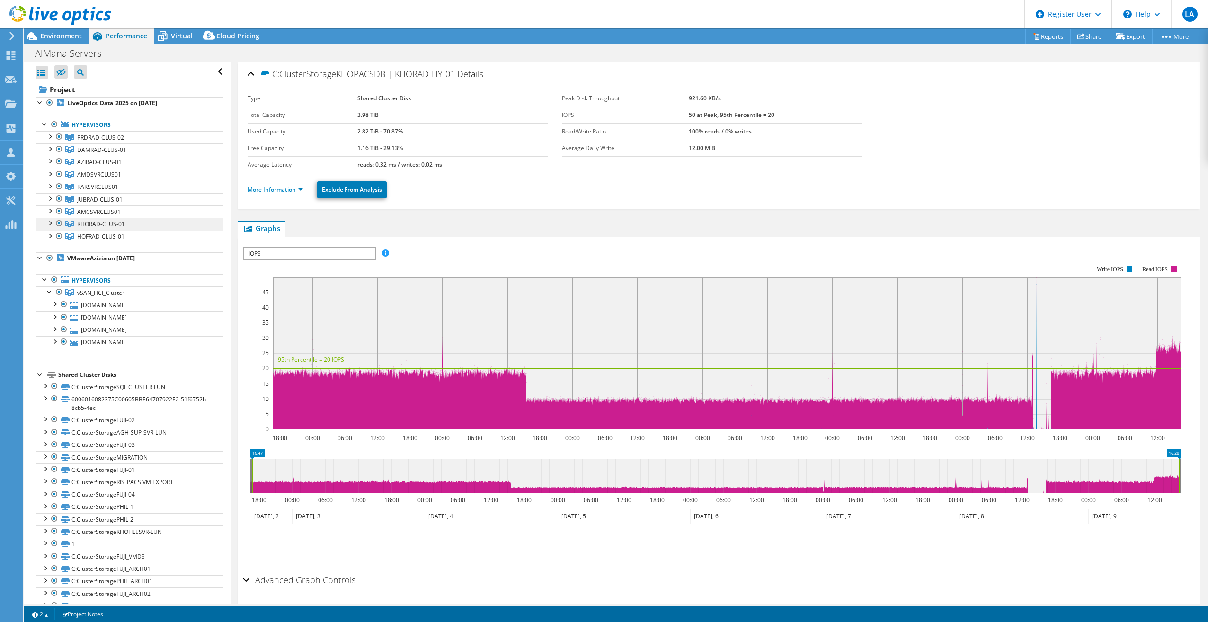
click at [93, 224] on span "KHORAD-CLUS-01" at bounding box center [101, 224] width 48 height 8
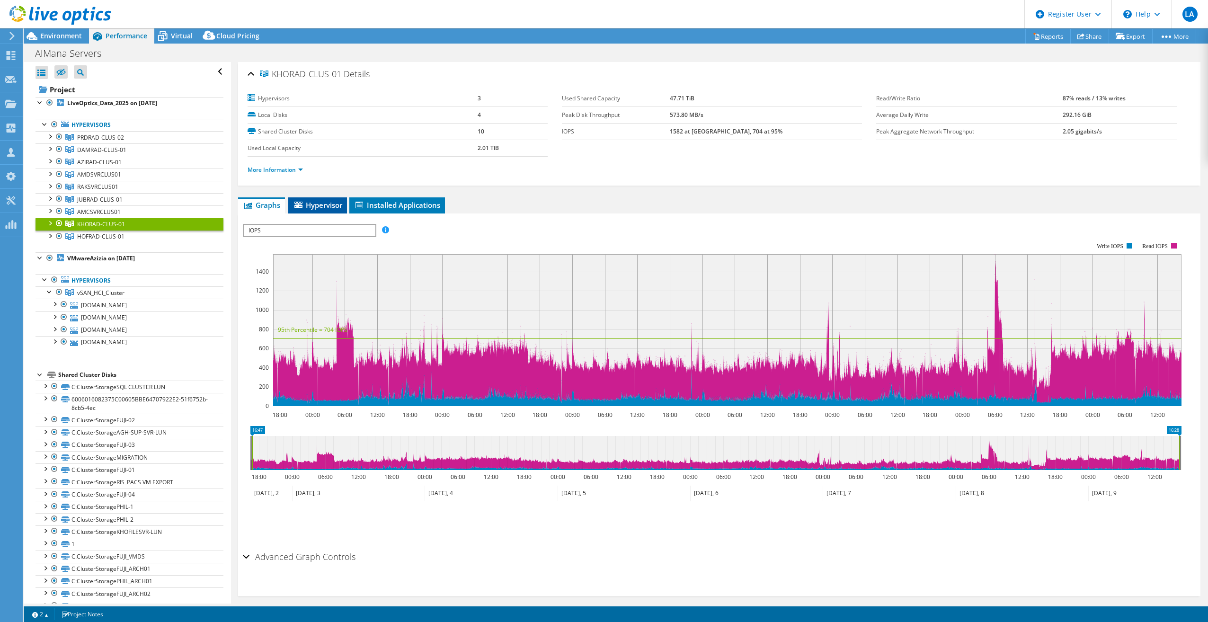
click at [323, 205] on span "Hypervisor" at bounding box center [317, 204] width 49 height 9
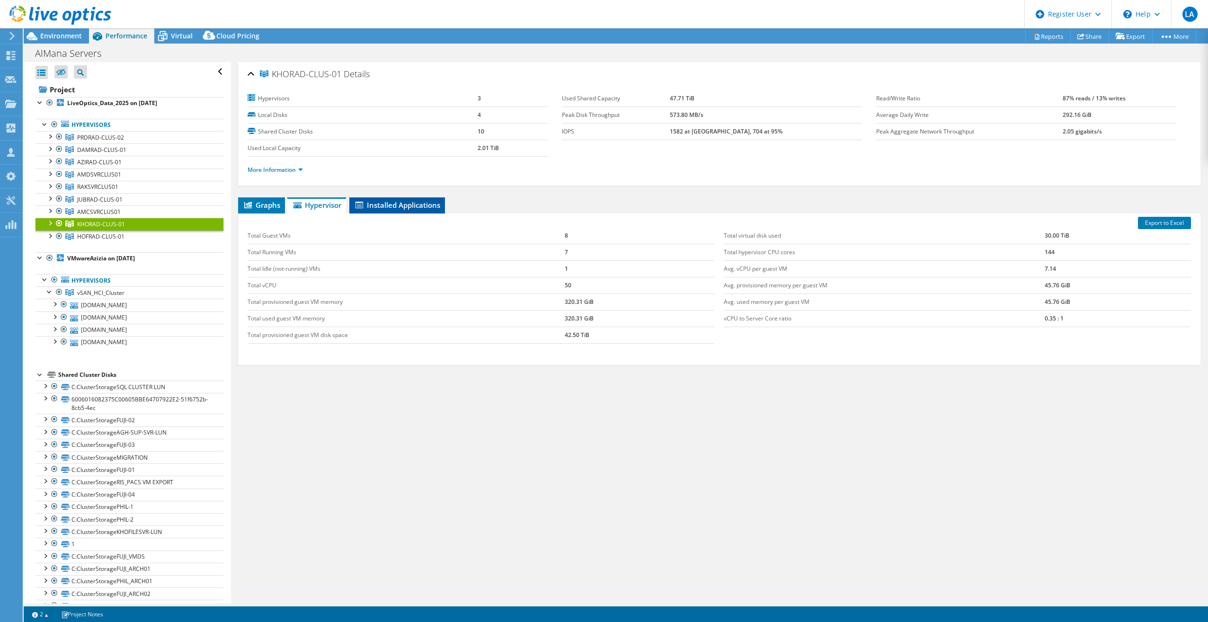
click at [418, 209] on span "Installed Applications" at bounding box center [397, 204] width 86 height 9
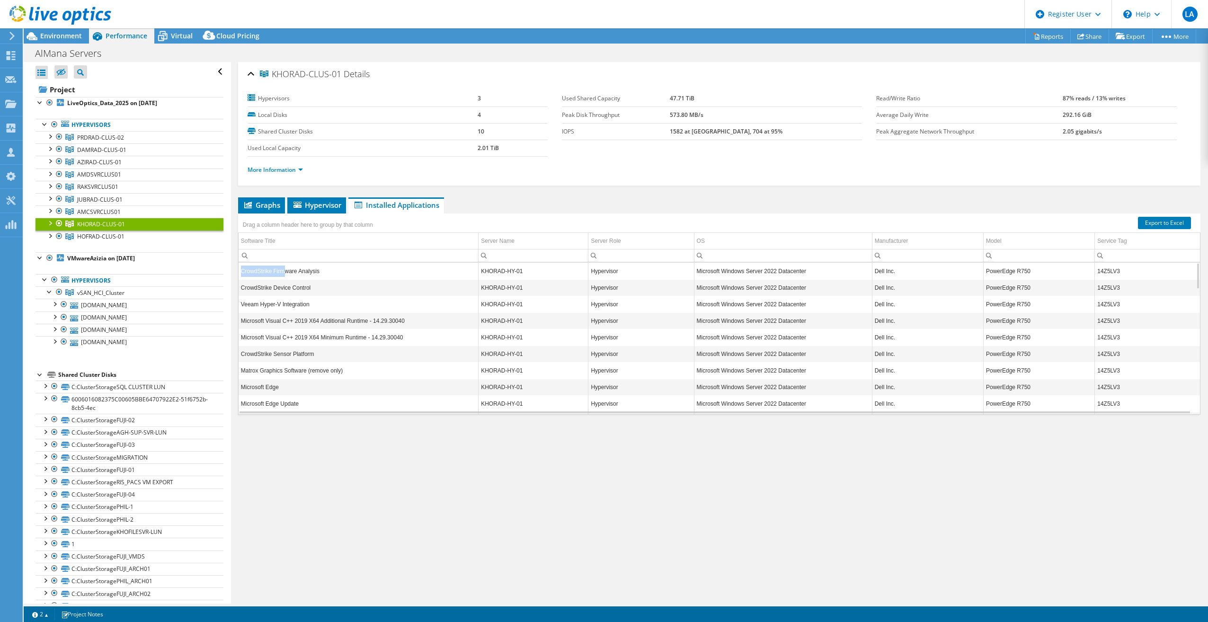
drag, startPoint x: 330, startPoint y: 263, endPoint x: 284, endPoint y: 278, distance: 48.8
drag, startPoint x: 284, startPoint y: 278, endPoint x: 278, endPoint y: 291, distance: 14.6
click at [278, 291] on td "CrowdStrike Device Control" at bounding box center [359, 287] width 240 height 17
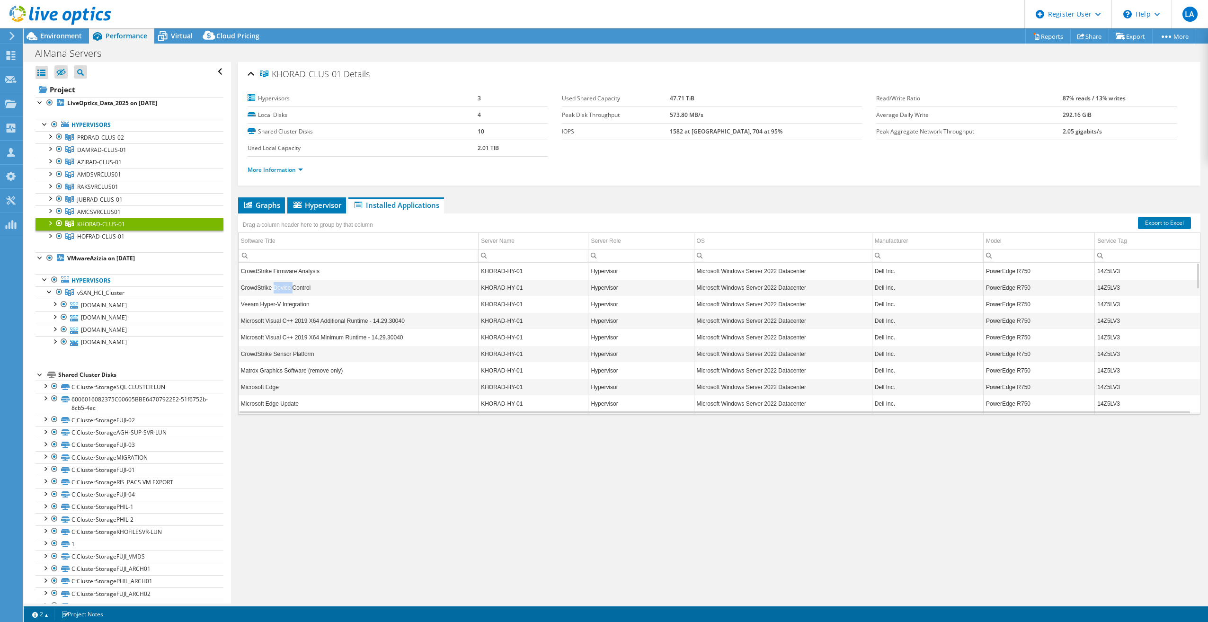
click at [278, 291] on td "CrowdStrike Device Control" at bounding box center [359, 287] width 240 height 17
click at [12, 36] on icon at bounding box center [12, 36] width 7 height 9
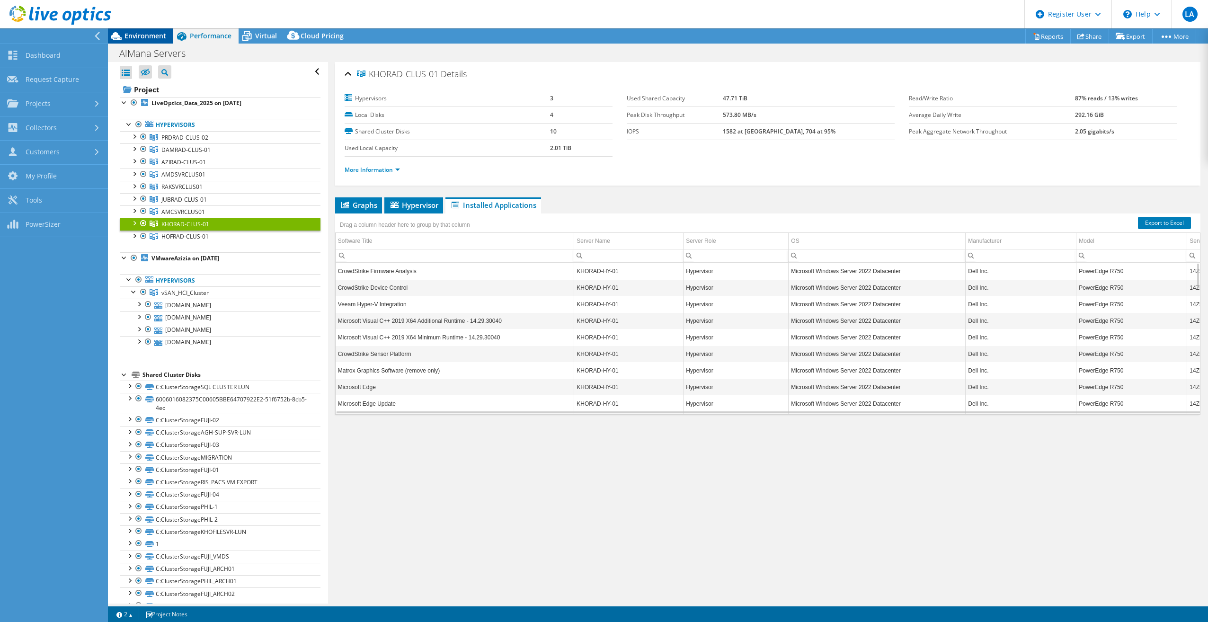
click at [152, 34] on span "Environment" at bounding box center [146, 35] width 42 height 9
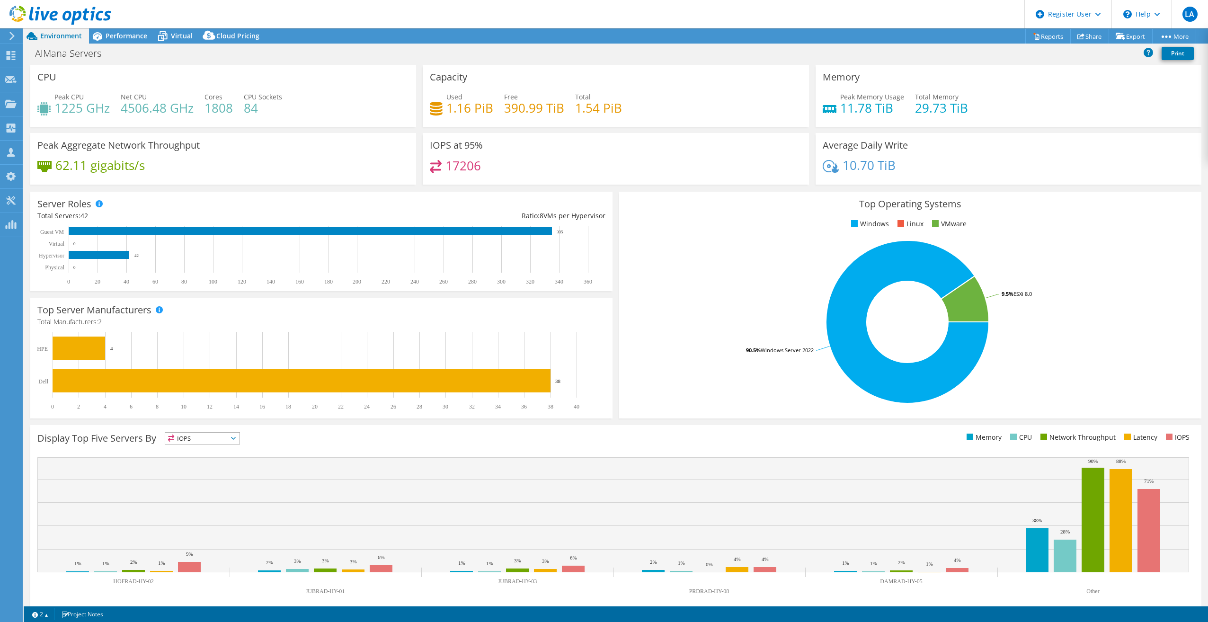
click at [14, 38] on icon at bounding box center [12, 36] width 7 height 9
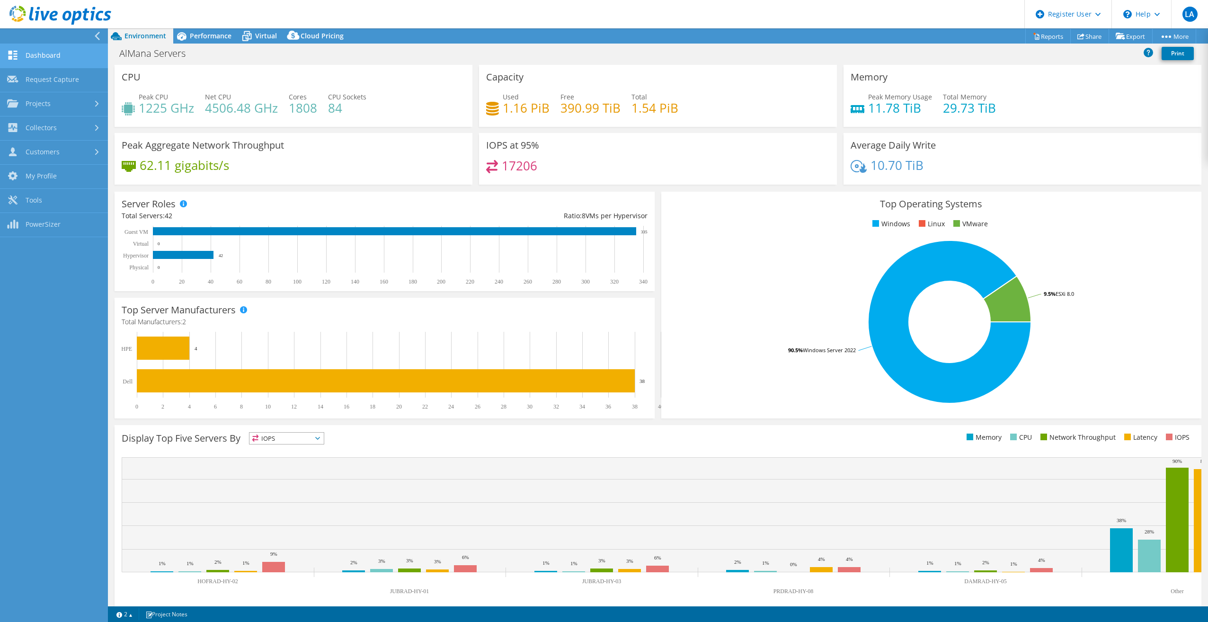
click at [70, 54] on link "Dashboard" at bounding box center [54, 56] width 108 height 24
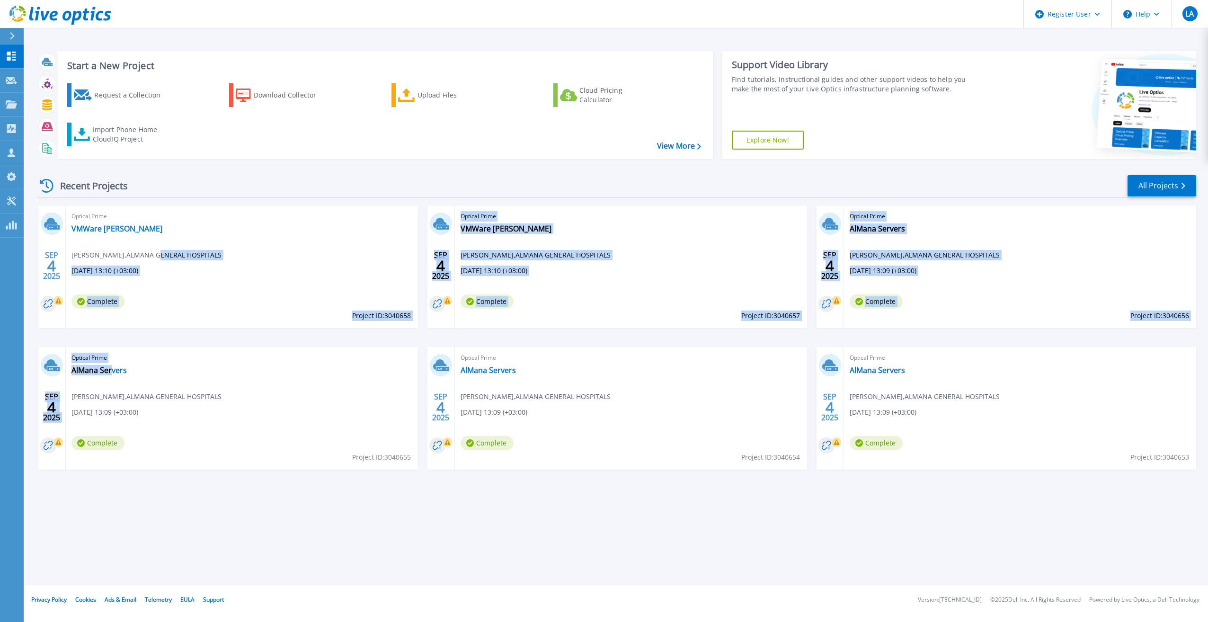
drag, startPoint x: 113, startPoint y: 560, endPoint x: 148, endPoint y: 256, distance: 305.5
click at [148, 256] on div "Start a New Project Request a Collection Download Collector Upload Files Cloud …" at bounding box center [616, 293] width 1185 height 586
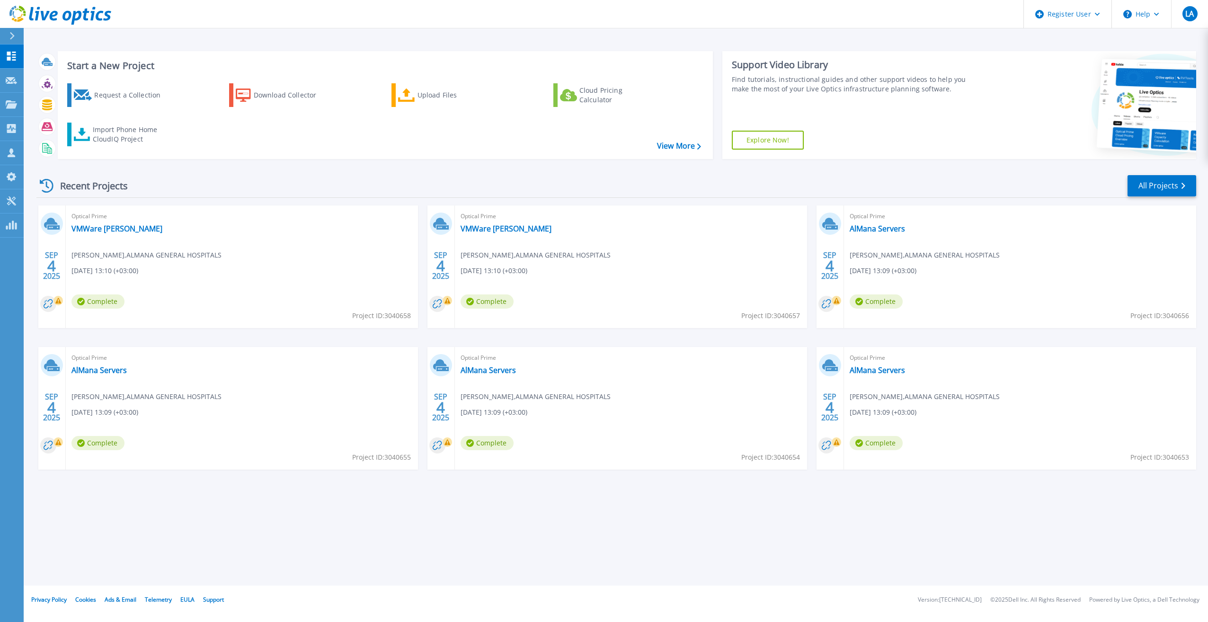
click at [626, 523] on div "Start a New Project Request a Collection Download Collector Upload Files Cloud …" at bounding box center [616, 293] width 1185 height 586
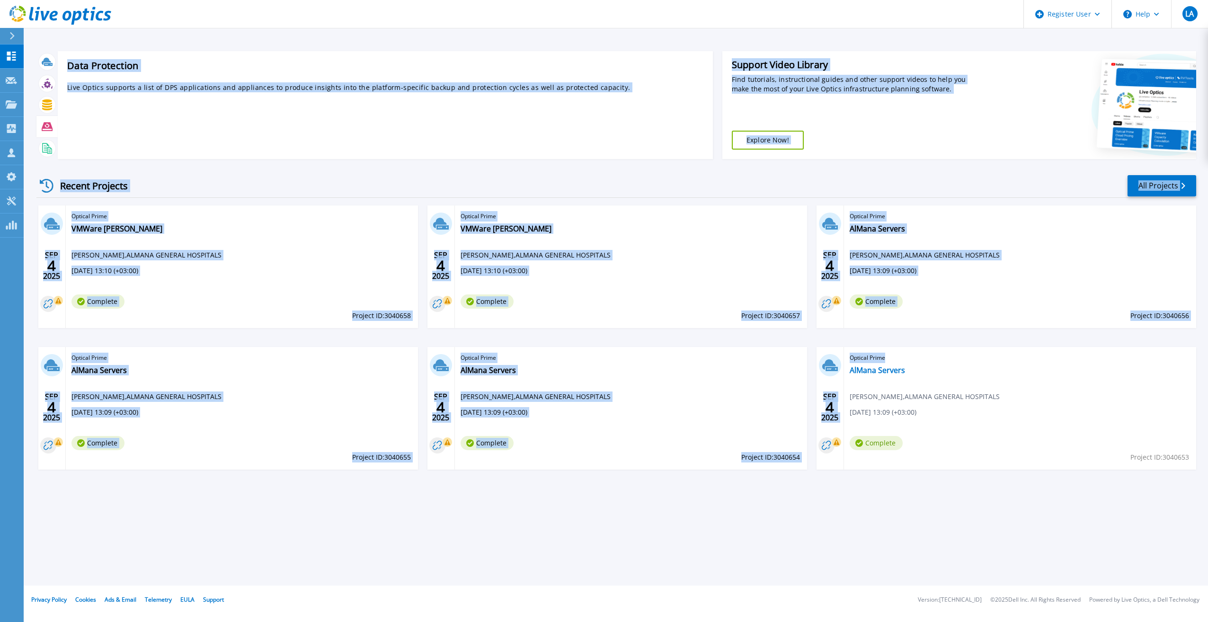
drag, startPoint x: 1151, startPoint y: 506, endPoint x: 59, endPoint y: 122, distance: 1157.6
click at [59, 122] on div "Data Protection Live Optics supports a list of DPS applications and appliances …" at bounding box center [616, 293] width 1185 height 586
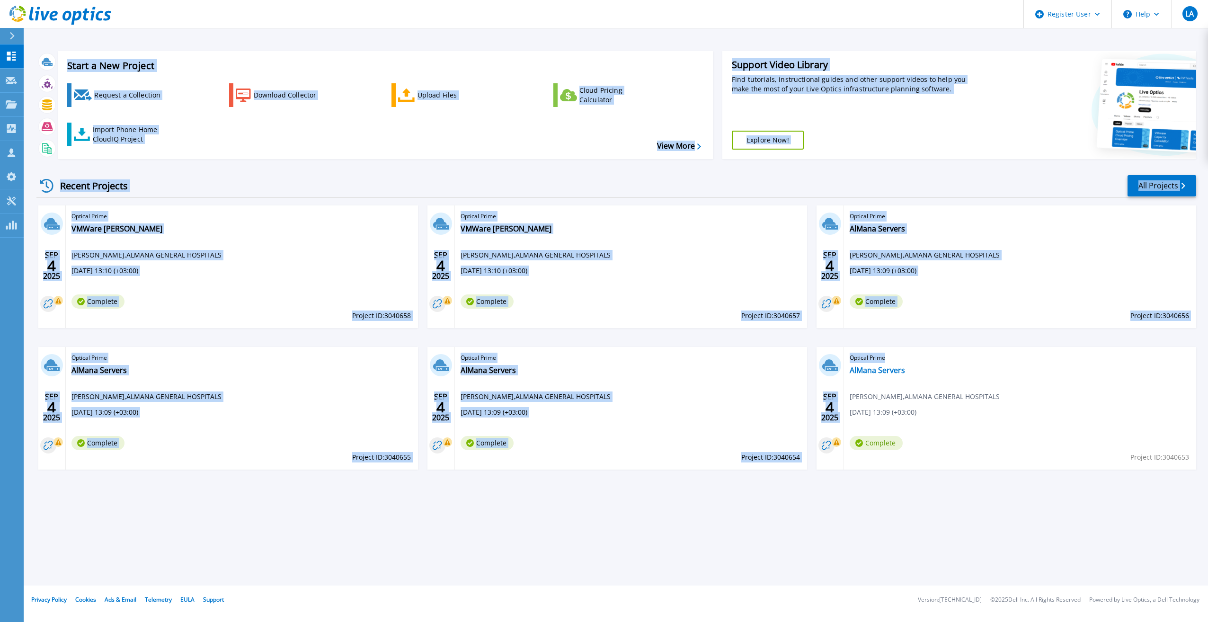
click at [187, 163] on div "Start a New Project Request a Collection Download Collector Upload Files Cloud …" at bounding box center [616, 105] width 1160 height 123
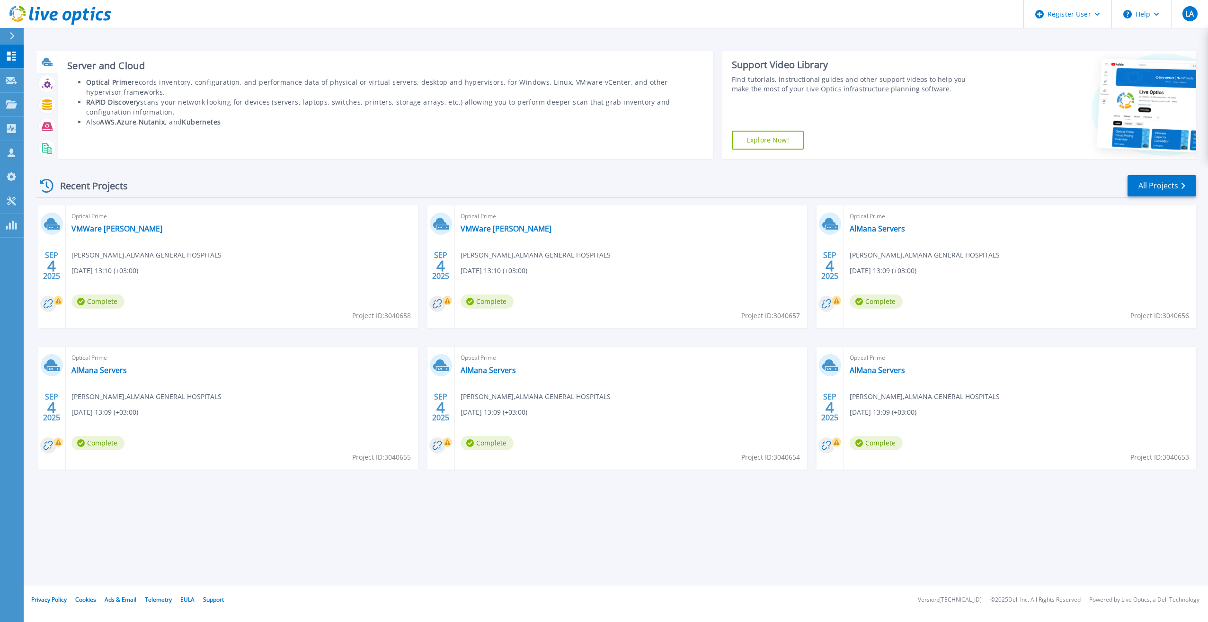
click at [43, 65] on icon at bounding box center [47, 61] width 11 height 11
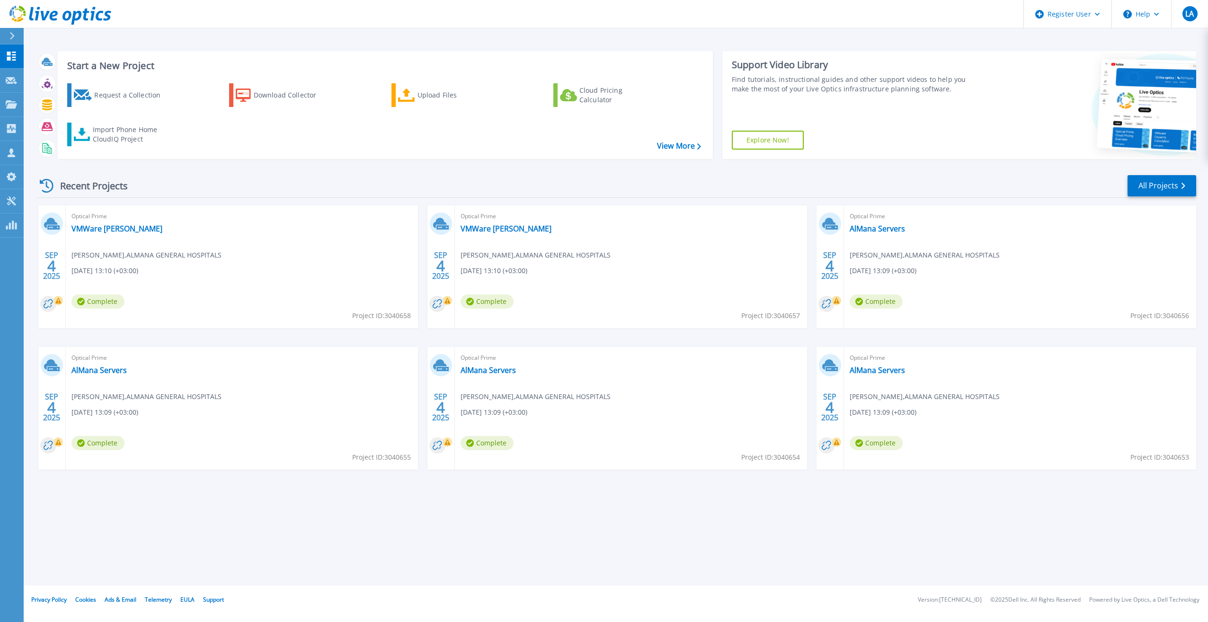
click at [18, 39] on div at bounding box center [16, 36] width 15 height 16
click at [269, 197] on div "Recent Projects All Projects" at bounding box center [616, 186] width 1160 height 24
click at [133, 226] on link "VMWare [PERSON_NAME]" at bounding box center [116, 228] width 91 height 9
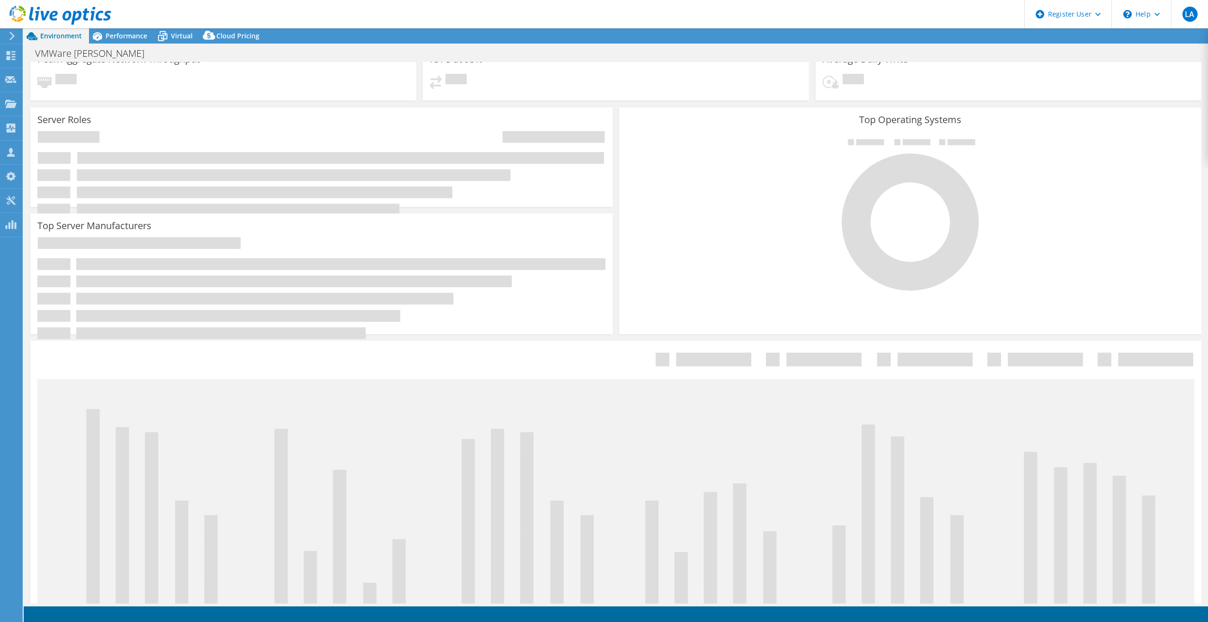
select select "USD"
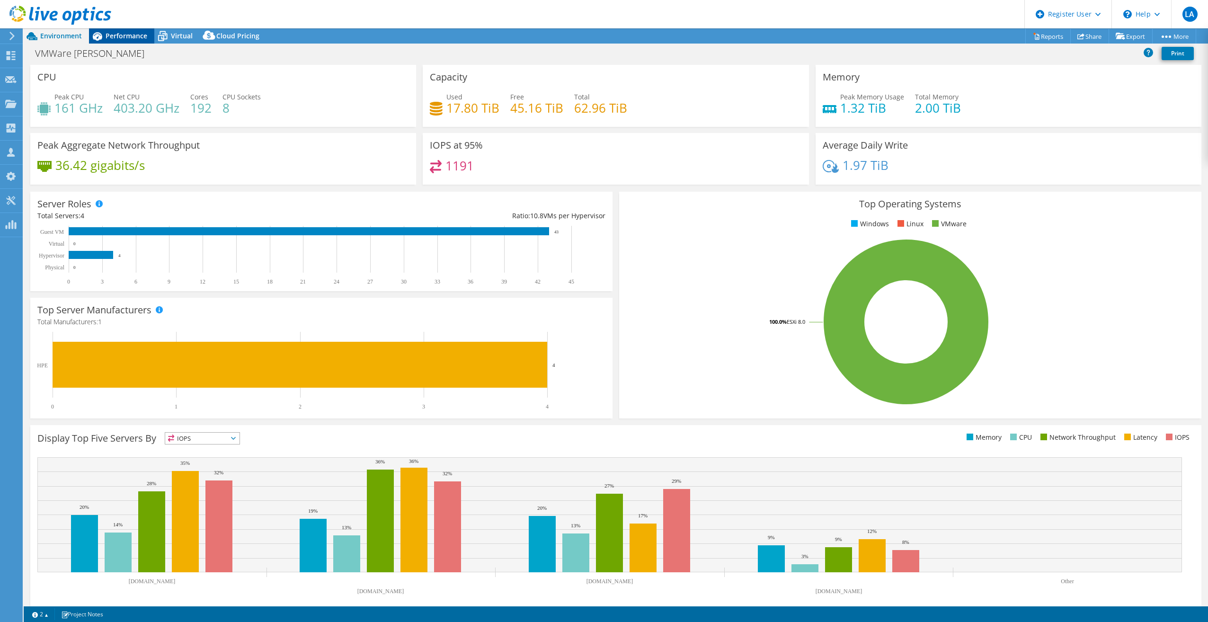
click at [111, 35] on span "Performance" at bounding box center [127, 35] width 42 height 9
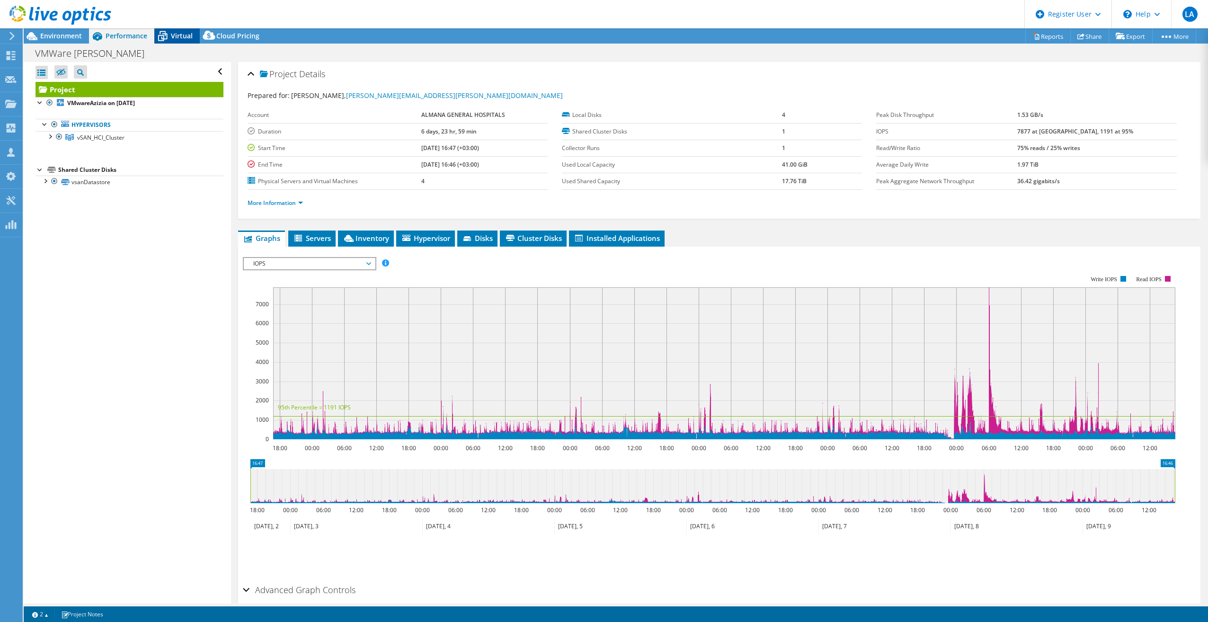
click at [176, 36] on span "Virtual" at bounding box center [182, 35] width 22 height 9
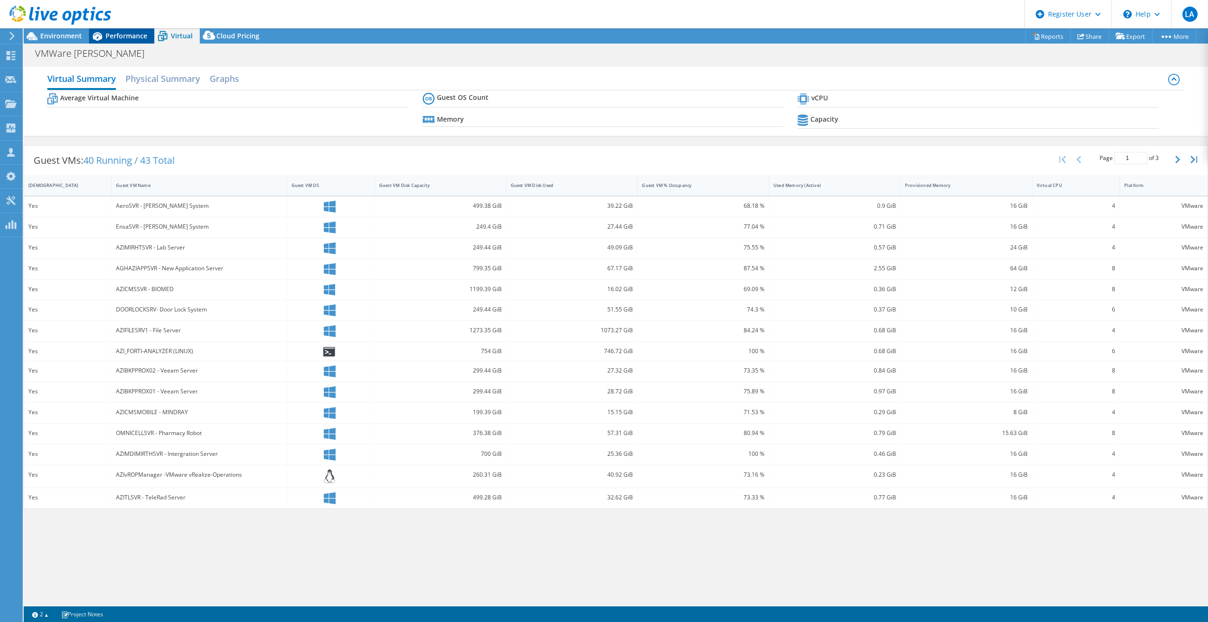
click at [124, 38] on span "Performance" at bounding box center [127, 35] width 42 height 9
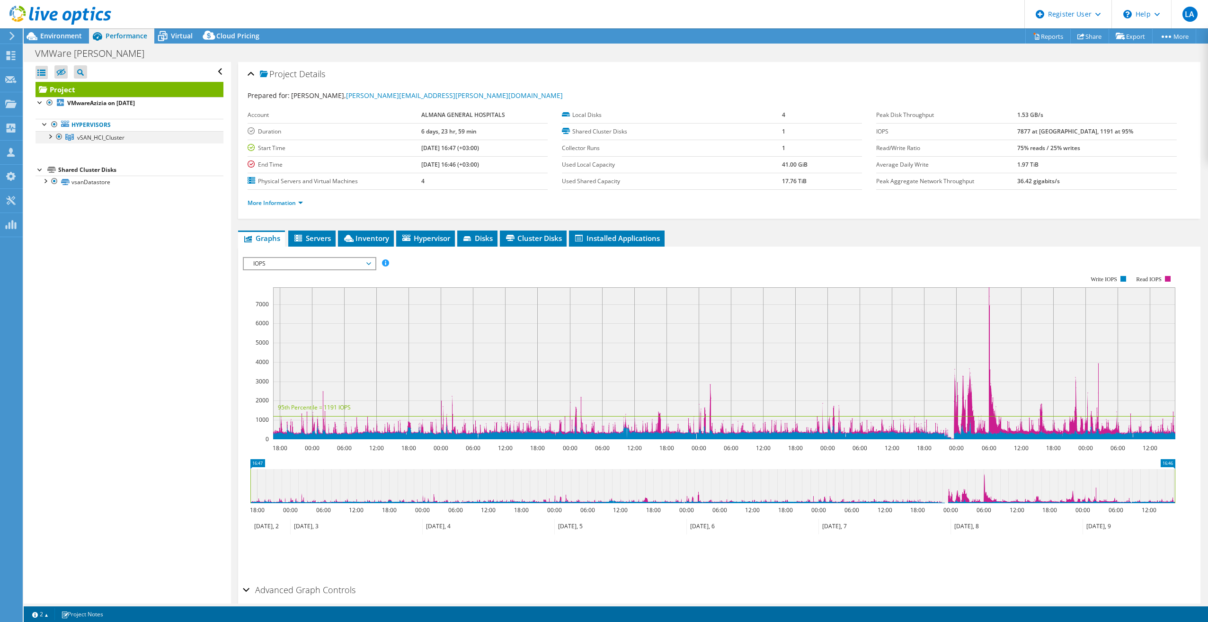
click at [48, 138] on div at bounding box center [49, 135] width 9 height 9
click at [40, 107] on link "VMwareAzizia on 8/25/2025" at bounding box center [130, 103] width 188 height 12
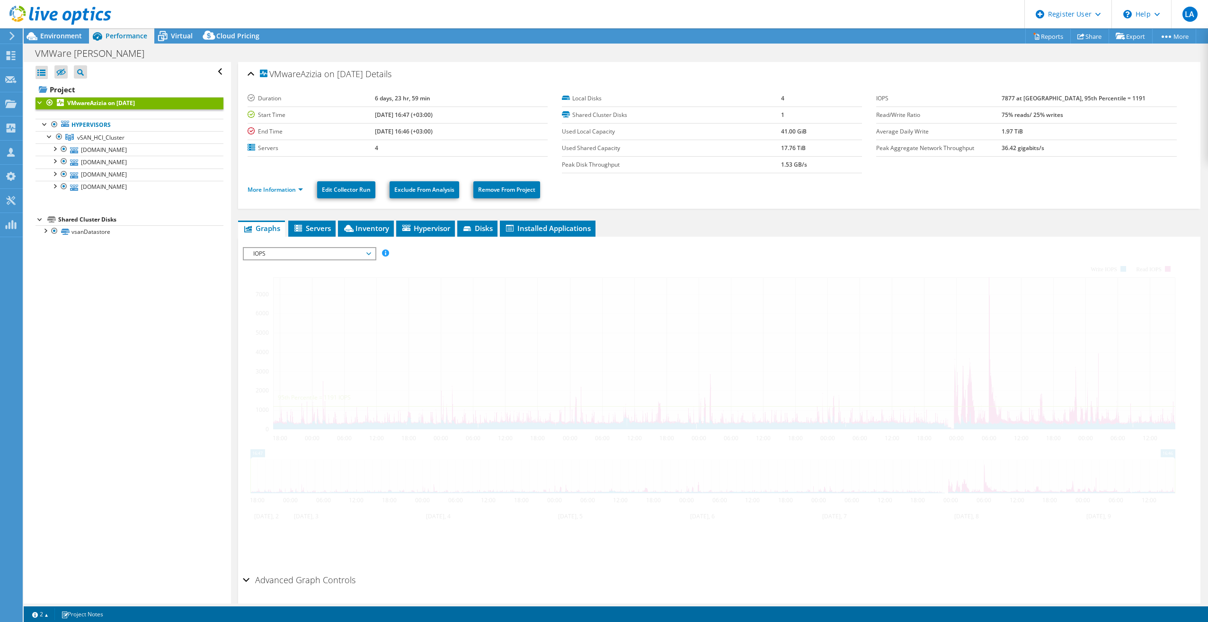
click at [40, 103] on div at bounding box center [40, 101] width 9 height 9
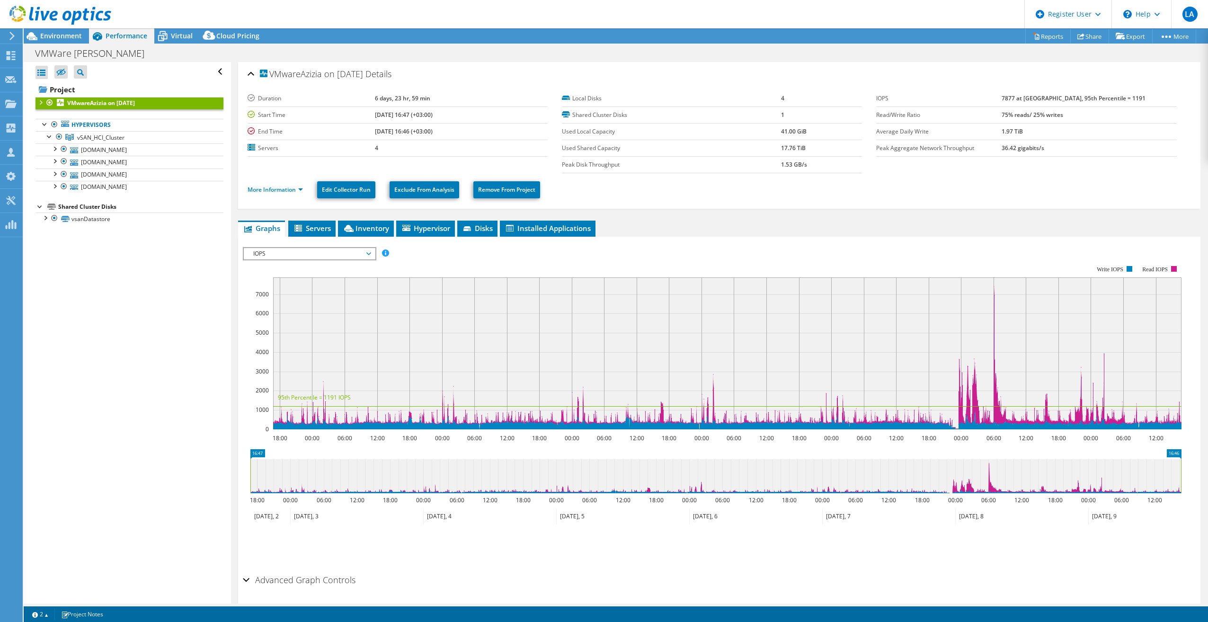
click at [38, 103] on div at bounding box center [40, 101] width 9 height 9
click at [77, 37] on span "Environment" at bounding box center [61, 35] width 42 height 9
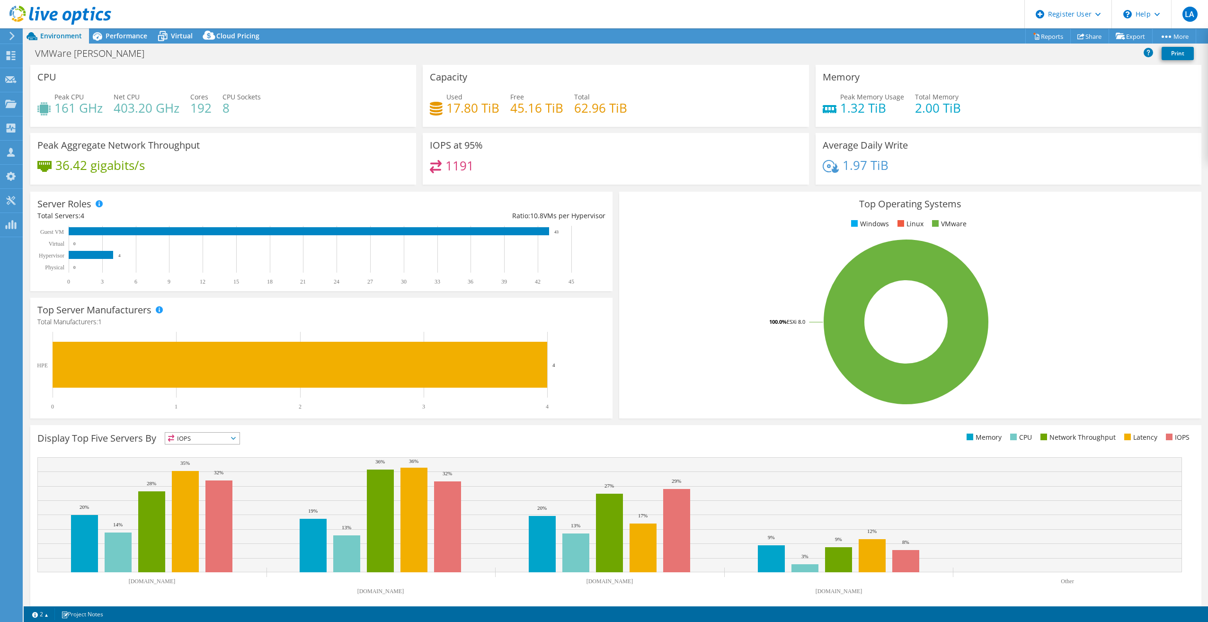
click at [6, 39] on div at bounding box center [10, 36] width 10 height 9
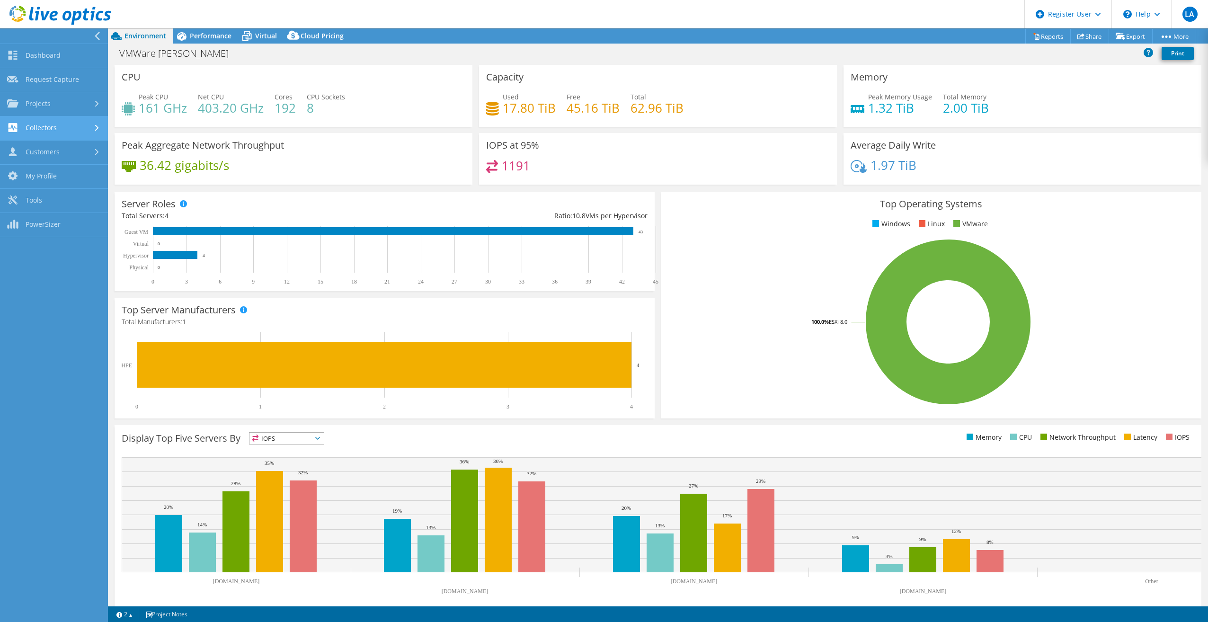
click at [90, 131] on link "Collectors" at bounding box center [54, 128] width 108 height 24
click at [37, 100] on link "Projects" at bounding box center [54, 104] width 108 height 24
click at [73, 153] on link "Upload SIOKIT & Files" at bounding box center [54, 153] width 108 height 24
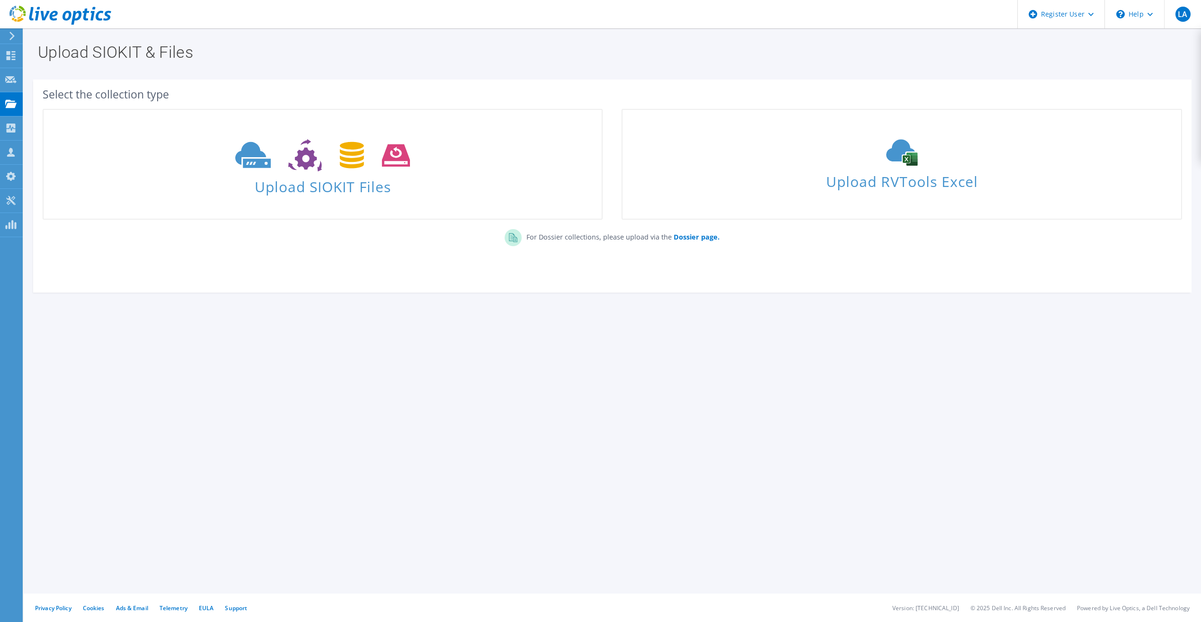
drag, startPoint x: 803, startPoint y: 361, endPoint x: 226, endPoint y: 80, distance: 641.4
click at [226, 80] on div "Upload SIOKIT & Files Select the collection type Upload SIOKIT Files Dossier pa…" at bounding box center [612, 325] width 1177 height 594
drag, startPoint x: 226, startPoint y: 80, endPoint x: 227, endPoint y: 69, distance: 11.8
click at [227, 69] on div "Upload SIOKIT & Files" at bounding box center [612, 49] width 1168 height 42
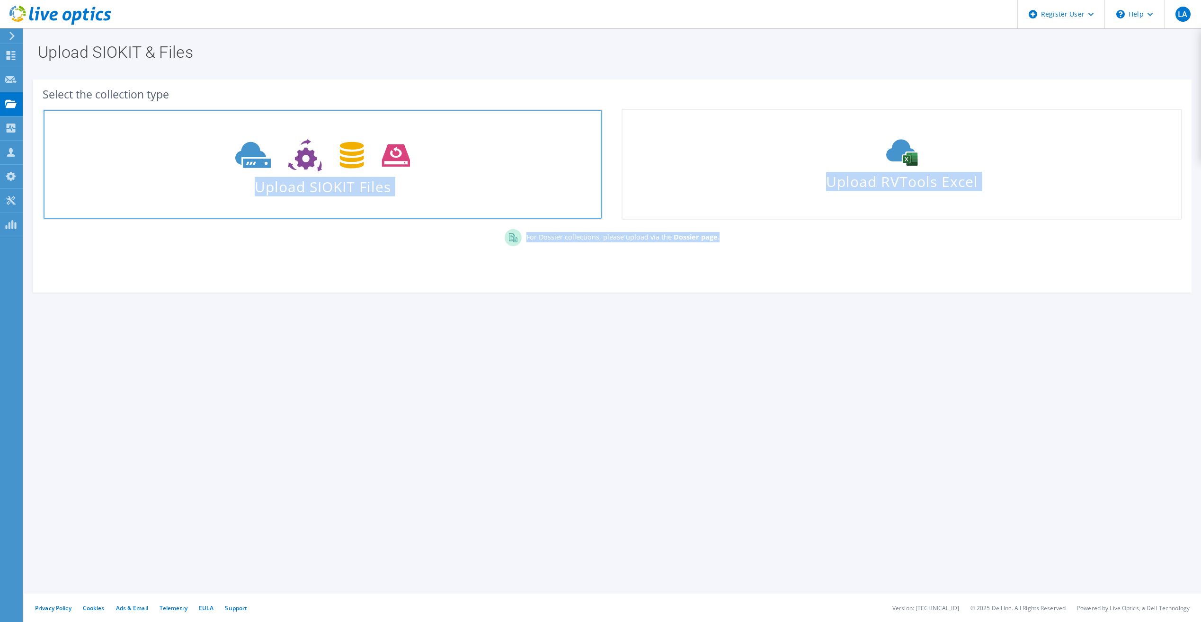
drag, startPoint x: 838, startPoint y: 346, endPoint x: 284, endPoint y: 164, distance: 583.0
click at [284, 164] on div "Upload SIOKIT & Files Select the collection type Upload SIOKIT Files Dossier pa…" at bounding box center [612, 325] width 1177 height 594
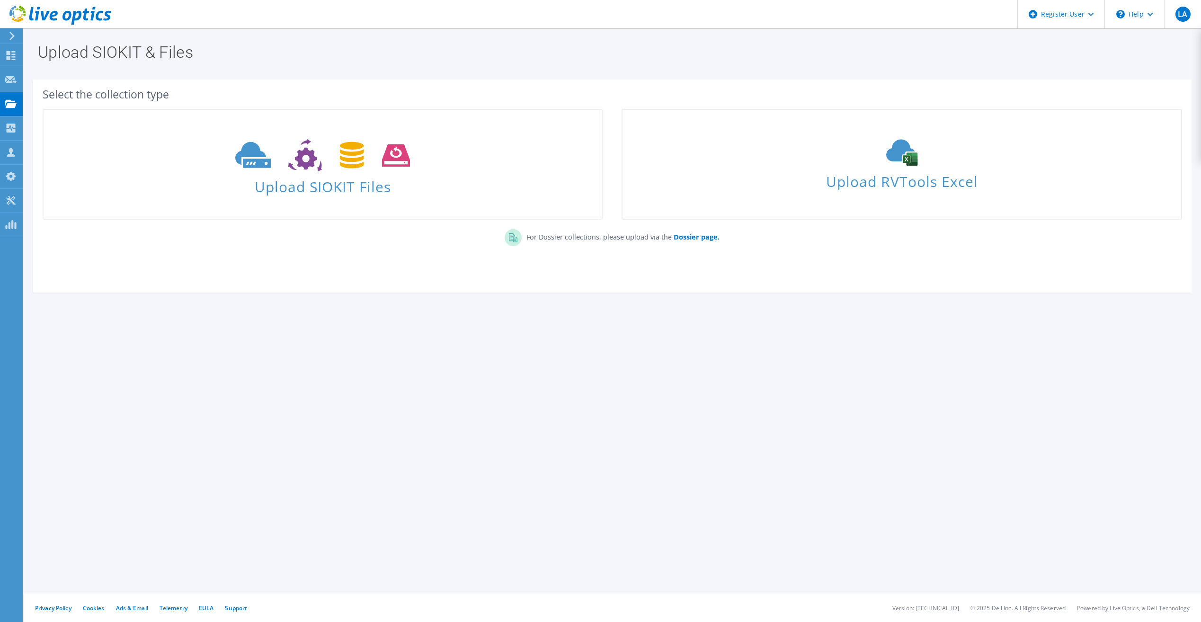
drag, startPoint x: 284, startPoint y: 164, endPoint x: 442, endPoint y: 55, distance: 191.7
click at [442, 55] on h1 "Upload SIOKIT & Files" at bounding box center [610, 52] width 1144 height 16
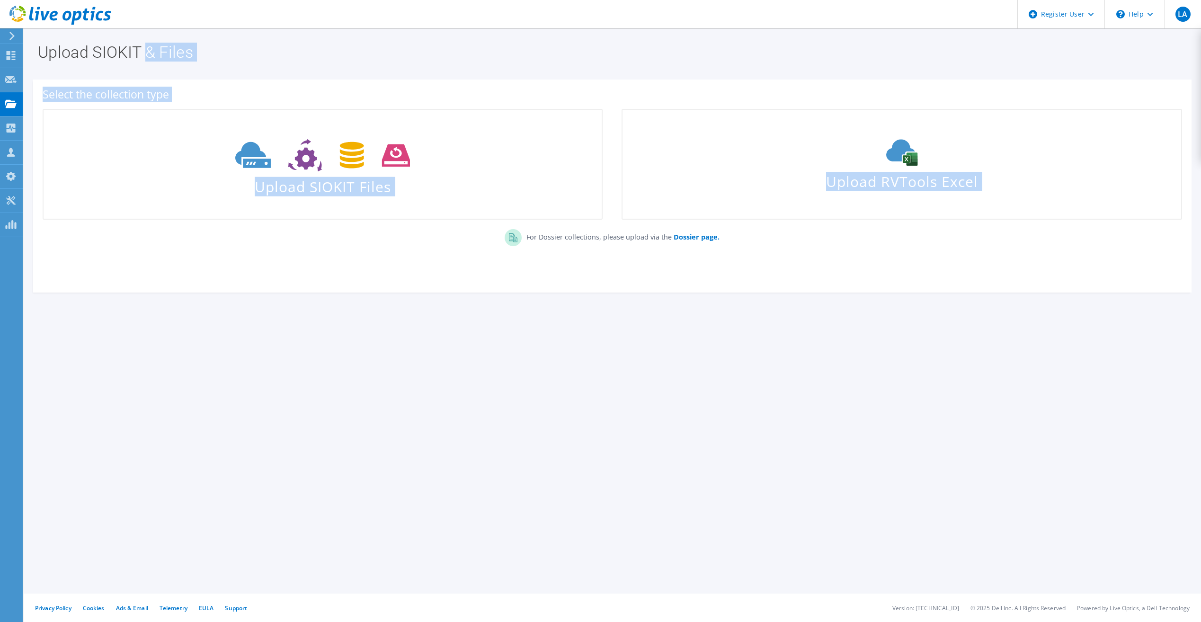
drag, startPoint x: 391, startPoint y: 285, endPoint x: 148, endPoint y: 53, distance: 336.5
click at [148, 53] on section "Upload SIOKIT & Files Select the collection type Upload SIOKIT Files" at bounding box center [612, 188] width 1177 height 321
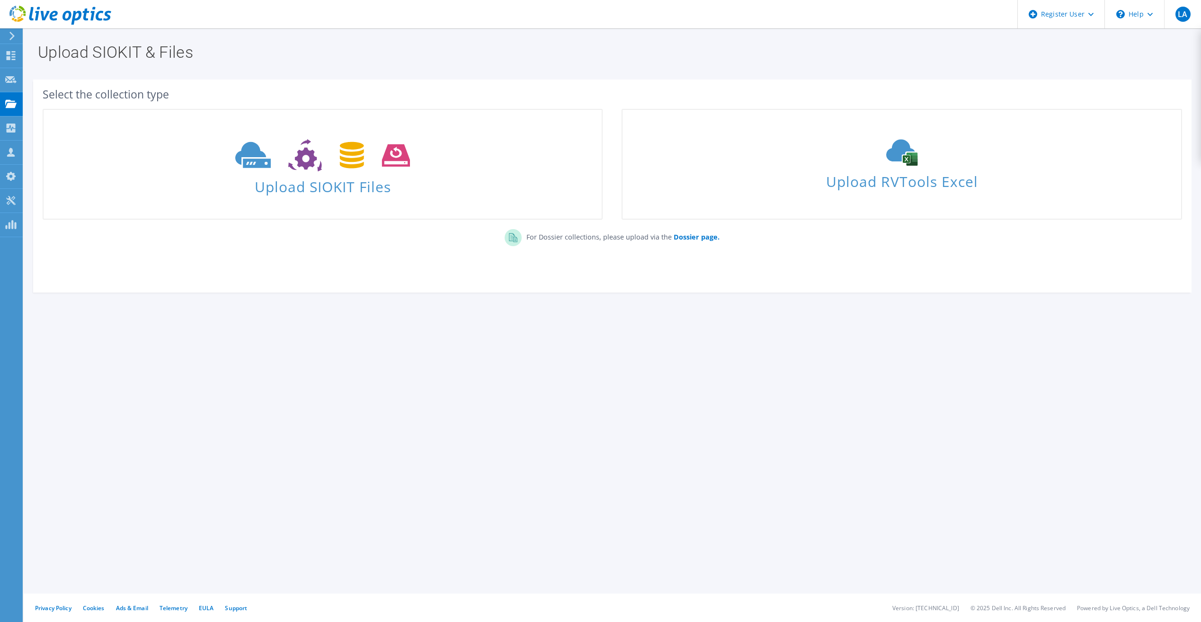
click at [53, 51] on h1 "Upload SIOKIT & Files" at bounding box center [610, 52] width 1144 height 16
drag, startPoint x: 53, startPoint y: 51, endPoint x: 11, endPoint y: 41, distance: 43.8
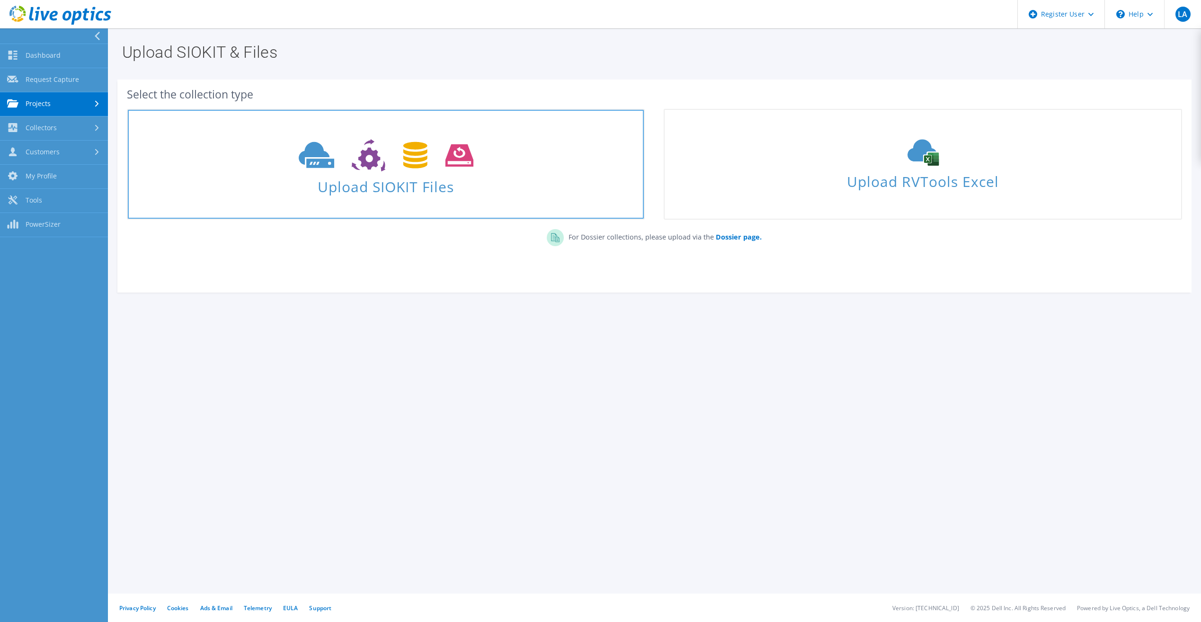
click at [393, 175] on span "Upload SIOKIT Files" at bounding box center [386, 184] width 516 height 20
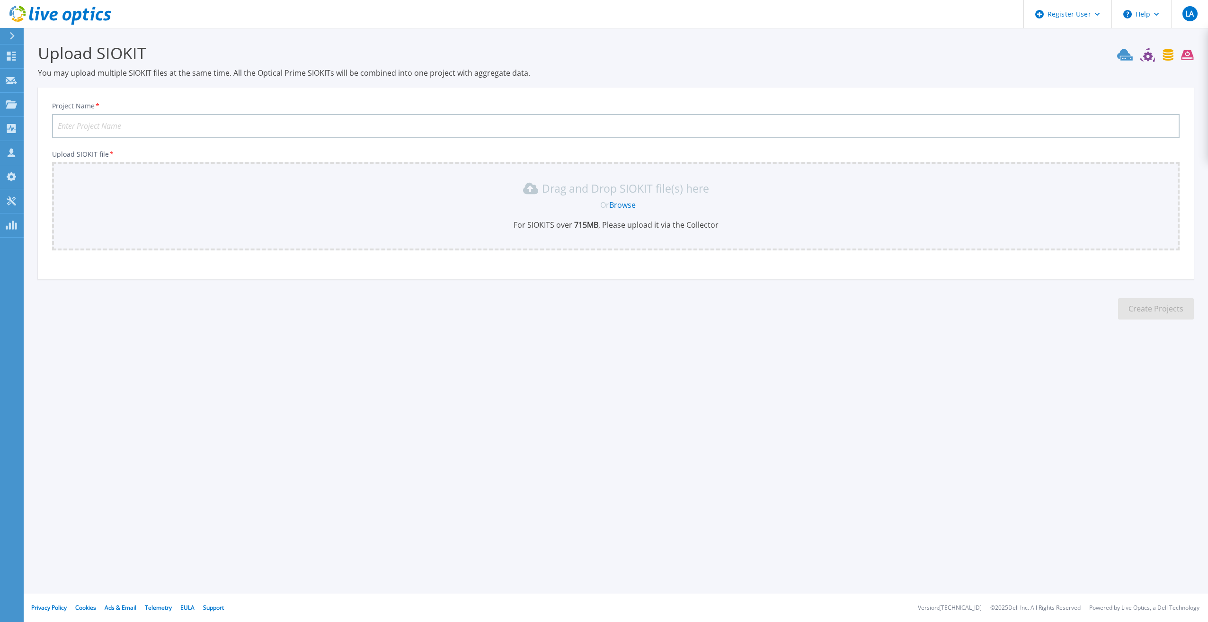
click at [18, 13] on icon at bounding box center [60, 15] width 102 height 19
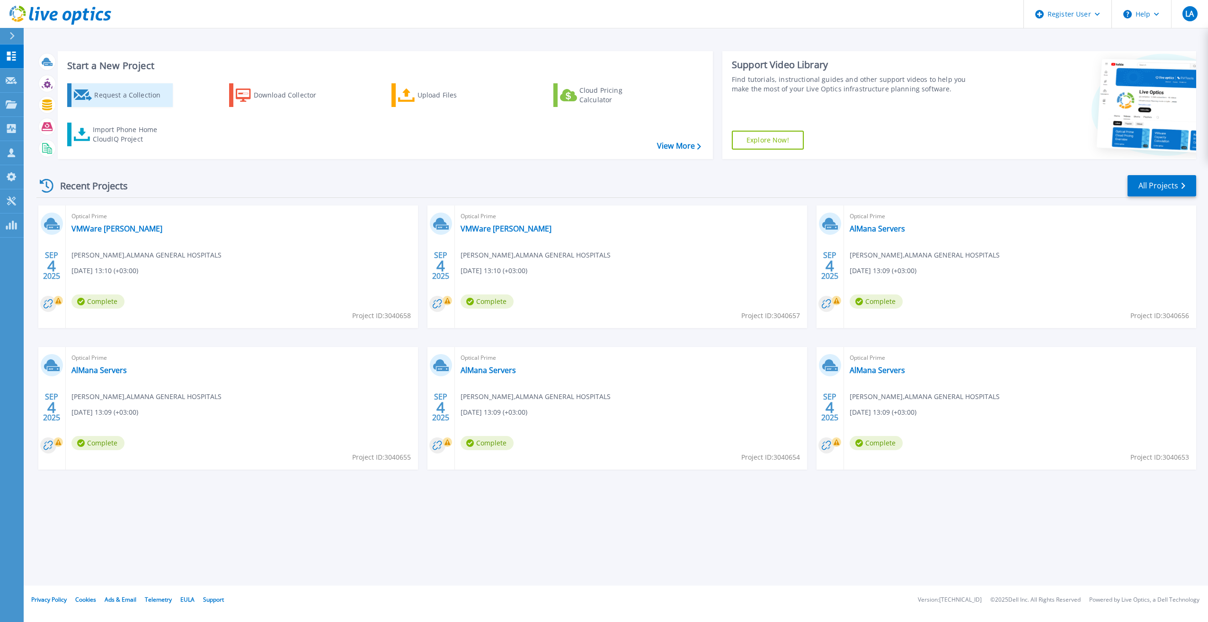
click at [148, 96] on div "Request a Collection" at bounding box center [132, 95] width 76 height 19
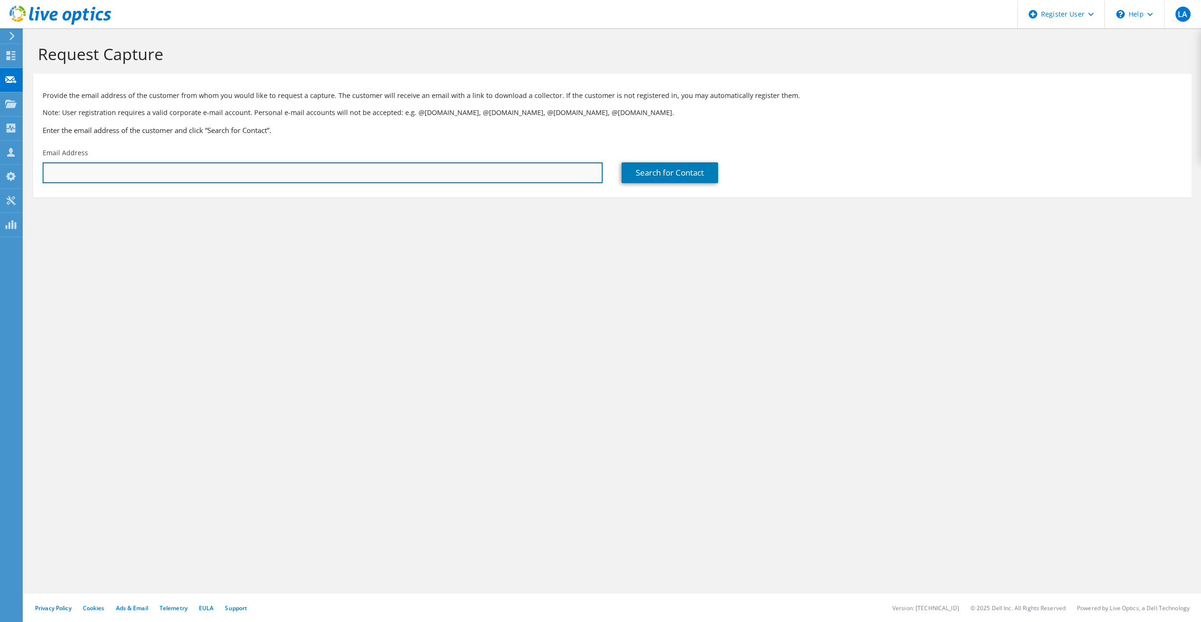
click at [224, 177] on input "text" at bounding box center [323, 172] width 560 height 21
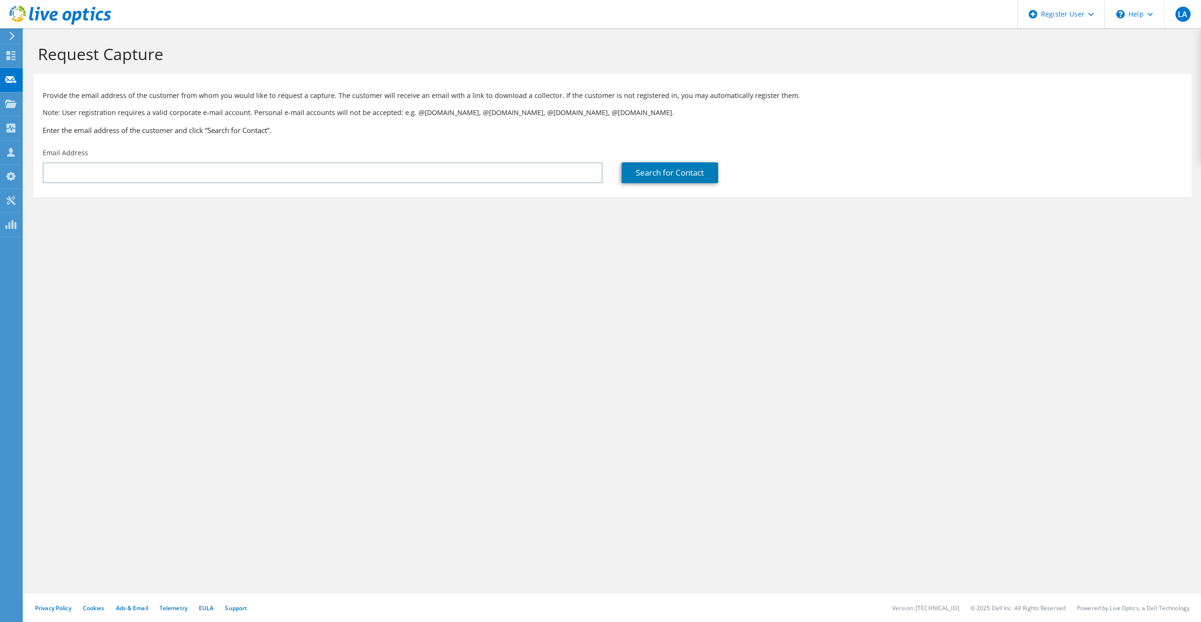
click at [15, 34] on icon at bounding box center [12, 36] width 7 height 9
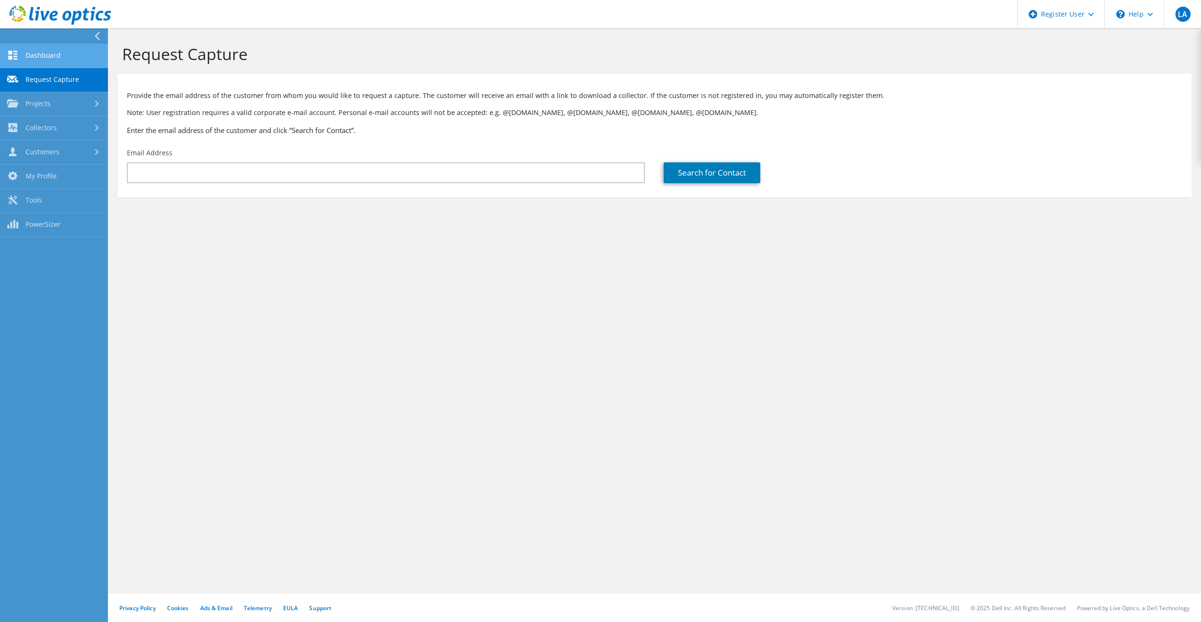
click at [18, 58] on icon at bounding box center [12, 55] width 11 height 9
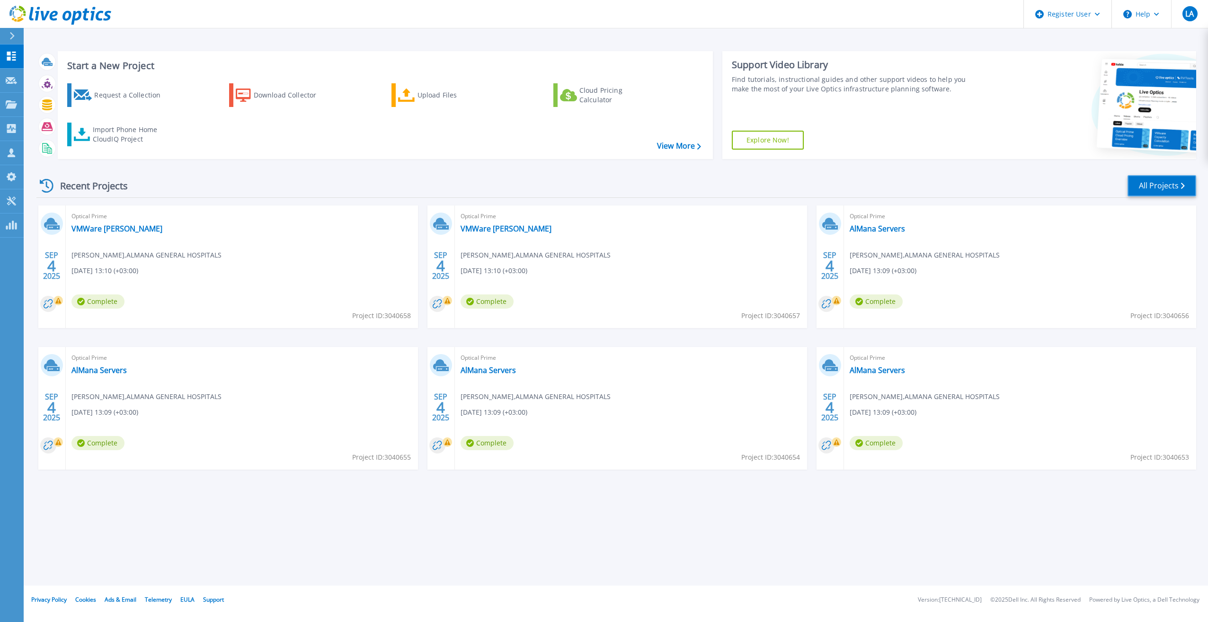
click at [1161, 185] on link "All Projects" at bounding box center [1162, 185] width 69 height 21
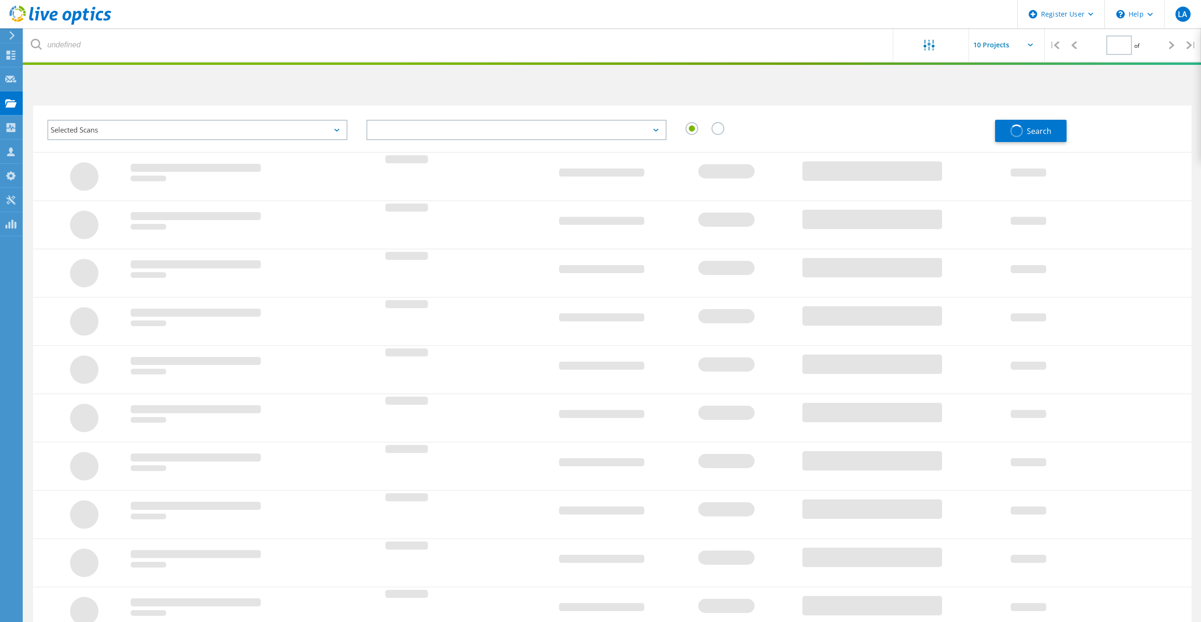
type input "1"
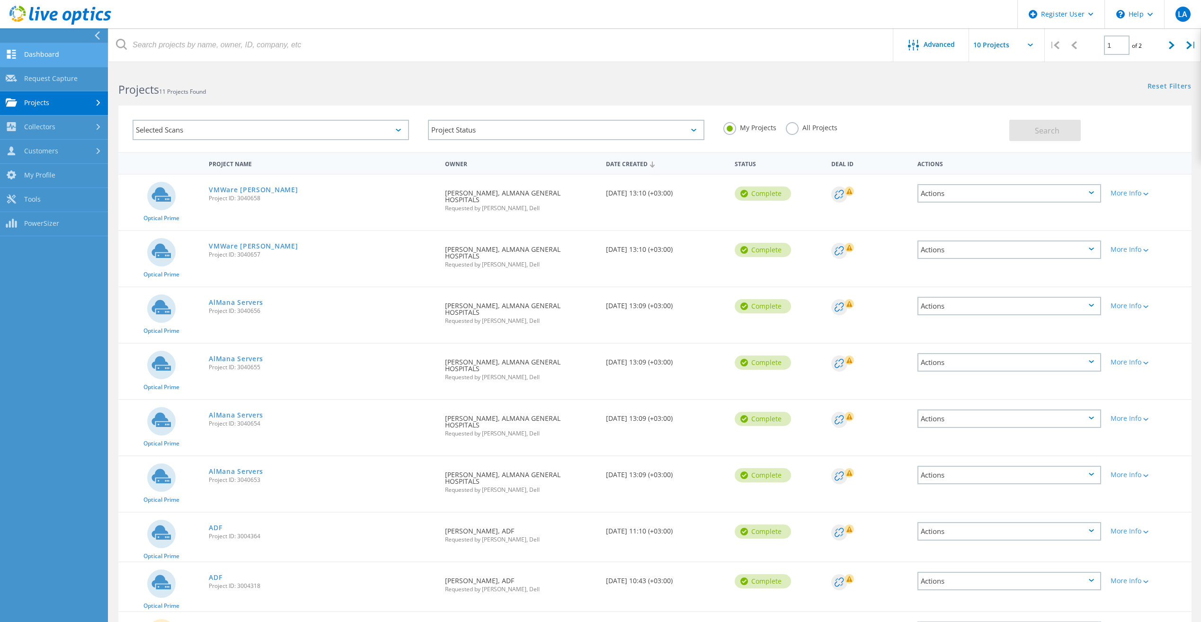
click at [12, 53] on icon at bounding box center [11, 54] width 11 height 9
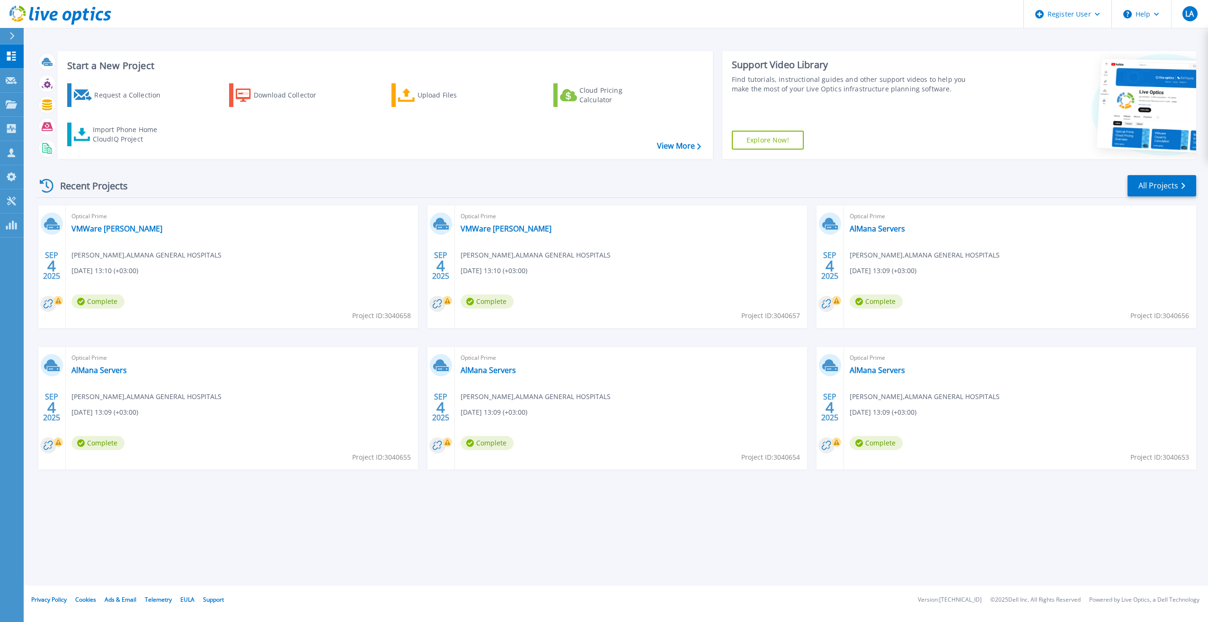
click at [150, 177] on div "Recent Projects All Projects" at bounding box center [616, 186] width 1160 height 24
click at [11, 43] on div at bounding box center [16, 36] width 15 height 16
